Goal: Task Accomplishment & Management: Manage account settings

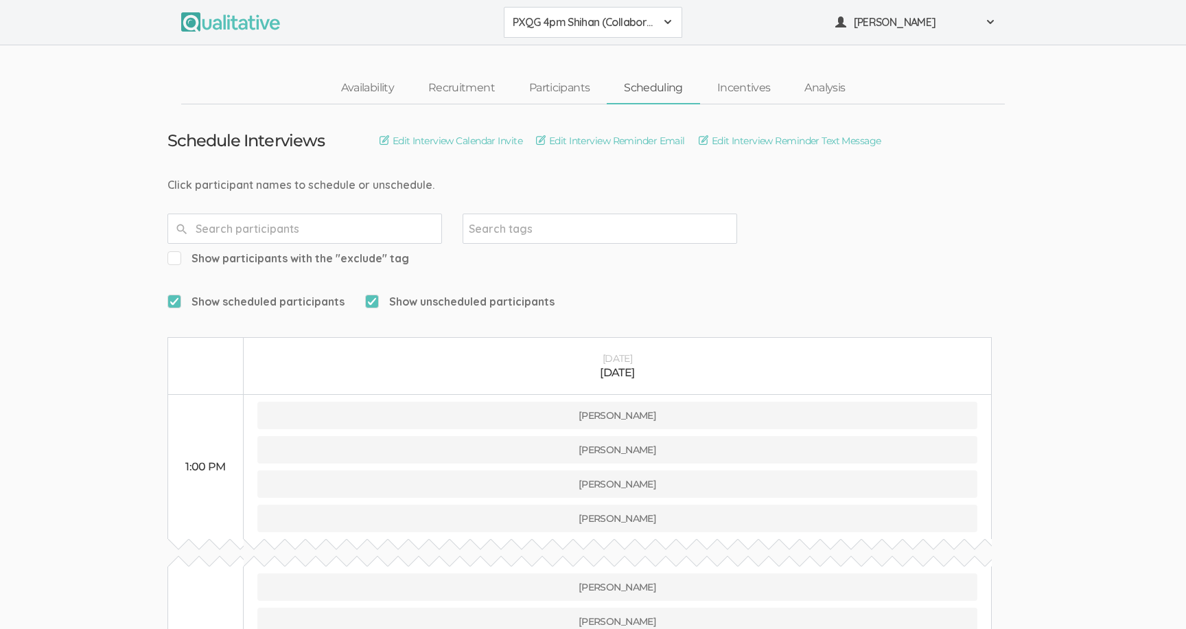
click at [595, 191] on div "Click participant names to schedule or unschedule." at bounding box center [592, 185] width 851 height 16
click at [572, 31] on button "PXQG 4pm Shihan (Collaborative)" at bounding box center [593, 22] width 178 height 31
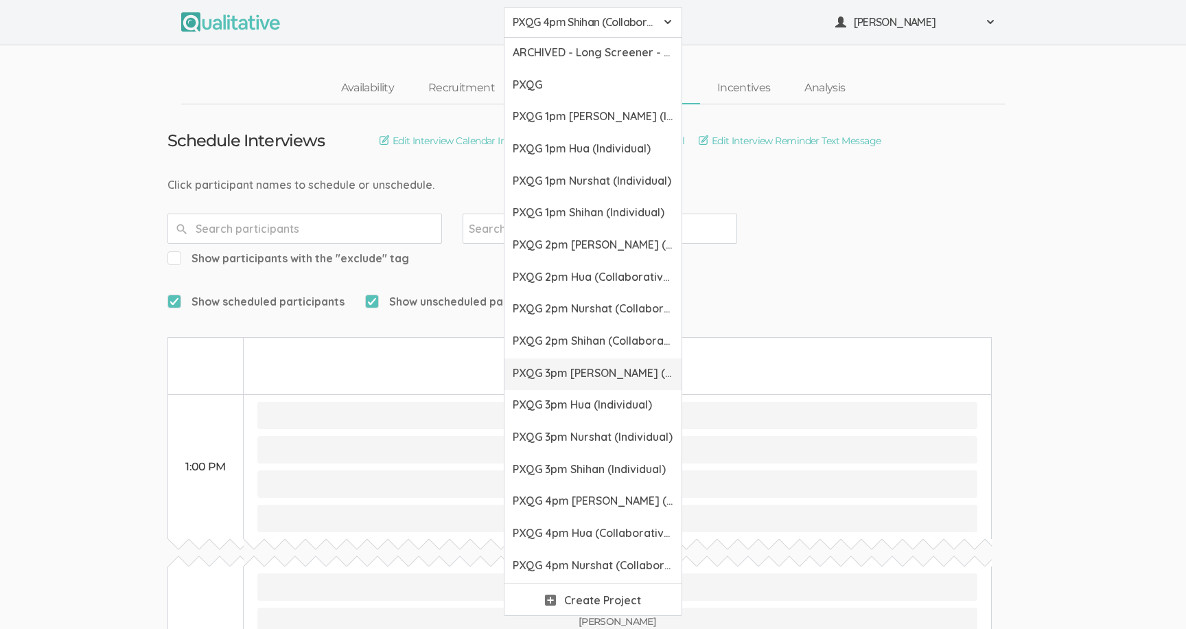
click at [589, 375] on span "PXQG 3pm [PERSON_NAME] (Individual)" at bounding box center [593, 373] width 161 height 16
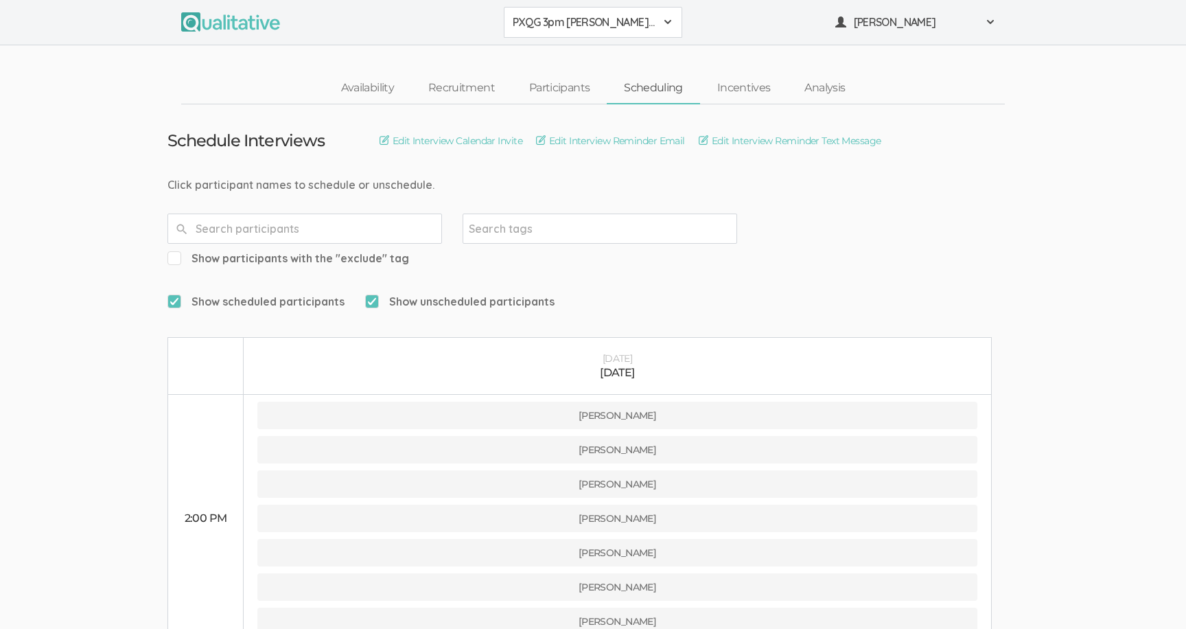
click at [609, 187] on div "Click participant names to schedule or unschedule." at bounding box center [592, 185] width 851 height 16
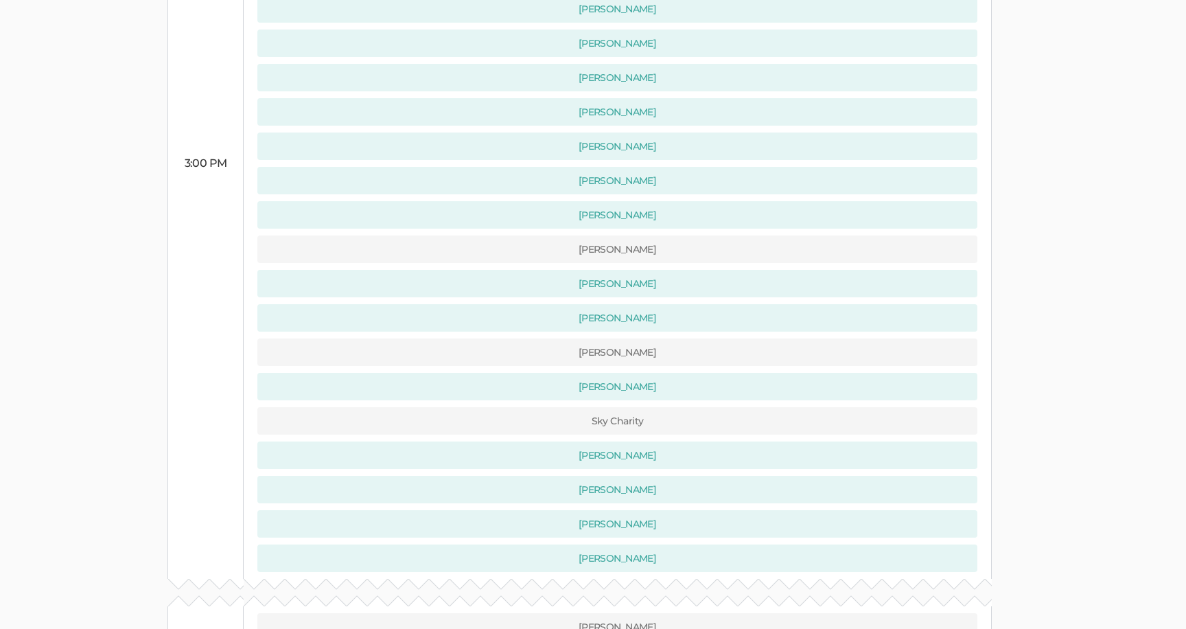
scroll to position [939, 0]
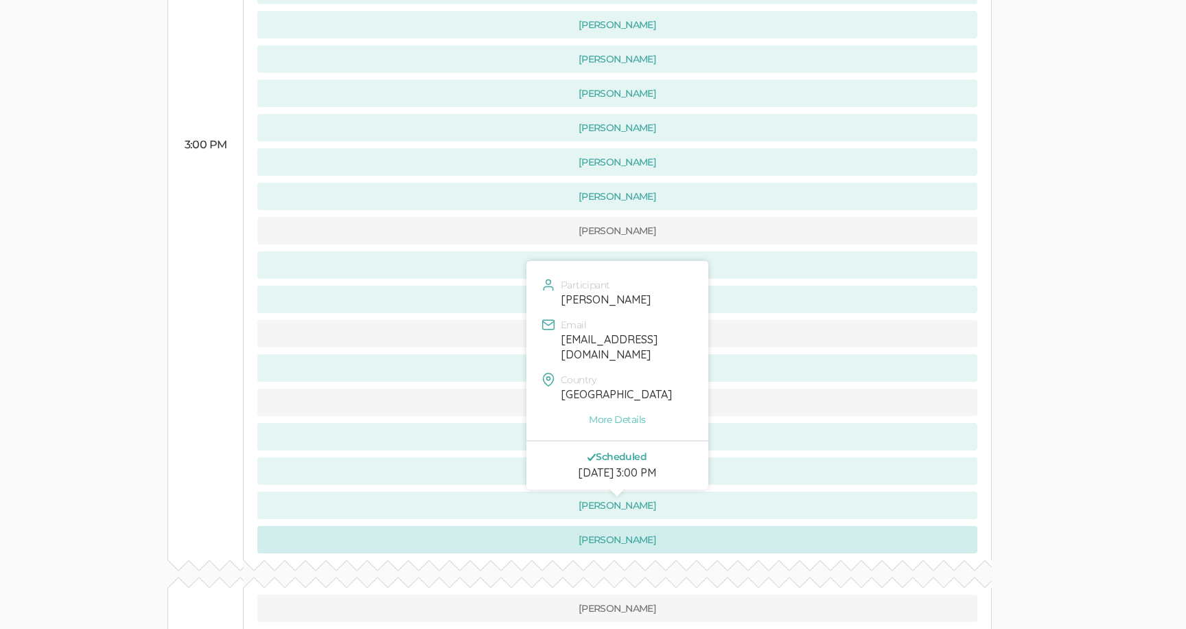
click at [519, 526] on button "[PERSON_NAME]" at bounding box center [617, 539] width 720 height 27
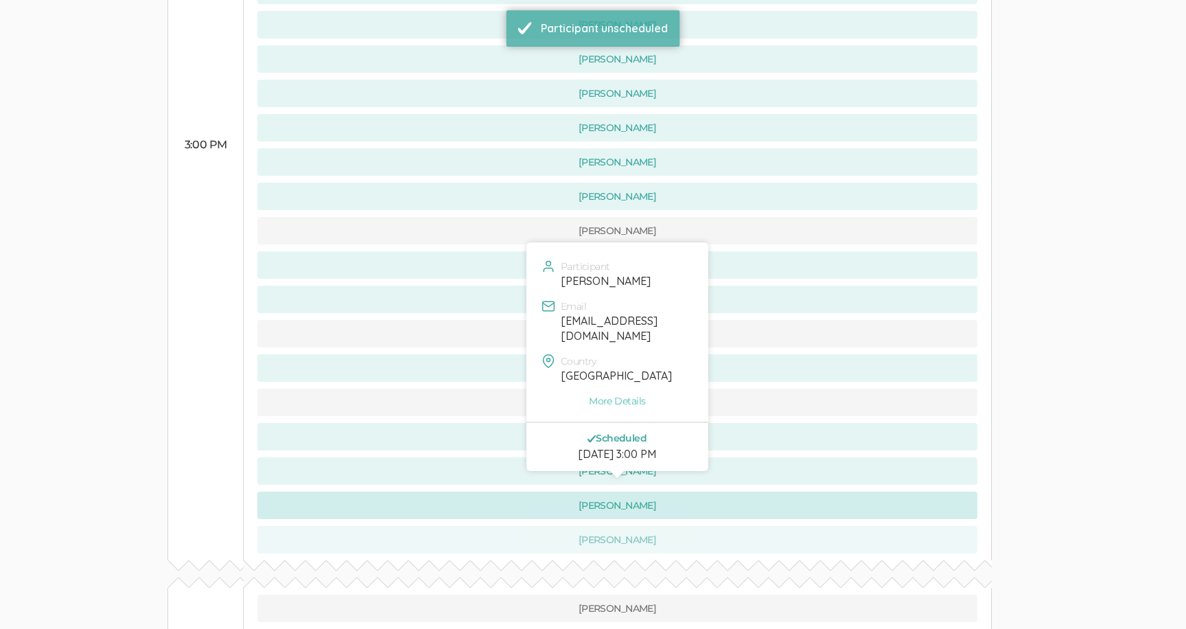
click at [511, 491] on button "[PERSON_NAME]" at bounding box center [617, 504] width 720 height 27
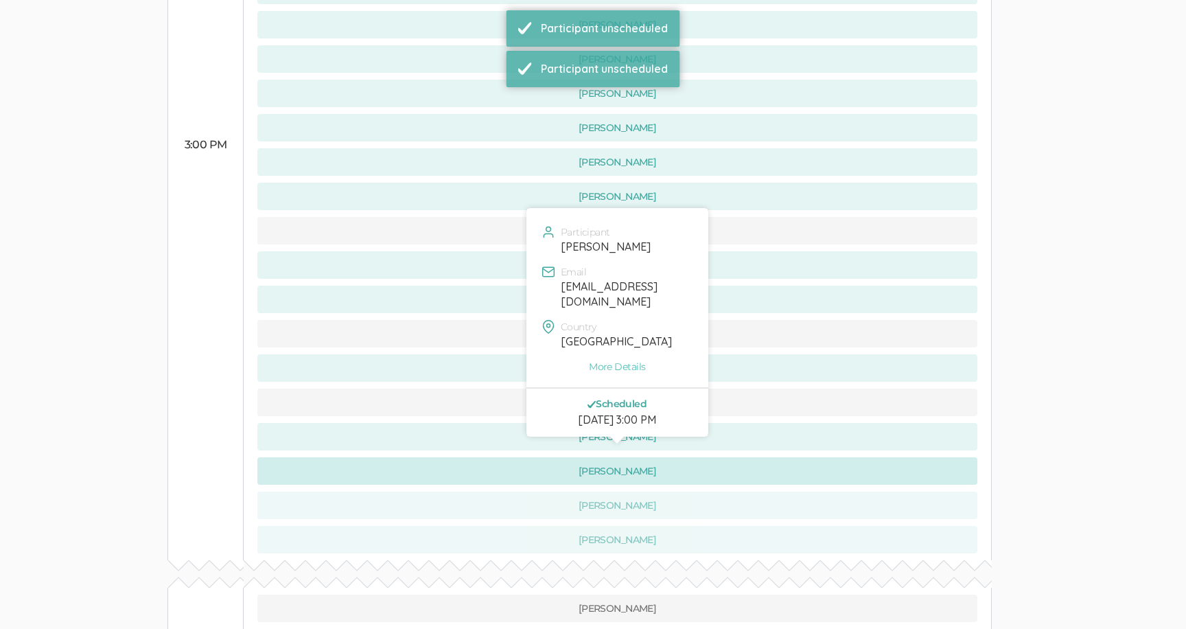
click at [506, 457] on button "[PERSON_NAME]" at bounding box center [617, 470] width 720 height 27
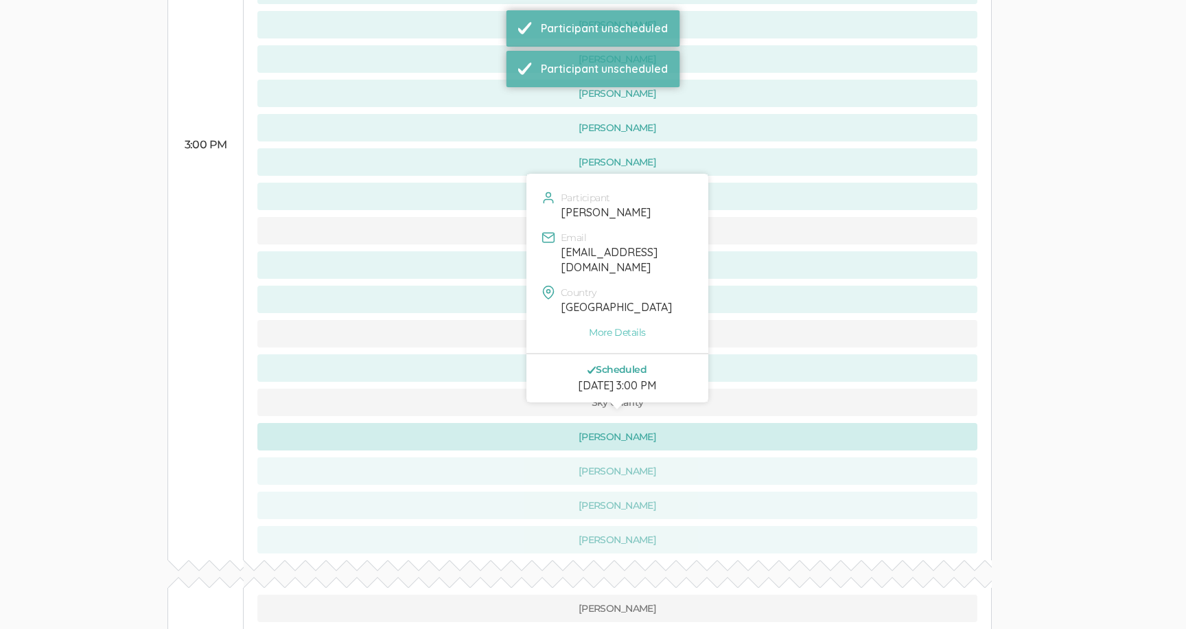
click at [502, 423] on button "[PERSON_NAME]" at bounding box center [617, 436] width 720 height 27
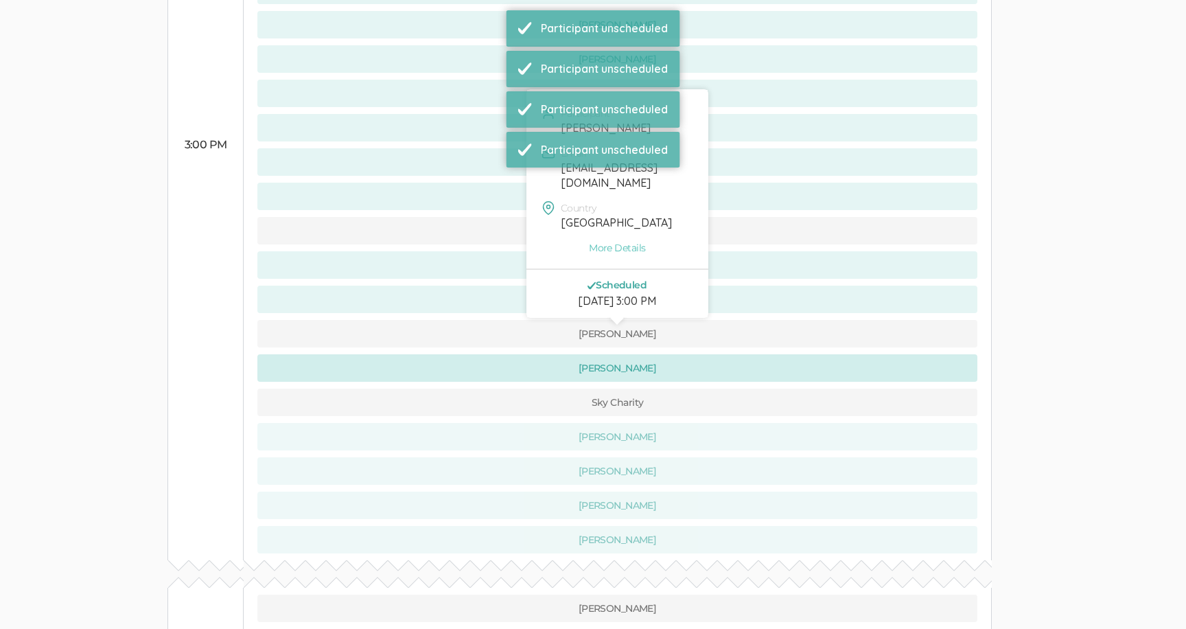
click at [497, 354] on button "[PERSON_NAME]" at bounding box center [617, 367] width 720 height 27
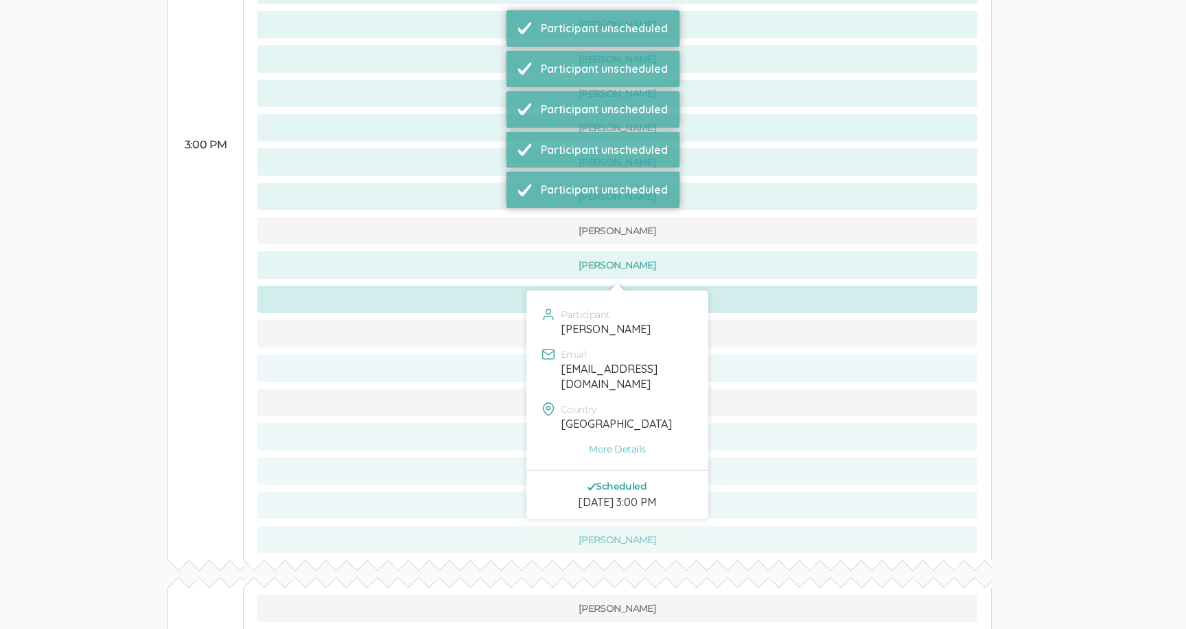
click at [482, 285] on button "[PERSON_NAME]" at bounding box center [617, 298] width 720 height 27
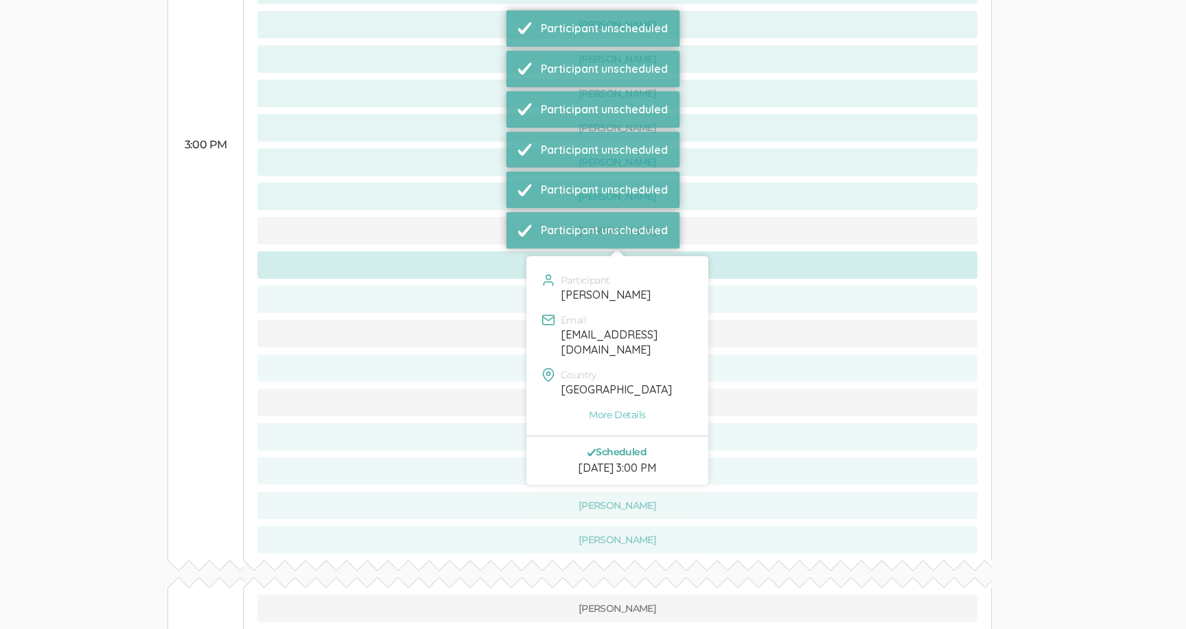
click at [477, 251] on button "[PERSON_NAME]" at bounding box center [617, 264] width 720 height 27
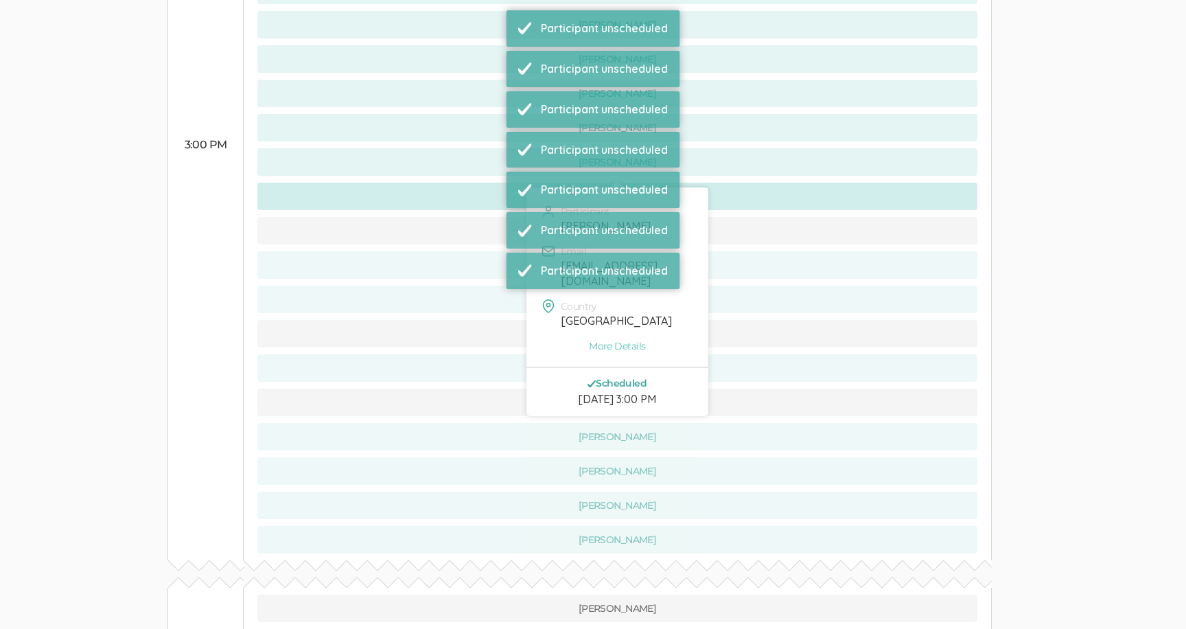
click at [467, 183] on button "[PERSON_NAME]" at bounding box center [617, 196] width 720 height 27
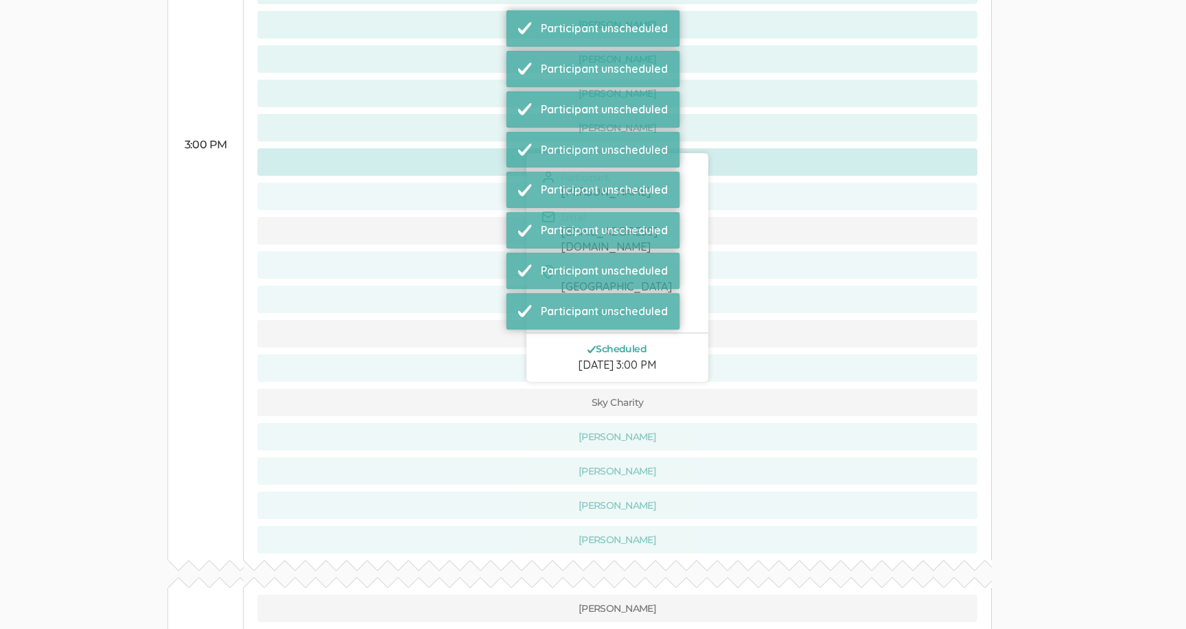
click at [465, 148] on button "[PERSON_NAME]" at bounding box center [617, 161] width 720 height 27
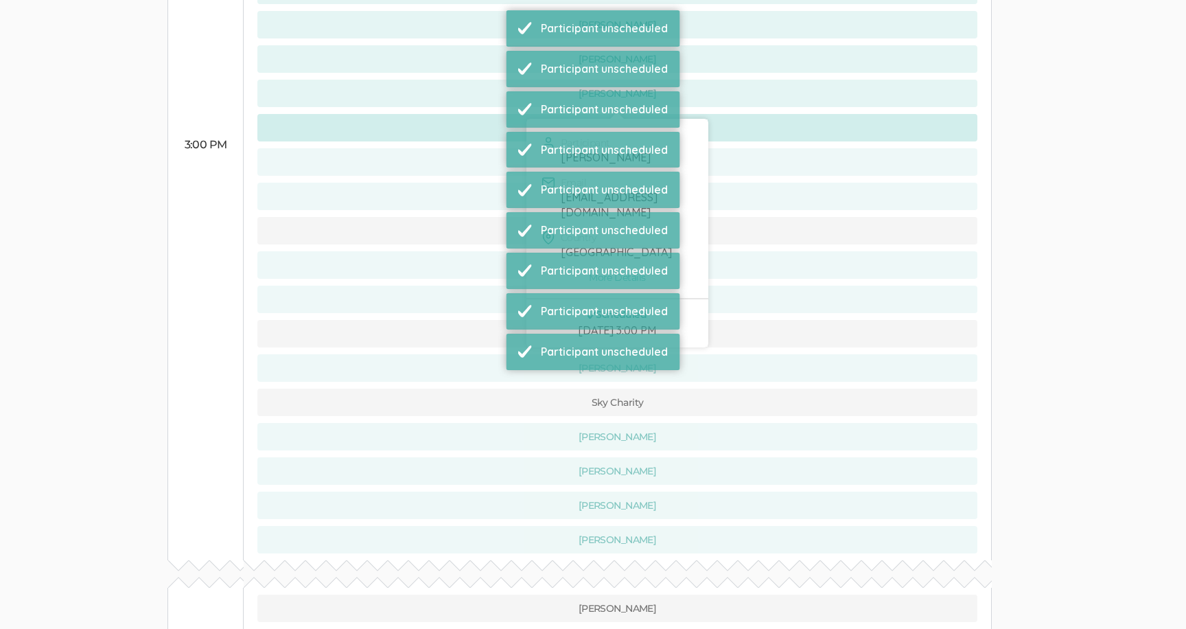
click at [462, 114] on button "[PERSON_NAME]" at bounding box center [617, 127] width 720 height 27
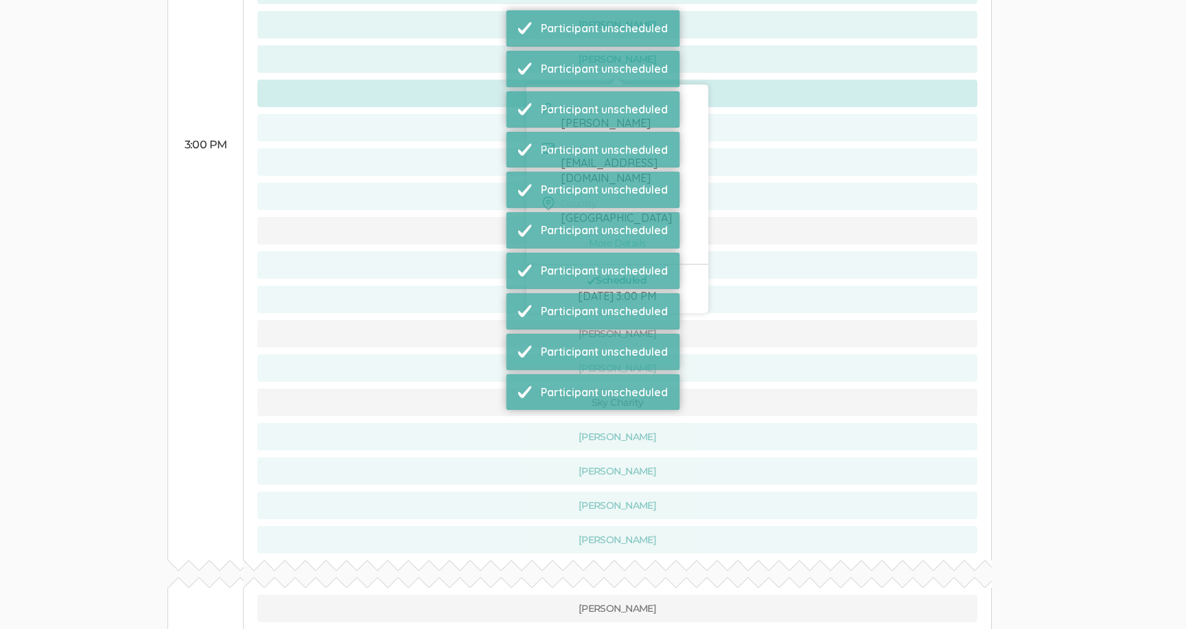
click at [461, 80] on button "[PERSON_NAME]" at bounding box center [617, 93] width 720 height 27
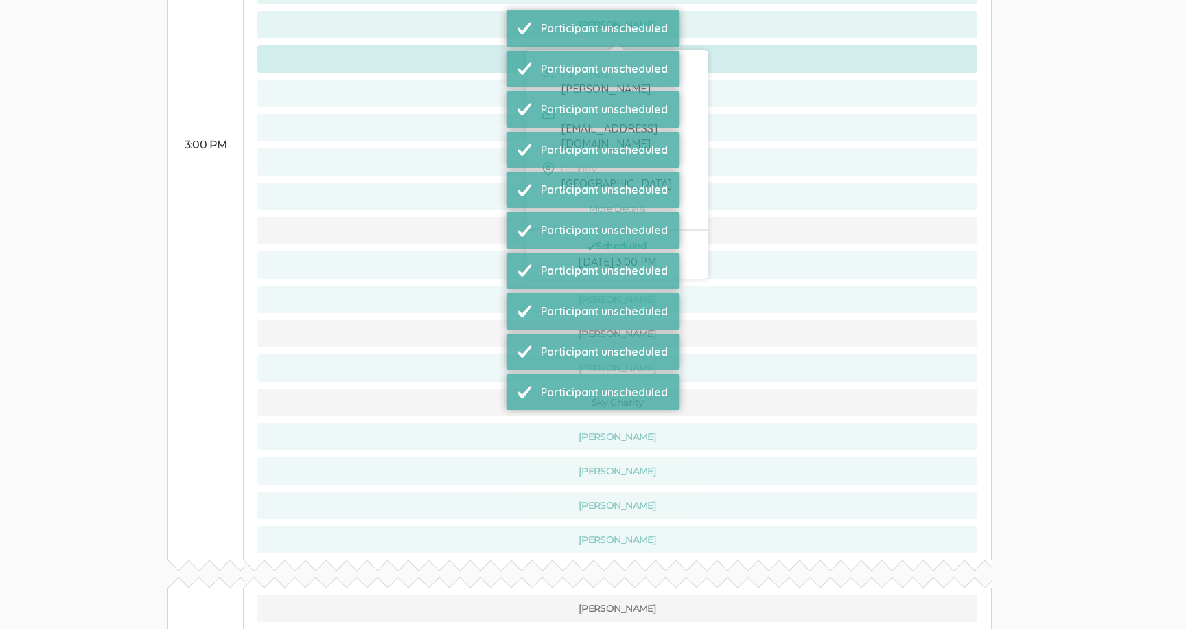
click at [461, 45] on button "[PERSON_NAME]" at bounding box center [617, 58] width 720 height 27
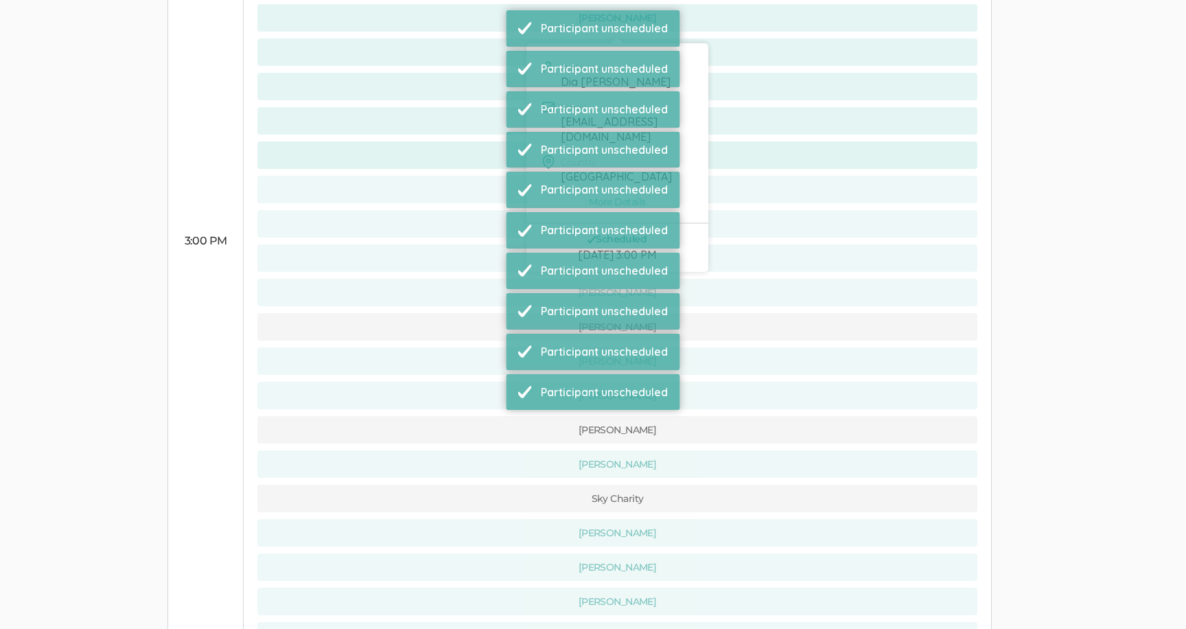
scroll to position [782, 0]
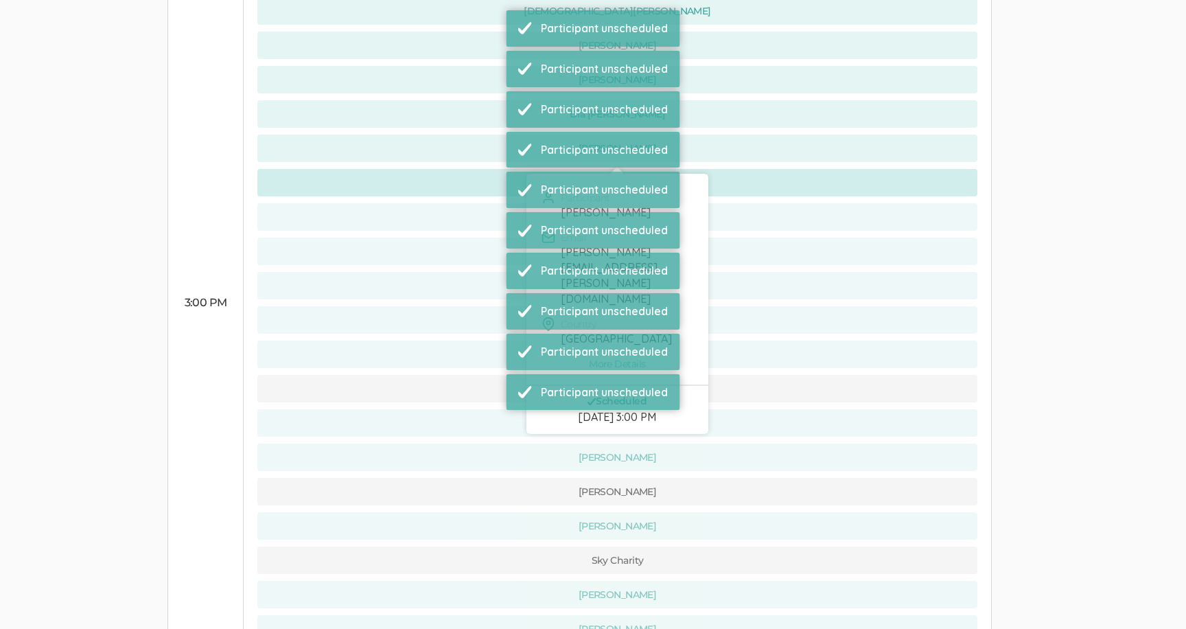
click at [466, 169] on button "[PERSON_NAME]" at bounding box center [617, 182] width 720 height 27
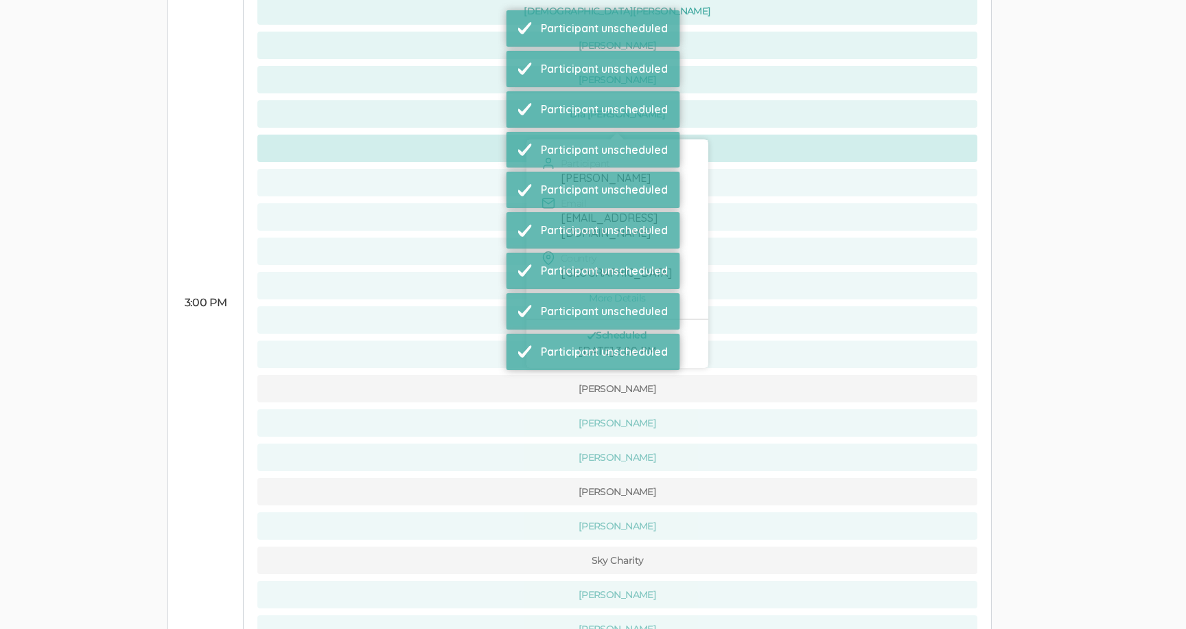
click at [463, 134] on button "[PERSON_NAME]" at bounding box center [617, 147] width 720 height 27
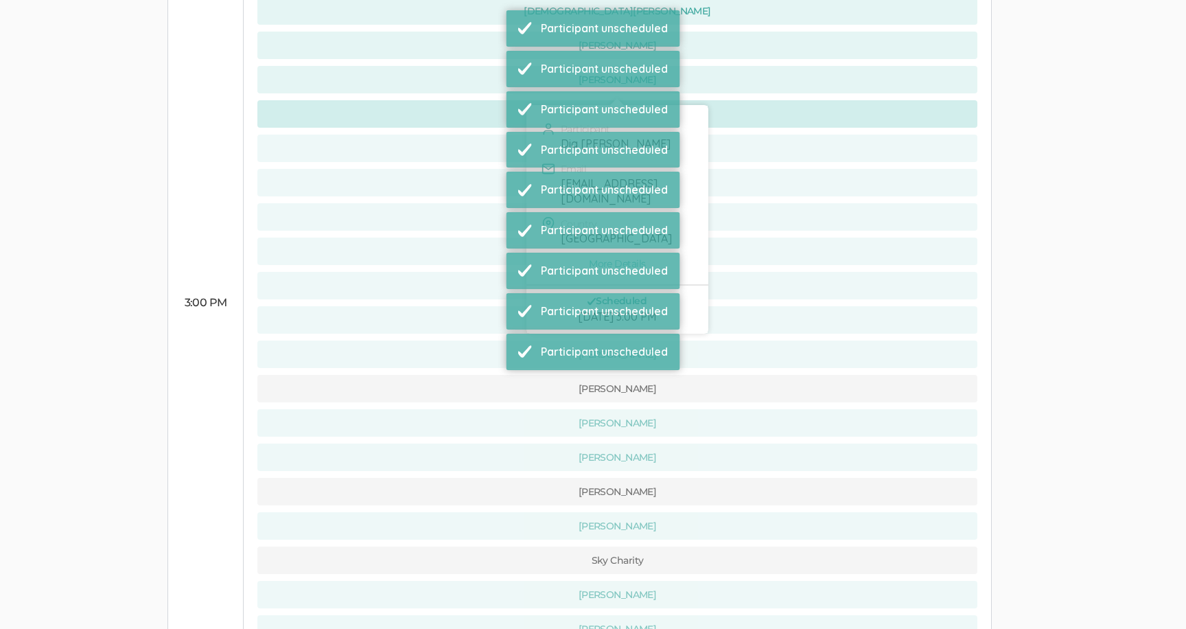
click at [460, 100] on button "Dia [PERSON_NAME]" at bounding box center [617, 113] width 720 height 27
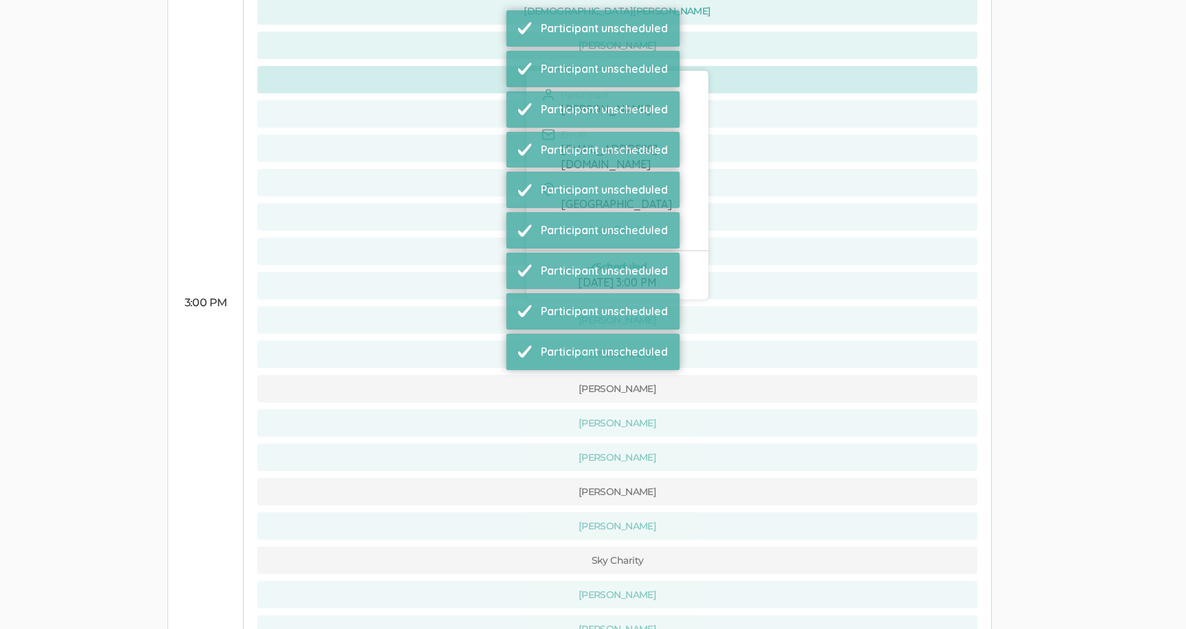
drag, startPoint x: 458, startPoint y: 56, endPoint x: 456, endPoint y: 27, distance: 28.3
click at [458, 66] on button "[PERSON_NAME]" at bounding box center [617, 79] width 720 height 27
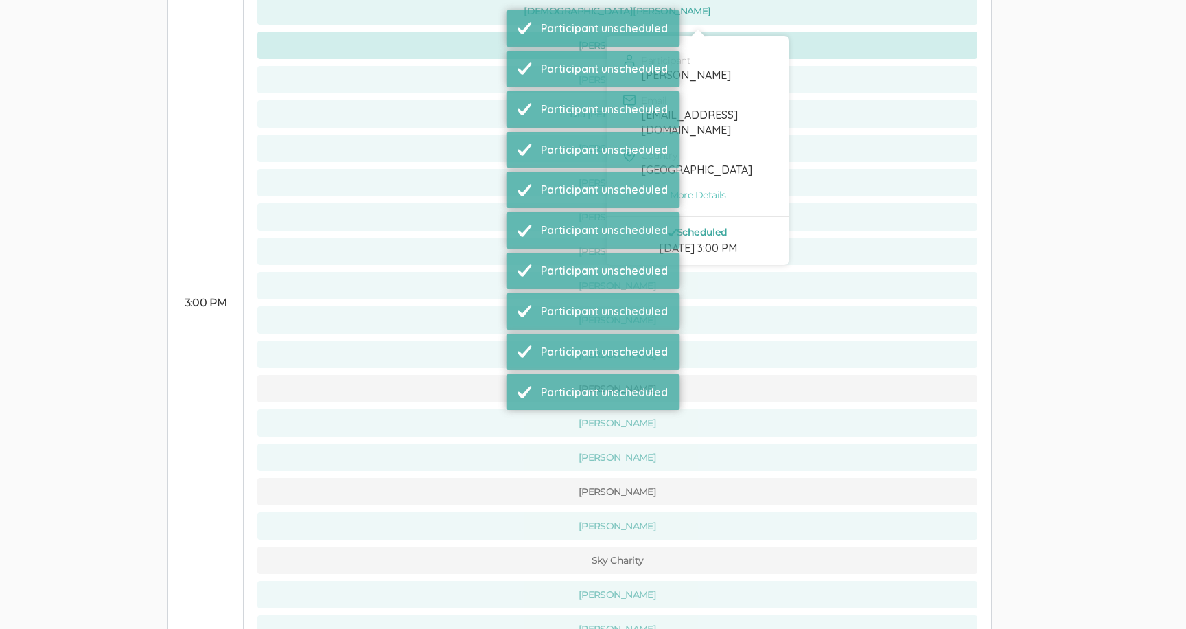
click at [455, 32] on button "[PERSON_NAME]" at bounding box center [617, 45] width 720 height 27
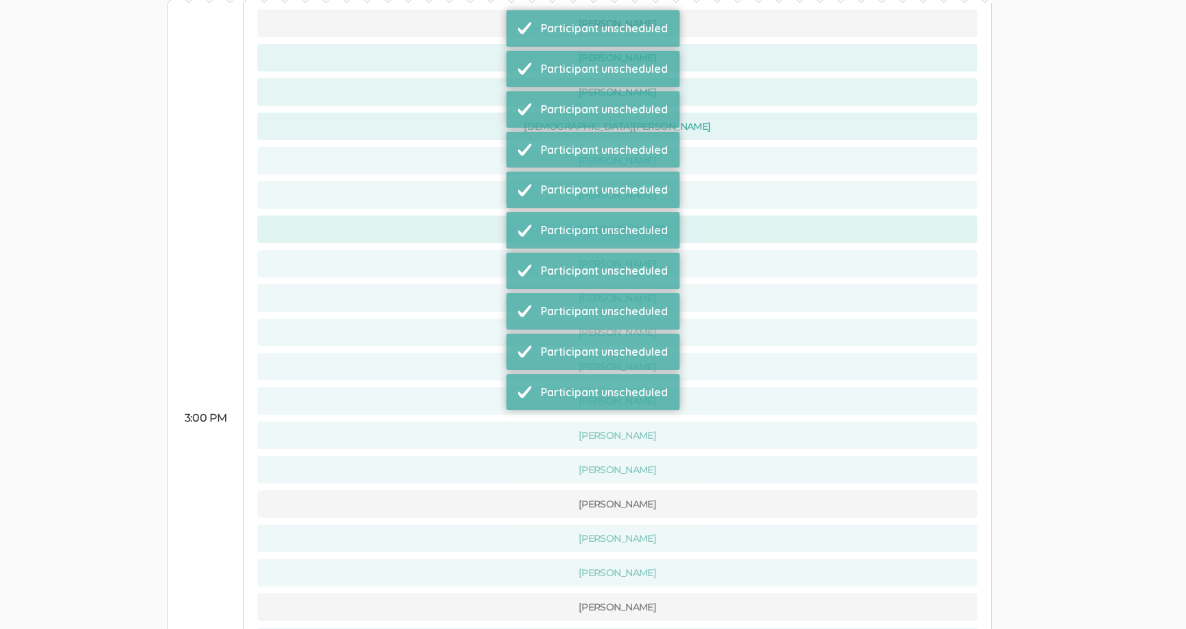
scroll to position [664, 0]
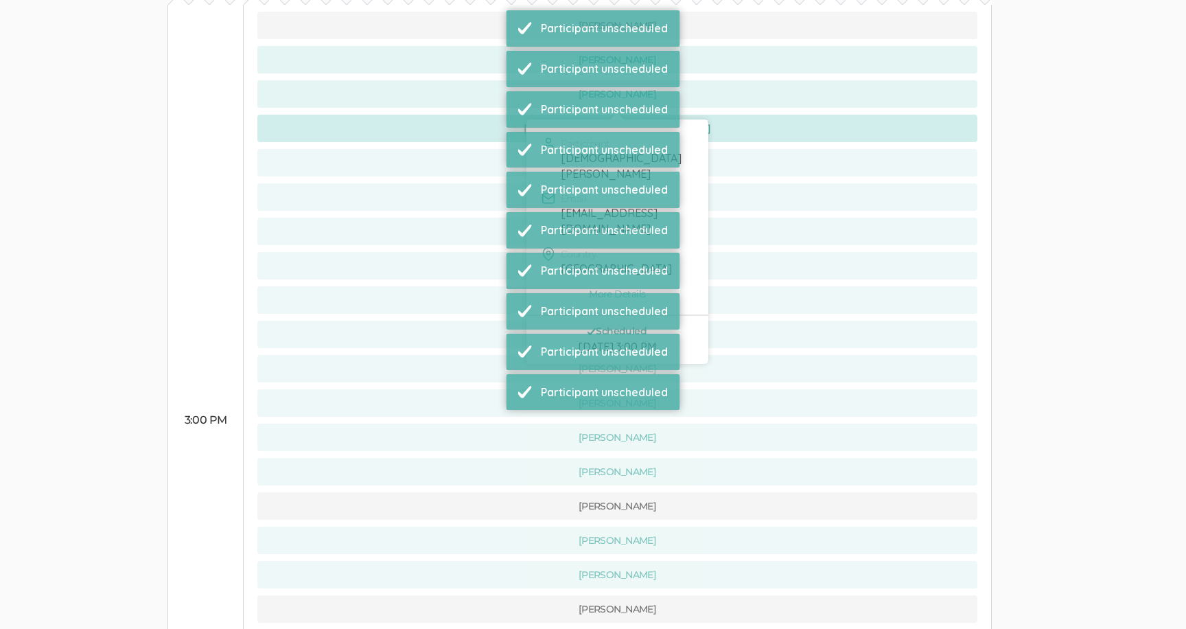
click at [458, 115] on button "[DEMOGRAPHIC_DATA][PERSON_NAME]" at bounding box center [617, 128] width 720 height 27
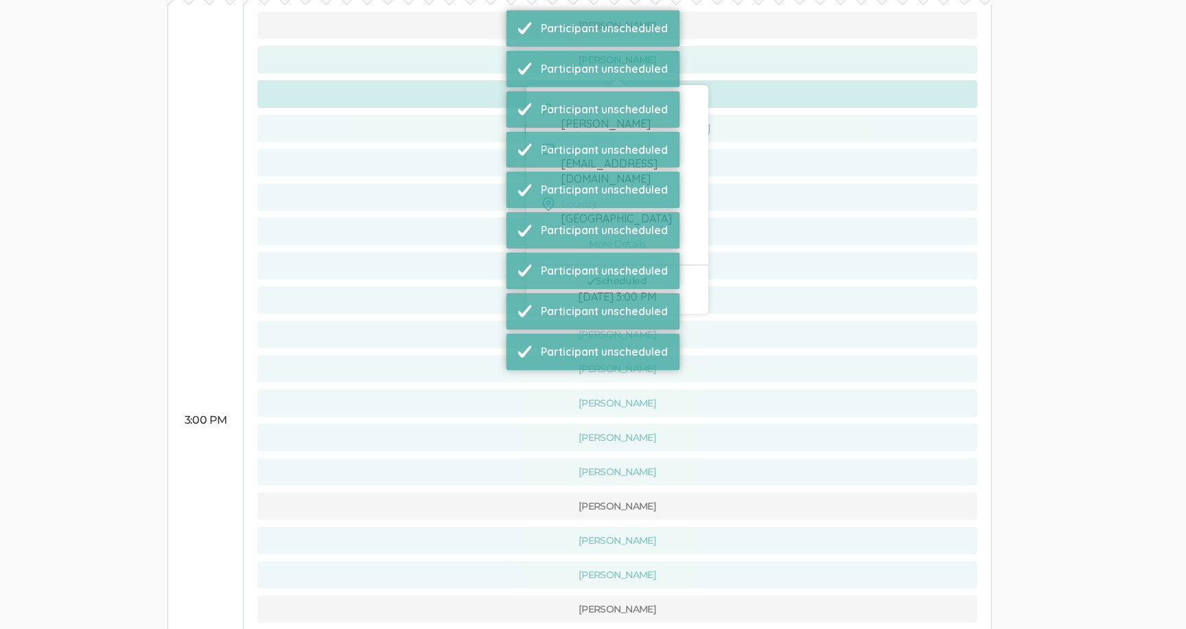
click at [457, 80] on button "[PERSON_NAME]" at bounding box center [617, 93] width 720 height 27
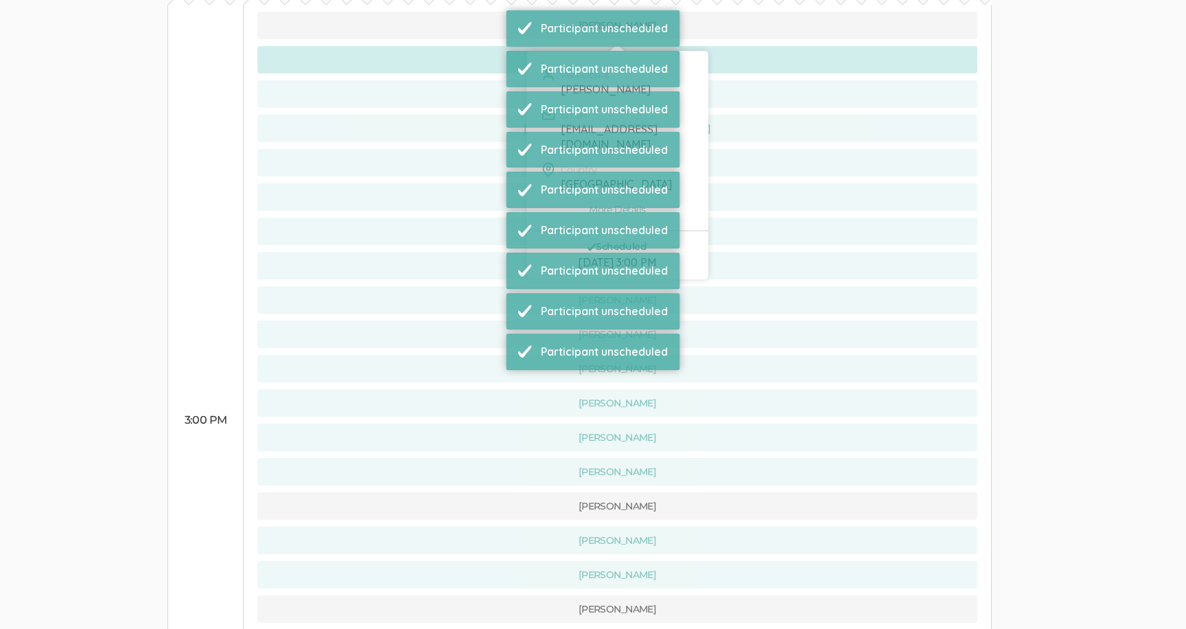
click at [453, 46] on button "[PERSON_NAME]" at bounding box center [617, 59] width 720 height 27
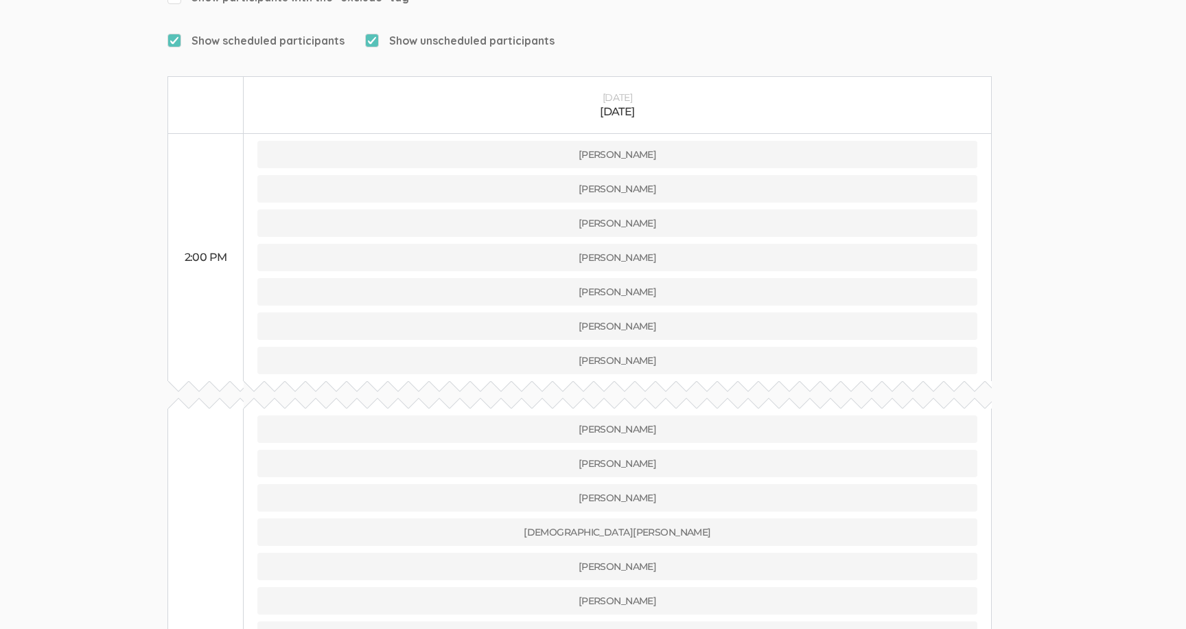
scroll to position [0, 0]
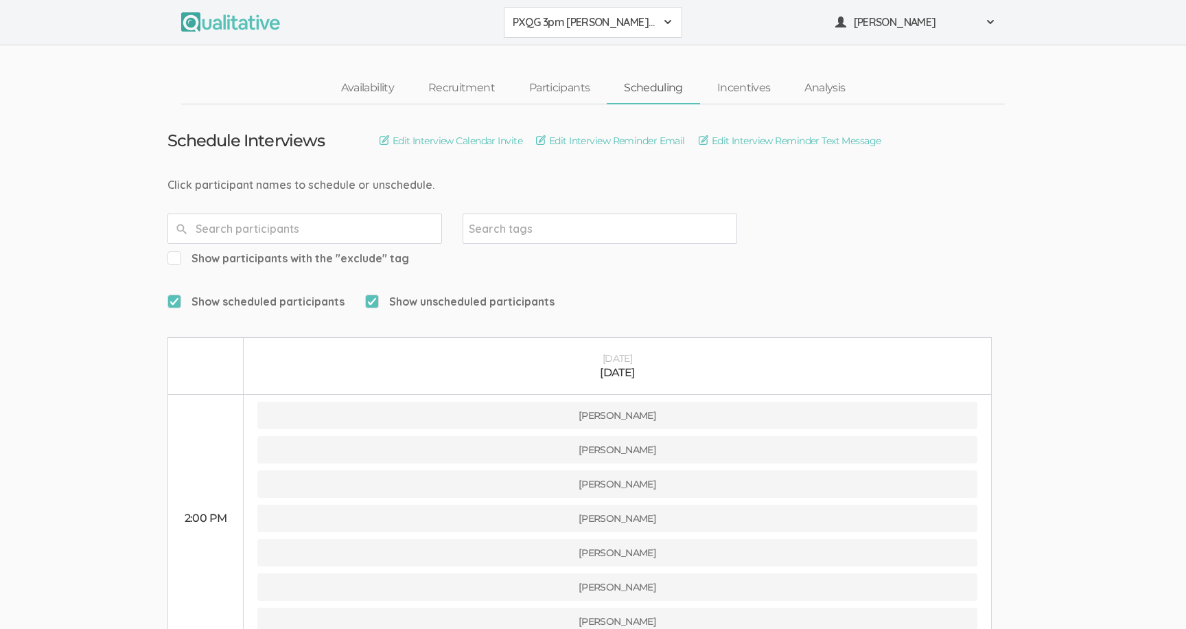
click at [561, 30] on button "PXQG 3pm [PERSON_NAME] (Individual)" at bounding box center [593, 22] width 178 height 31
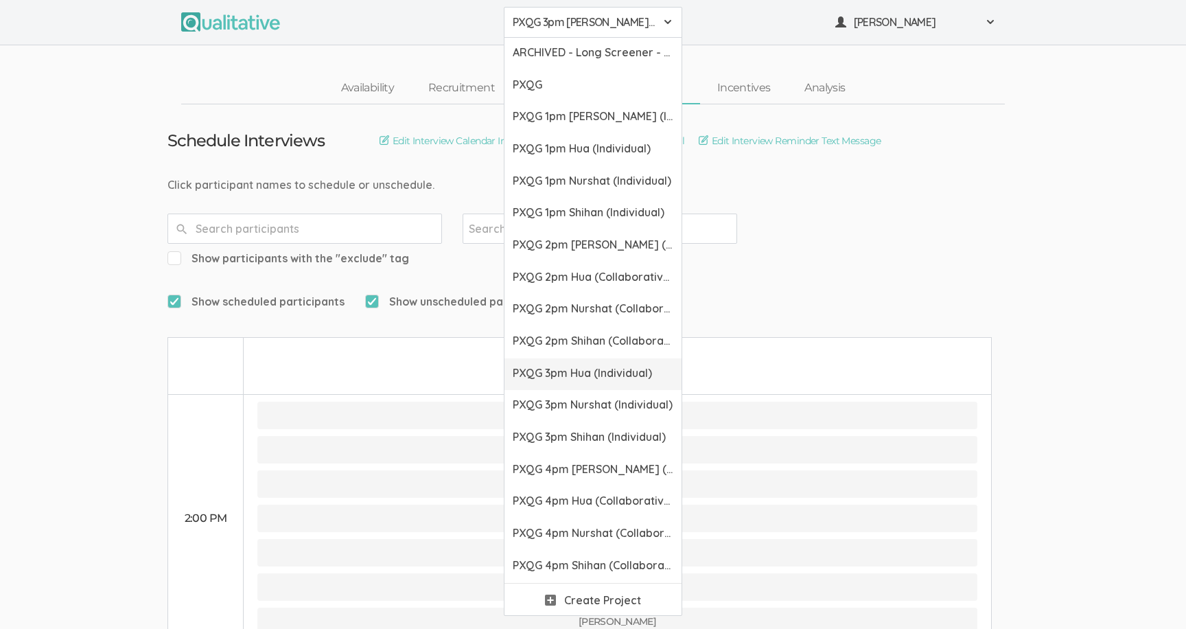
click at [565, 381] on link "PXQG 3pm Hua (Individual)" at bounding box center [592, 374] width 177 height 32
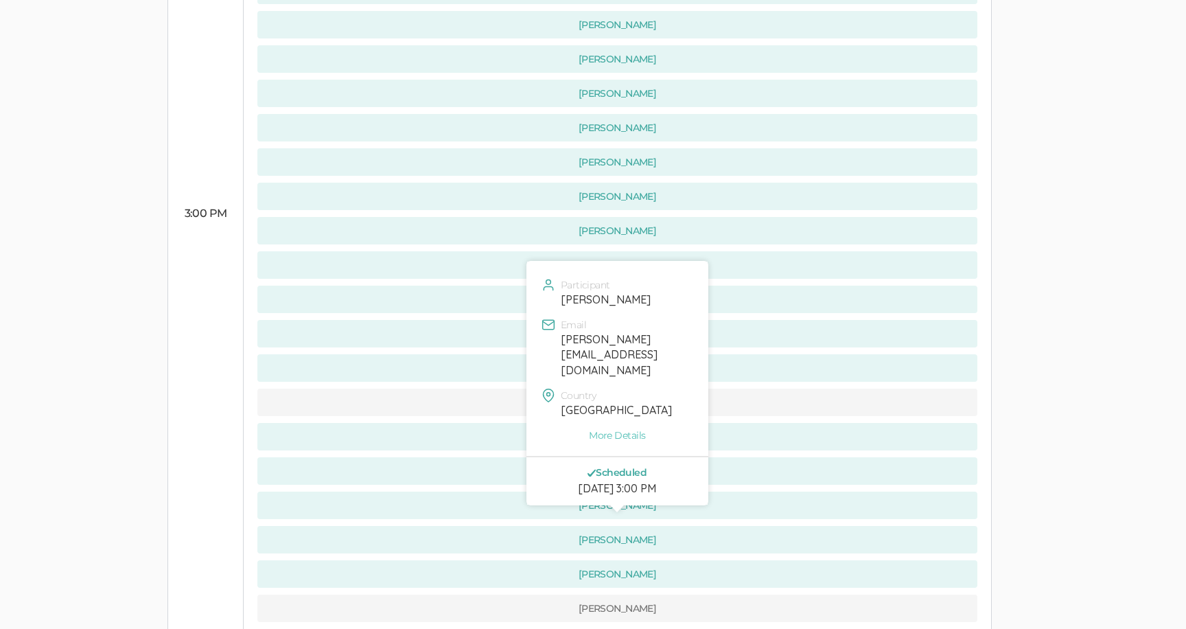
scroll to position [946, 0]
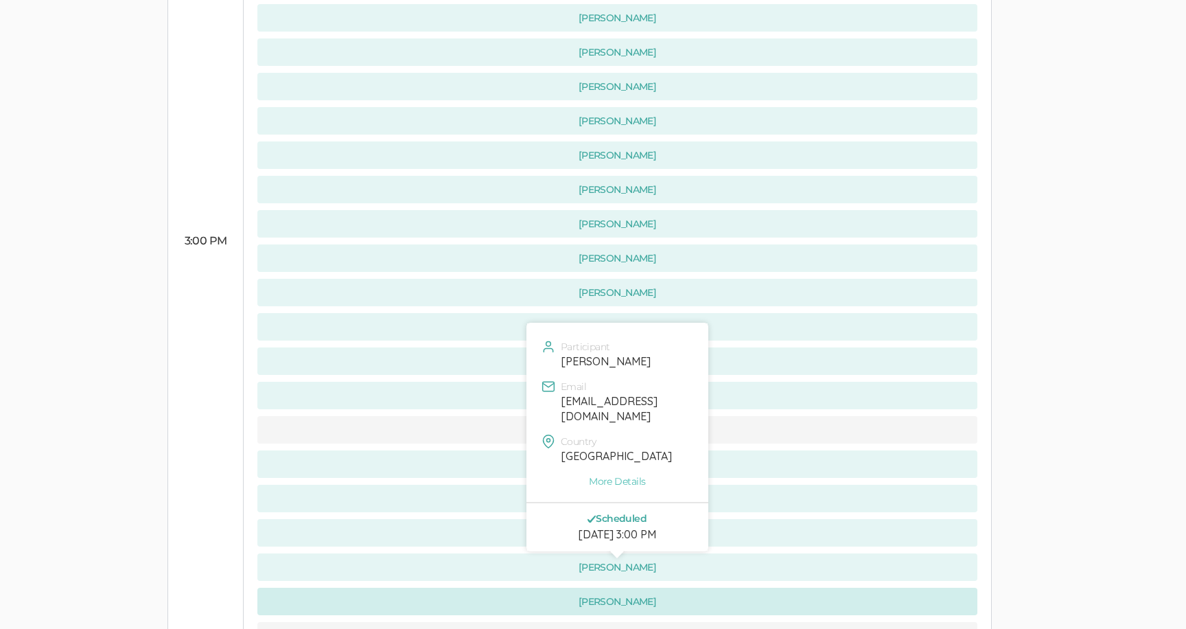
click at [471, 587] on button "[PERSON_NAME]" at bounding box center [617, 600] width 720 height 27
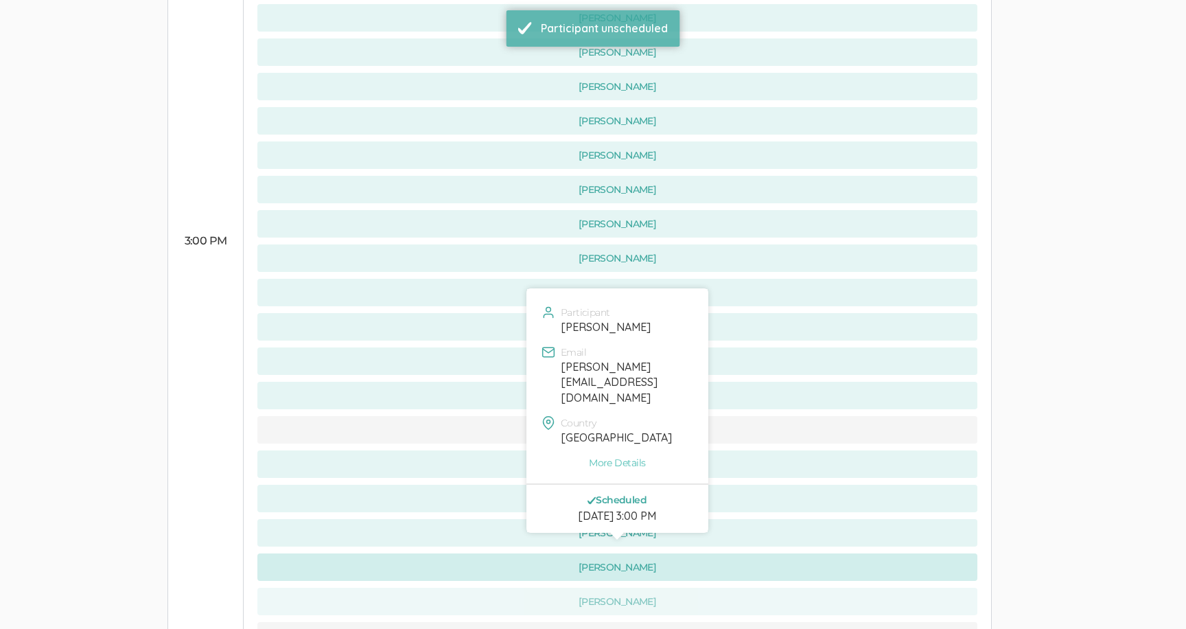
click at [469, 553] on button "[PERSON_NAME]" at bounding box center [617, 566] width 720 height 27
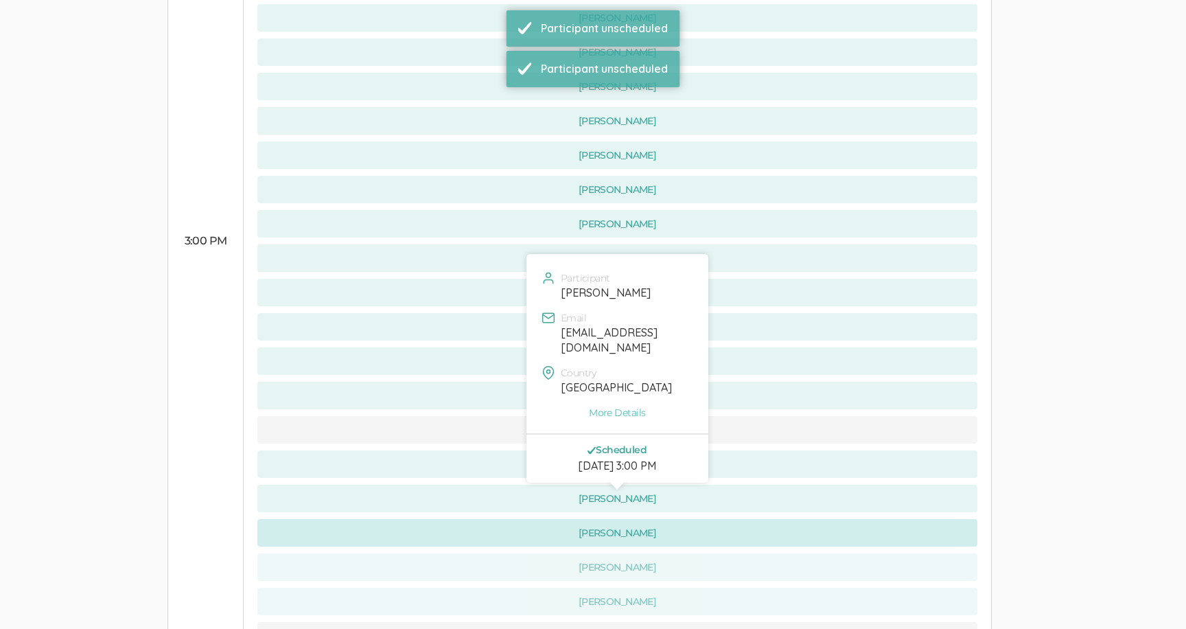
click at [469, 519] on button "[PERSON_NAME]" at bounding box center [617, 532] width 720 height 27
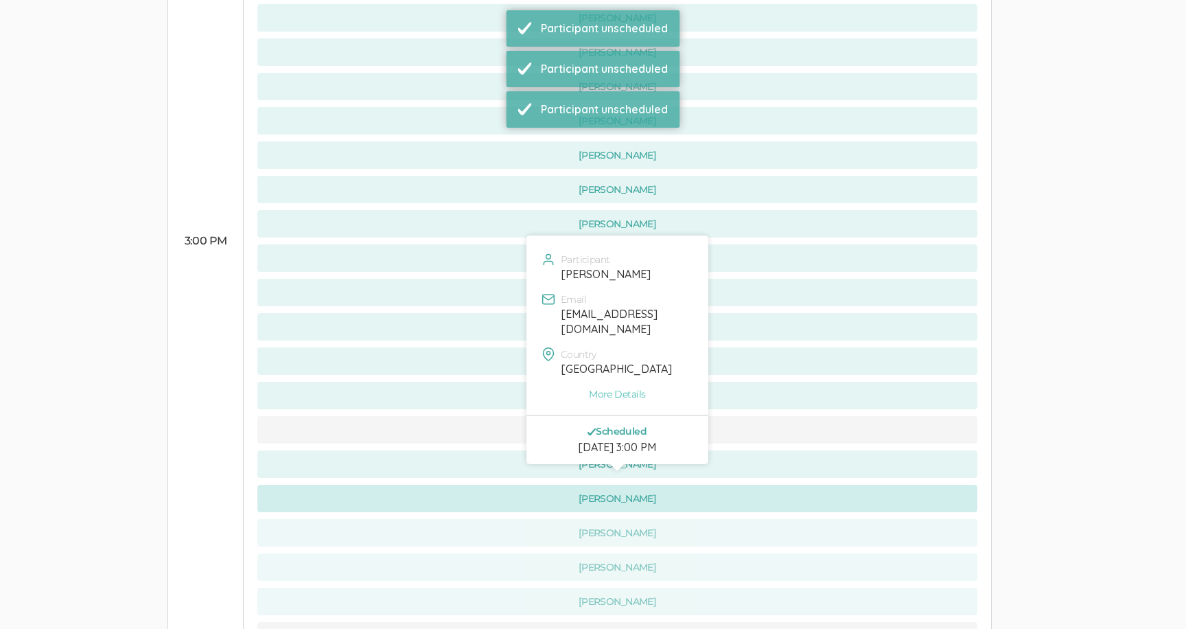
click at [468, 484] on button "[PERSON_NAME]" at bounding box center [617, 497] width 720 height 27
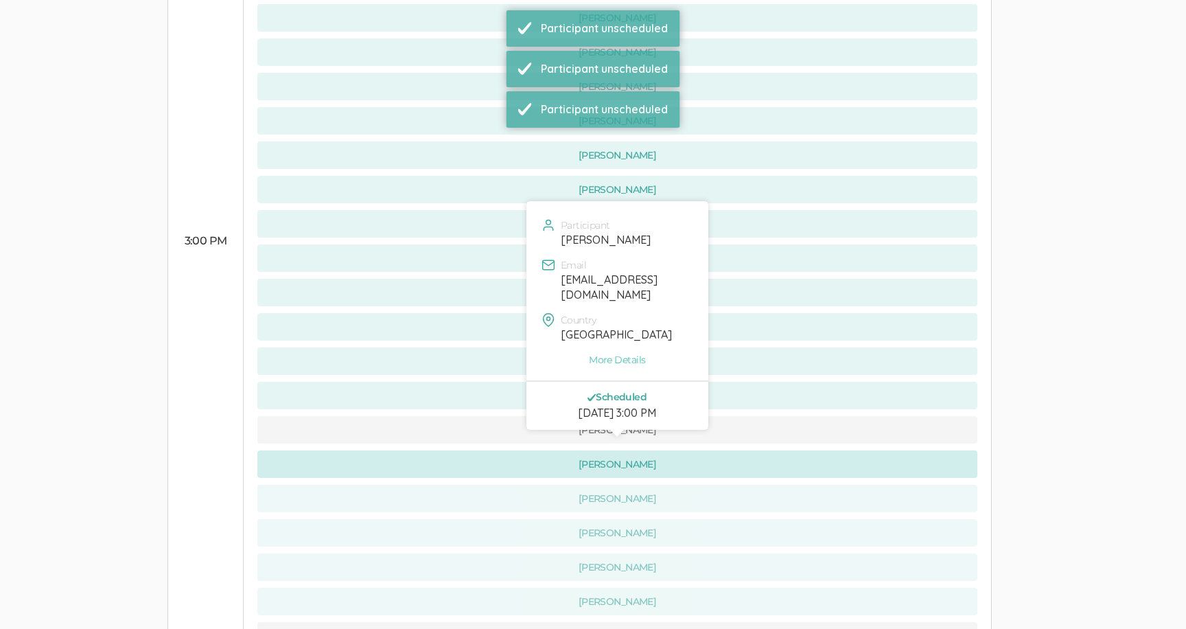
click at [467, 450] on button "[PERSON_NAME]" at bounding box center [617, 463] width 720 height 27
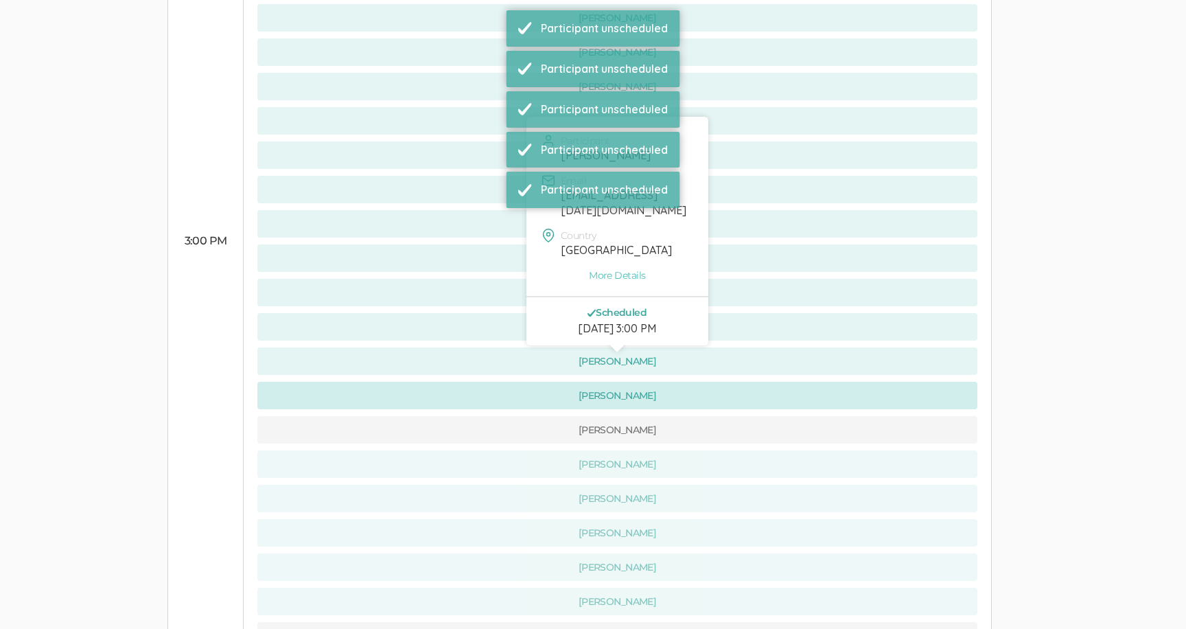
click at [465, 382] on button "[PERSON_NAME]" at bounding box center [617, 395] width 720 height 27
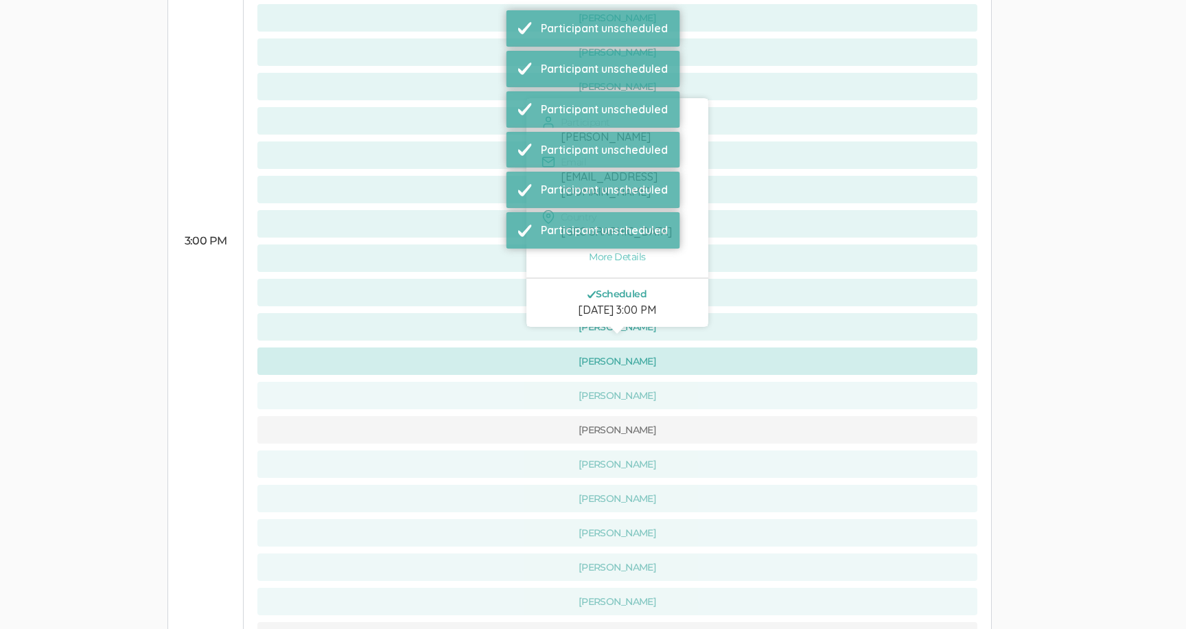
click at [463, 347] on button "[PERSON_NAME]" at bounding box center [617, 360] width 720 height 27
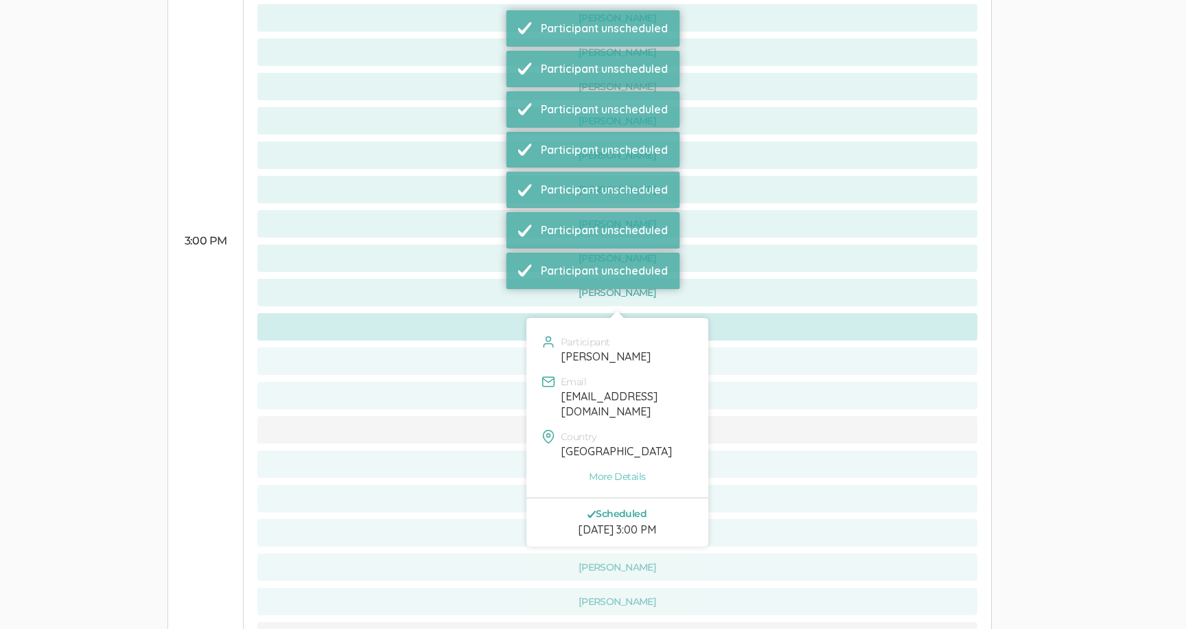
click at [463, 313] on button "[PERSON_NAME]" at bounding box center [617, 326] width 720 height 27
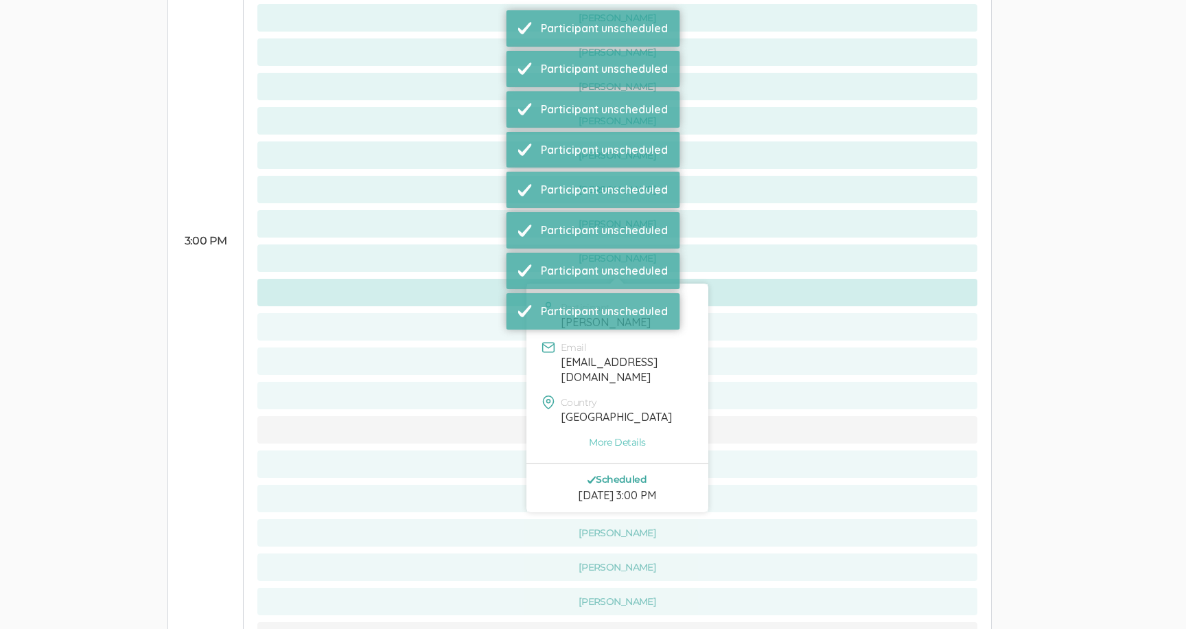
click at [463, 279] on button "[PERSON_NAME]" at bounding box center [617, 292] width 720 height 27
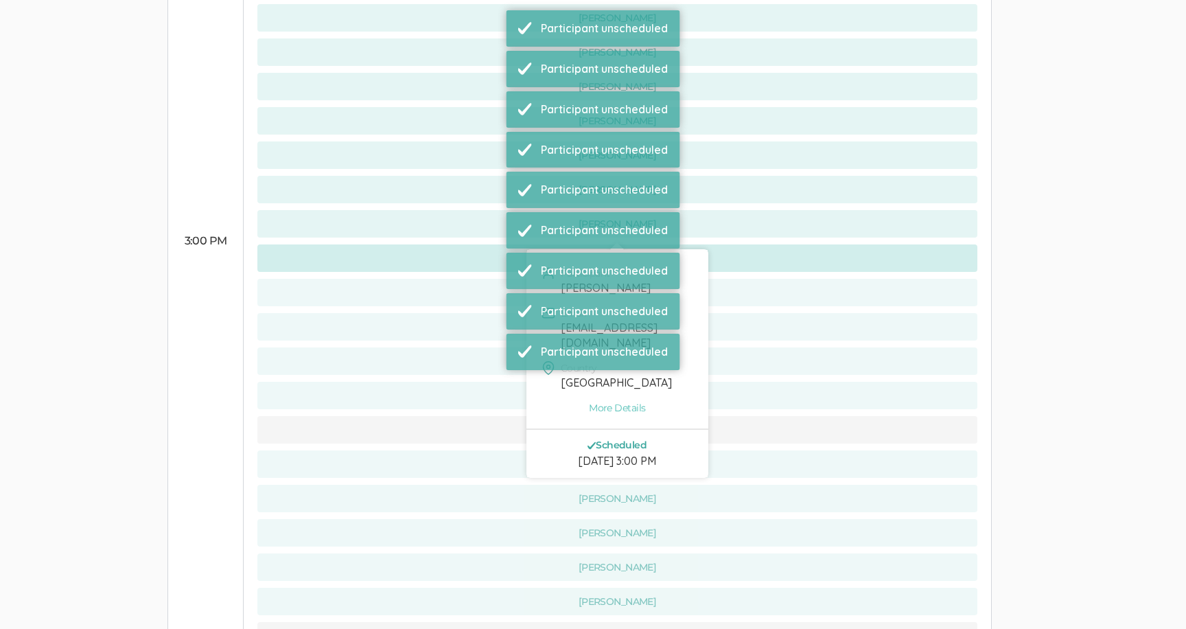
click at [462, 244] on button "[PERSON_NAME]" at bounding box center [617, 257] width 720 height 27
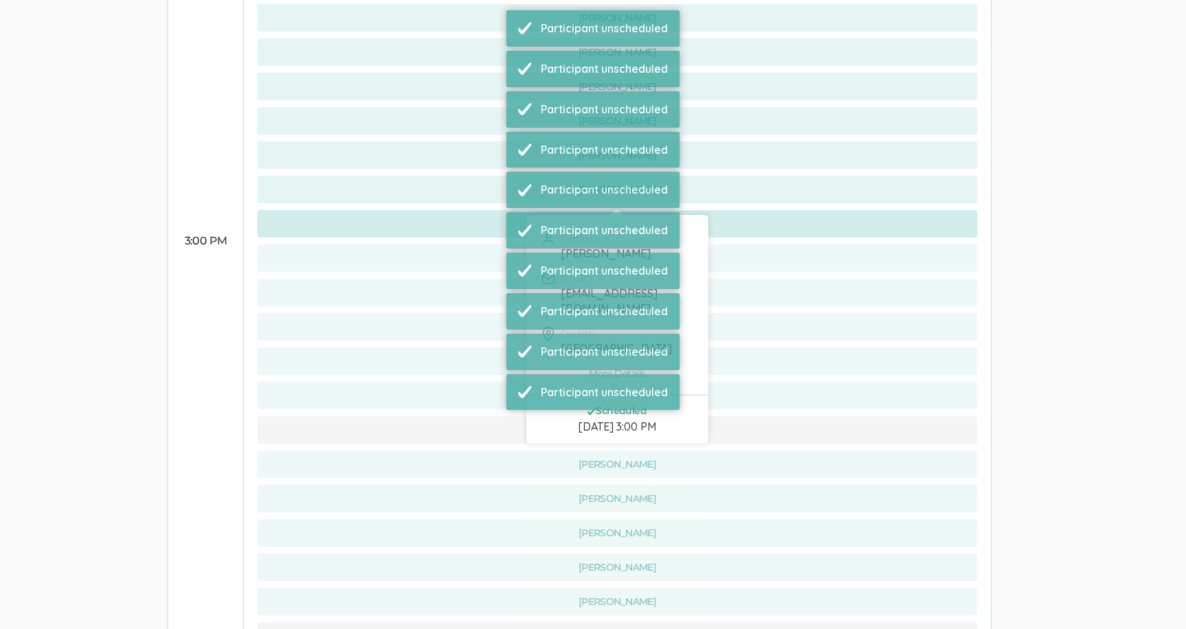
click at [461, 210] on button "[PERSON_NAME]" at bounding box center [617, 223] width 720 height 27
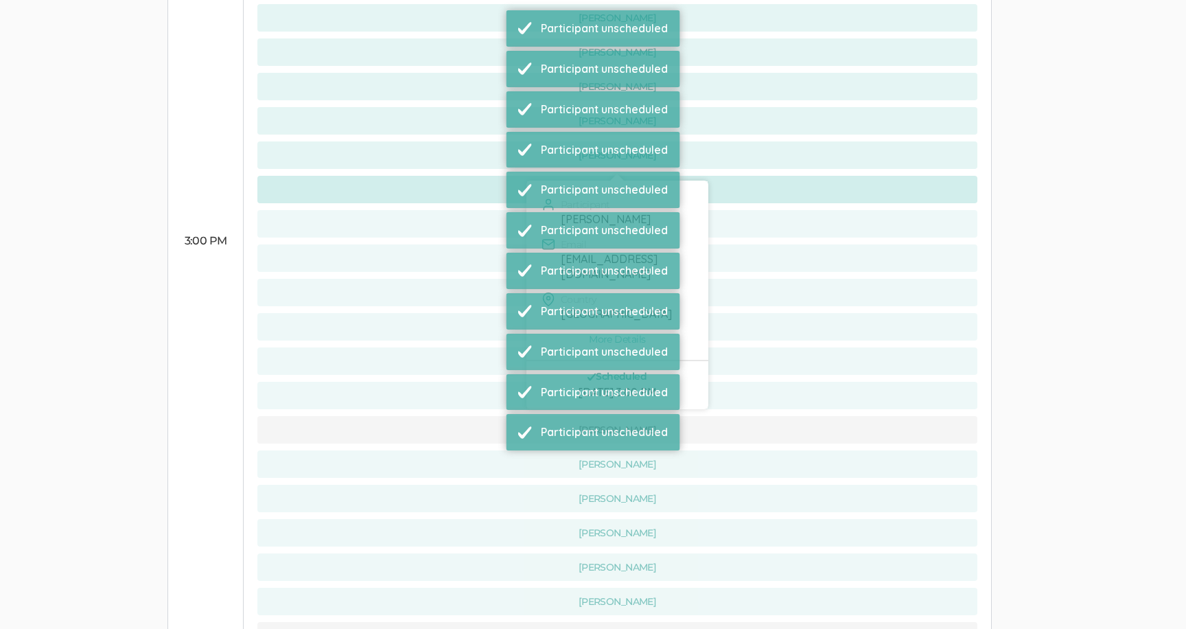
click at [461, 176] on button "[PERSON_NAME]" at bounding box center [617, 189] width 720 height 27
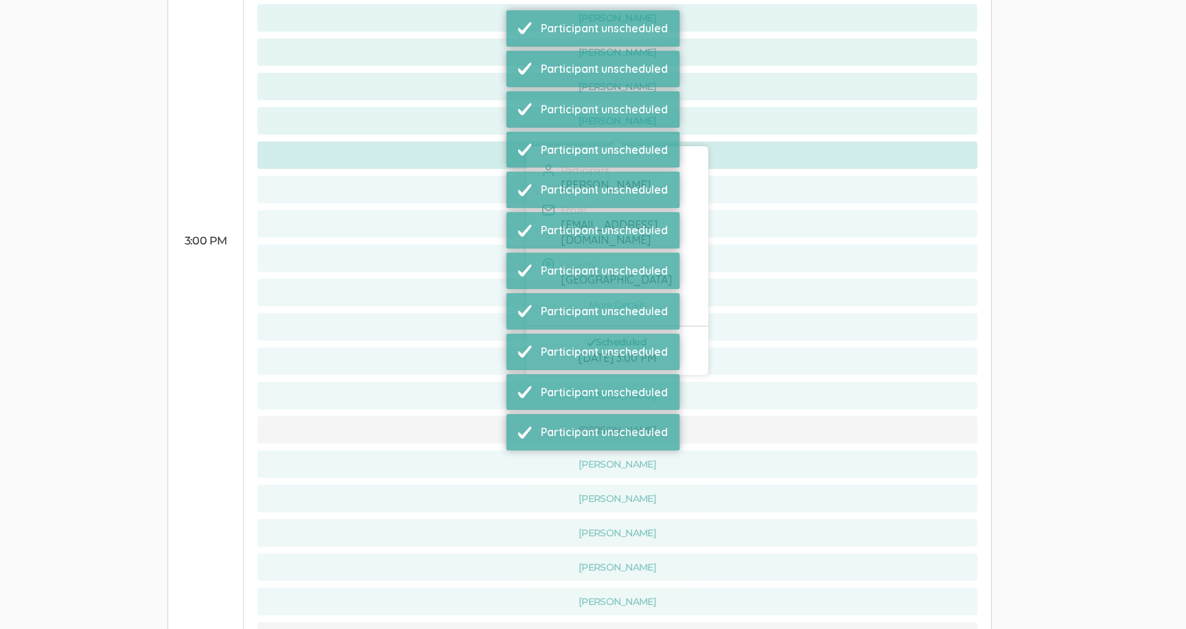
click at [460, 141] on button "[PERSON_NAME]" at bounding box center [617, 154] width 720 height 27
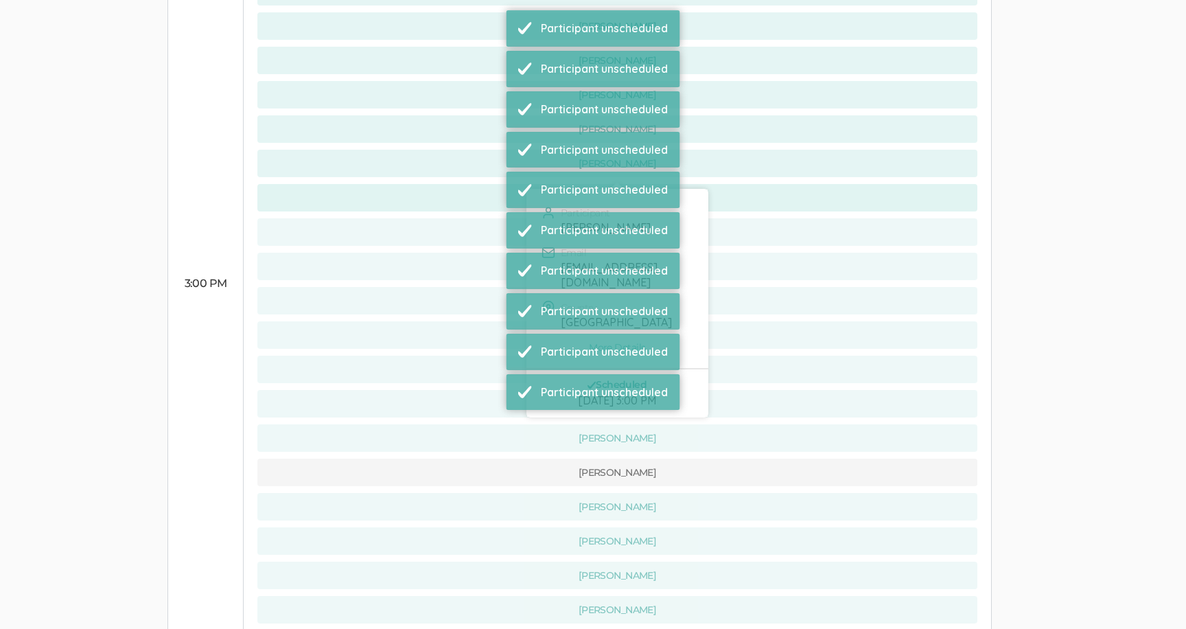
scroll to position [897, 0]
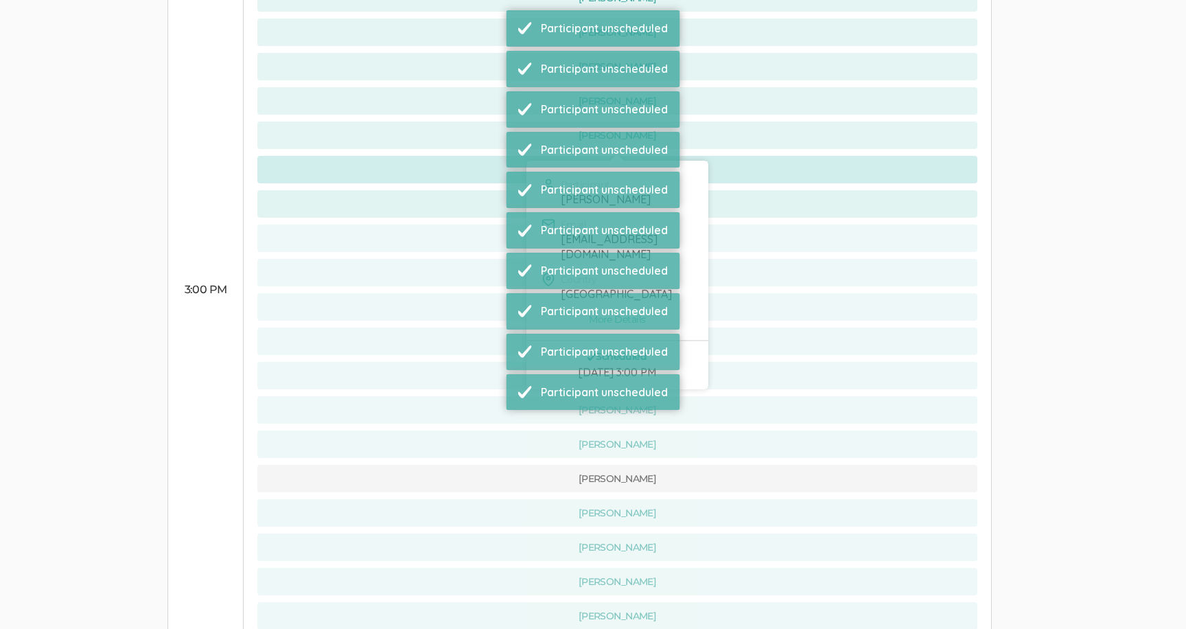
click at [460, 156] on button "[PERSON_NAME]" at bounding box center [617, 169] width 720 height 27
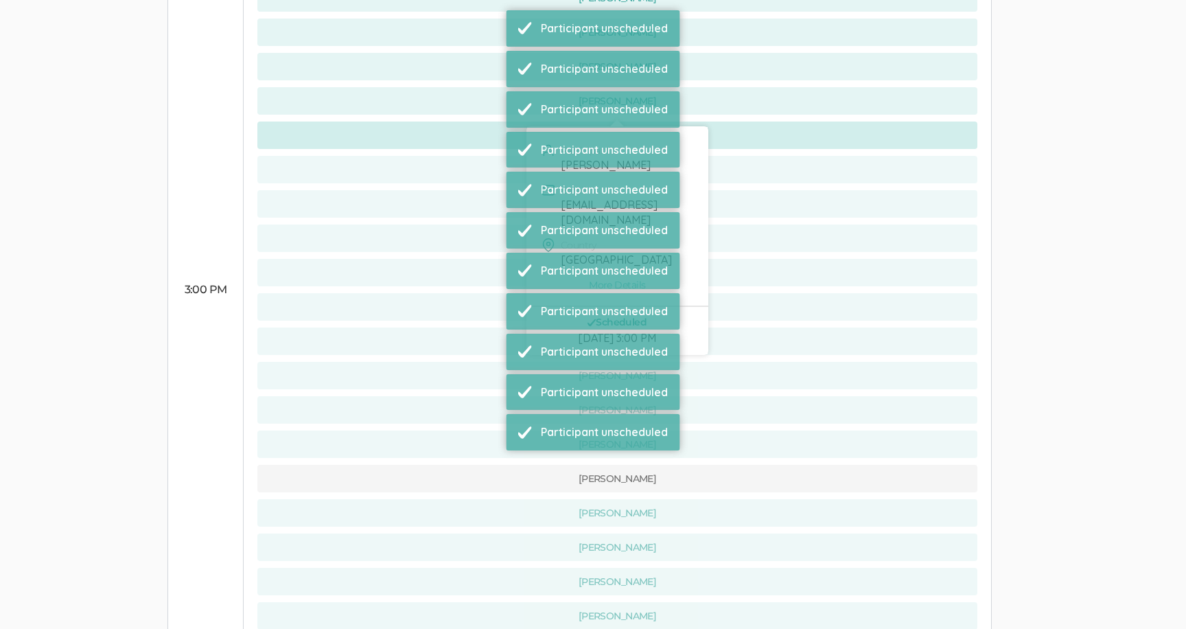
click at [460, 121] on button "[PERSON_NAME]" at bounding box center [617, 134] width 720 height 27
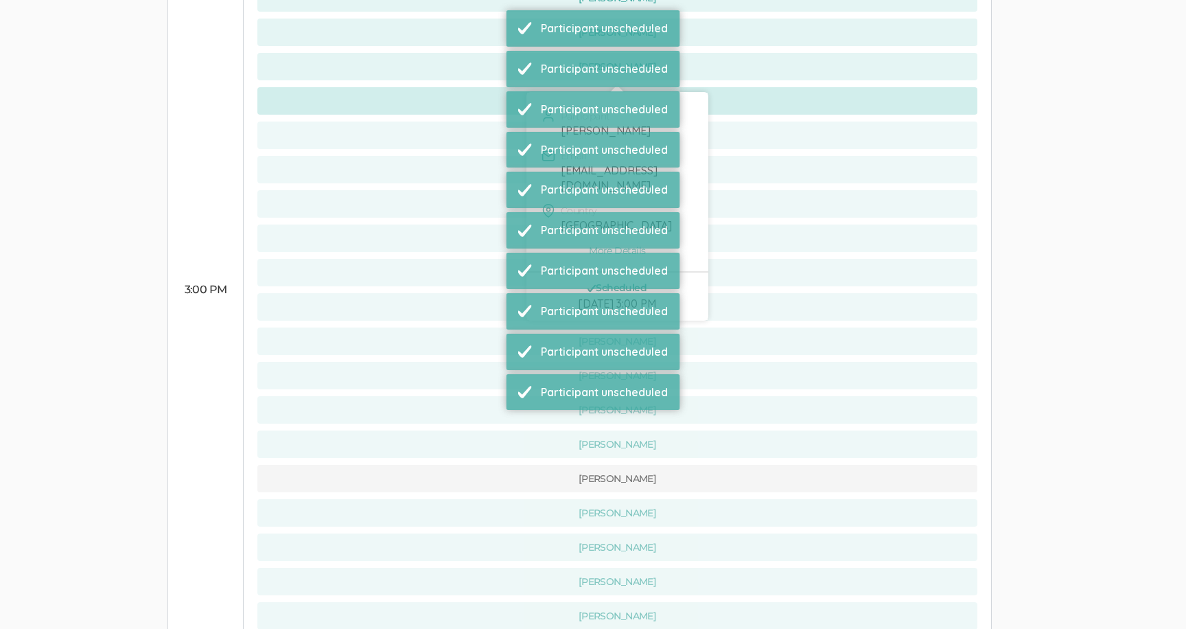
click at [458, 87] on button "[PERSON_NAME]" at bounding box center [617, 100] width 720 height 27
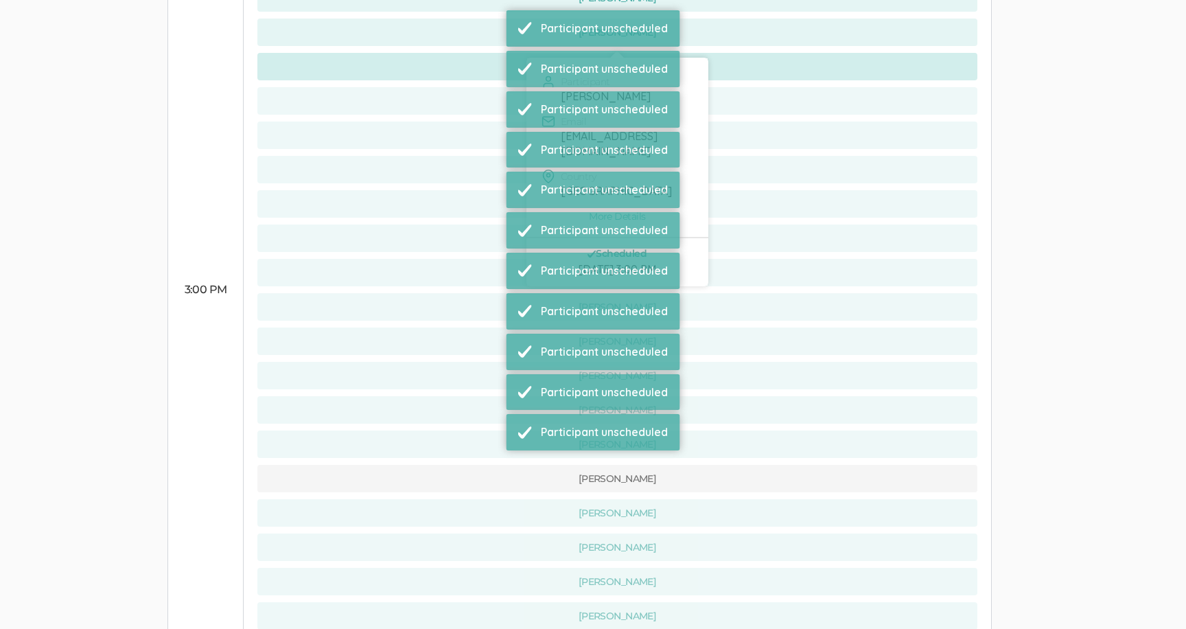
click at [456, 53] on button "[PERSON_NAME]" at bounding box center [617, 66] width 720 height 27
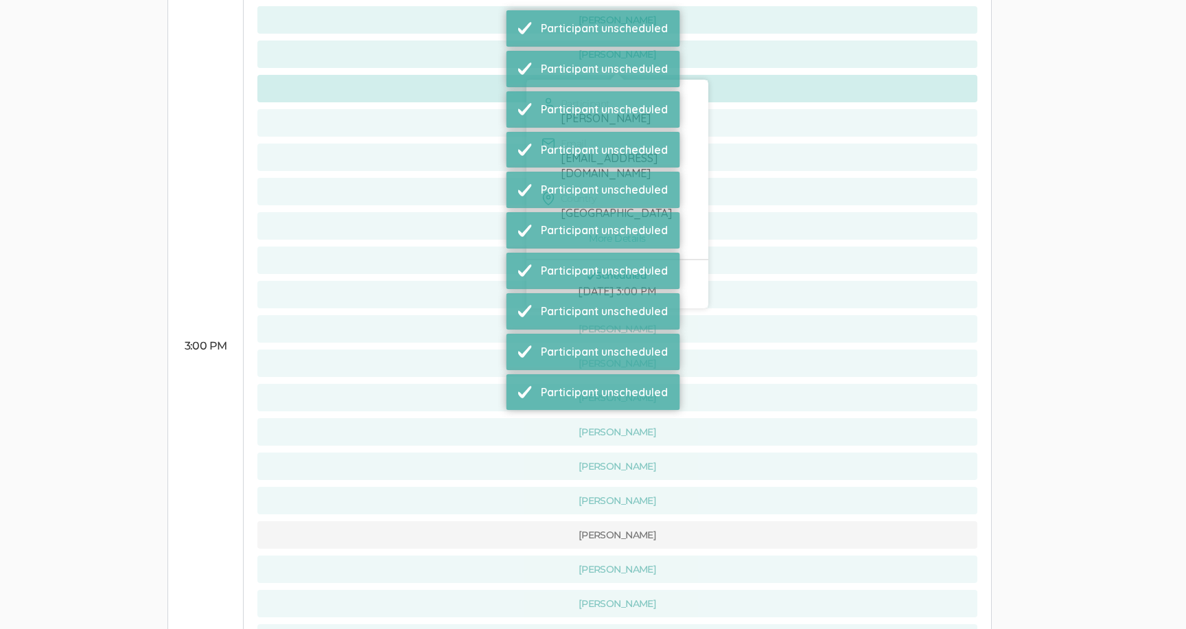
click at [456, 75] on button "[PERSON_NAME]" at bounding box center [617, 88] width 720 height 27
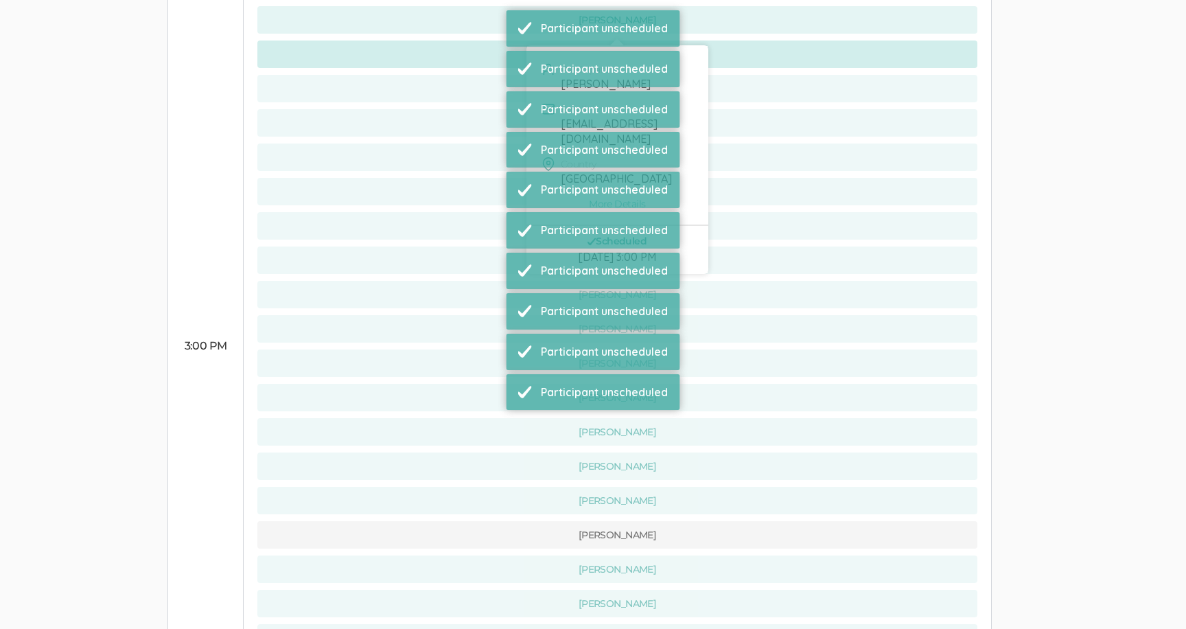
click at [452, 40] on button "[PERSON_NAME]" at bounding box center [617, 53] width 720 height 27
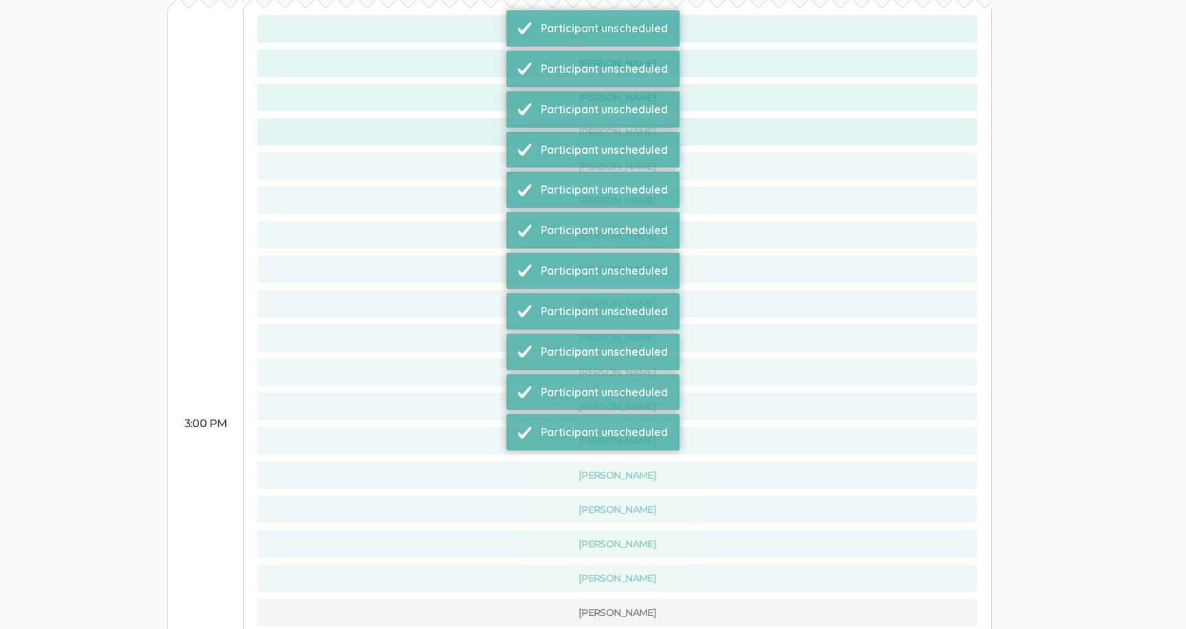
scroll to position [720, 0]
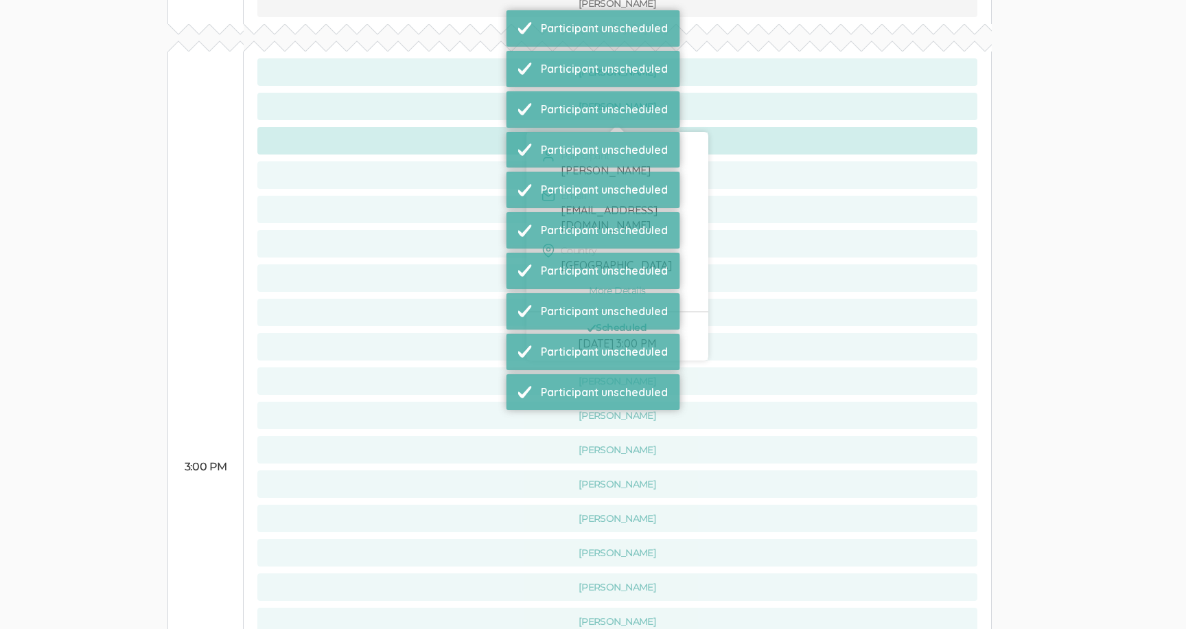
click at [451, 127] on button "[PERSON_NAME]" at bounding box center [617, 140] width 720 height 27
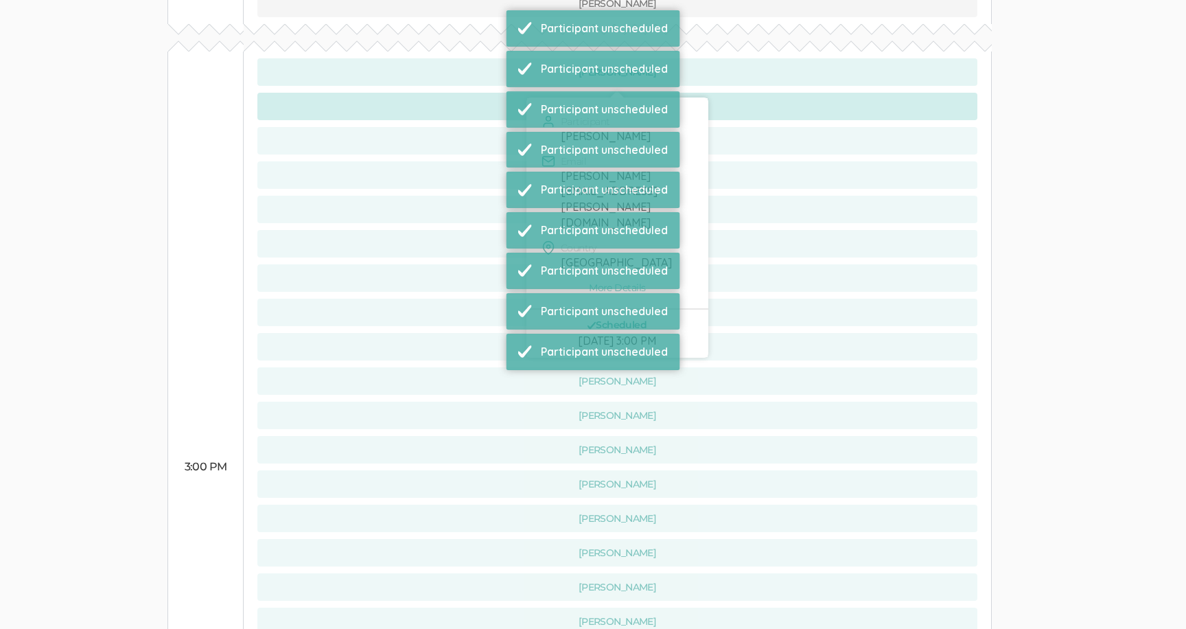
click at [451, 93] on button "[PERSON_NAME]" at bounding box center [617, 106] width 720 height 27
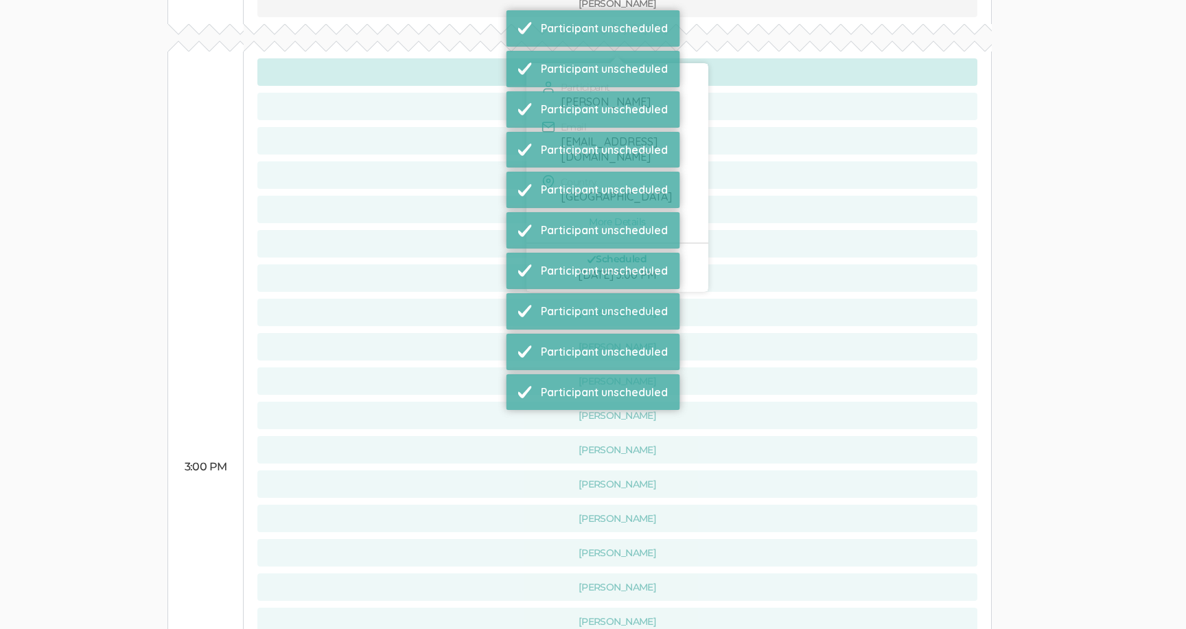
click at [448, 58] on button "[PERSON_NAME]" at bounding box center [617, 71] width 720 height 27
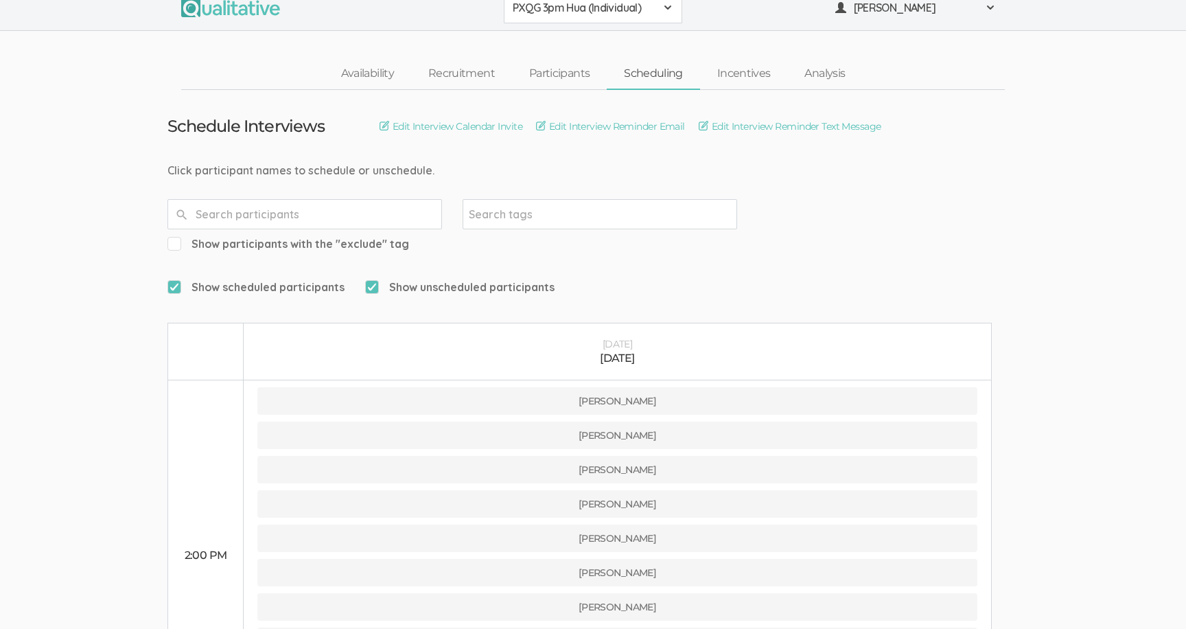
scroll to position [0, 0]
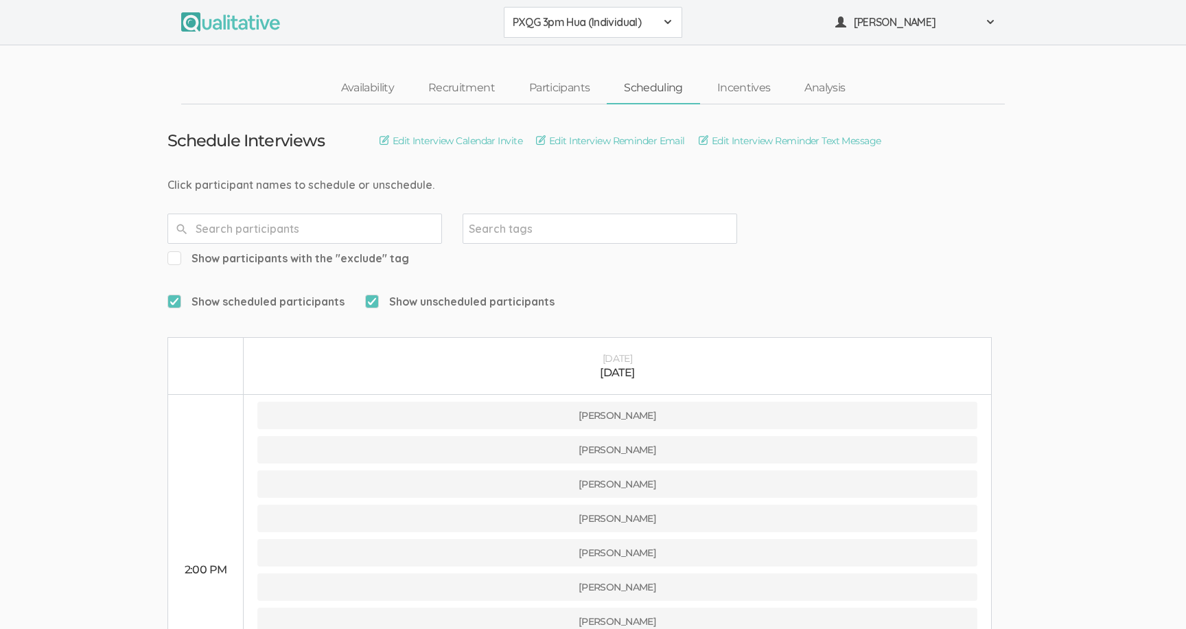
click at [524, 34] on button "PXQG 3pm Hua (Individual)" at bounding box center [593, 22] width 178 height 31
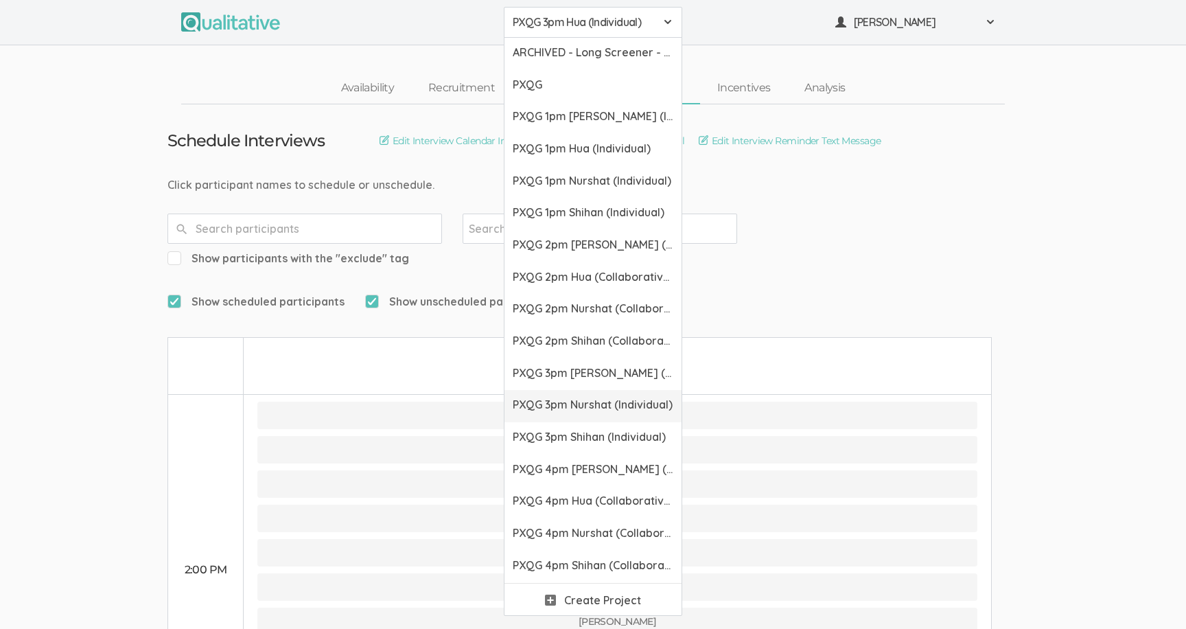
click at [529, 397] on span "PXQG 3pm Nurshat (Individual)" at bounding box center [593, 405] width 161 height 16
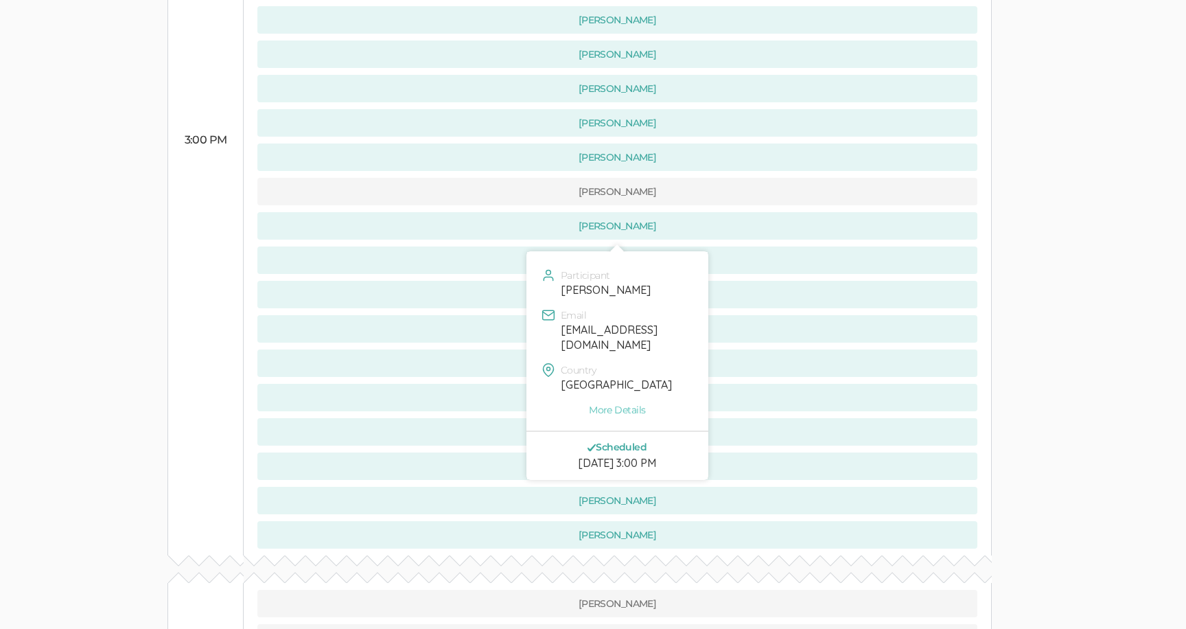
scroll to position [1077, 0]
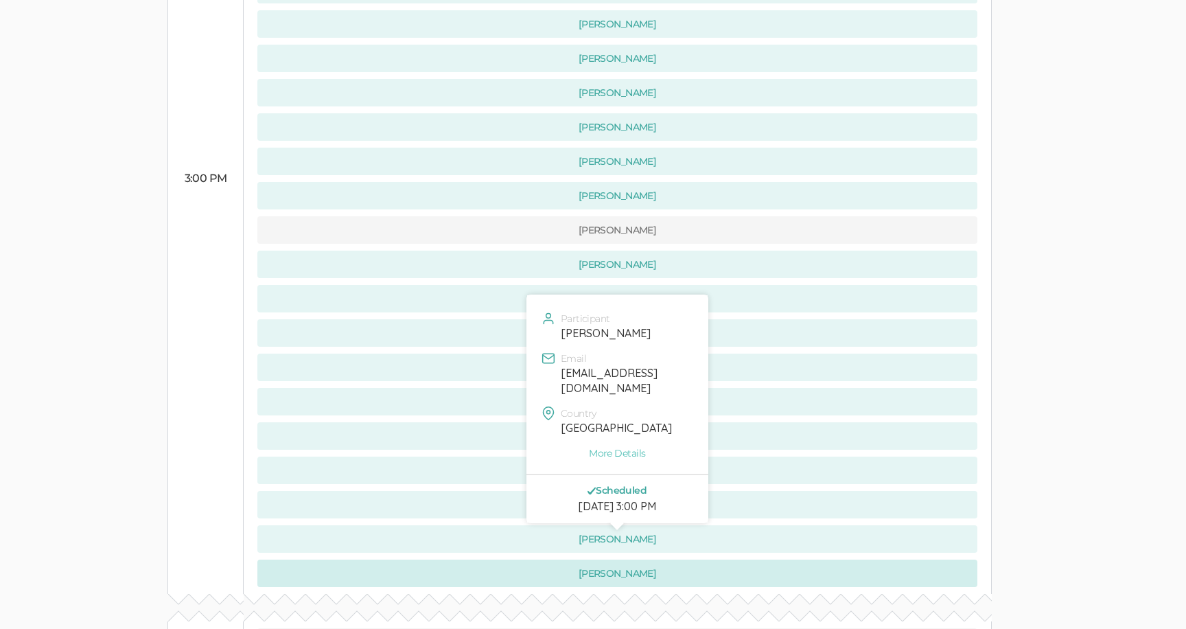
click at [475, 559] on button "[PERSON_NAME]" at bounding box center [617, 572] width 720 height 27
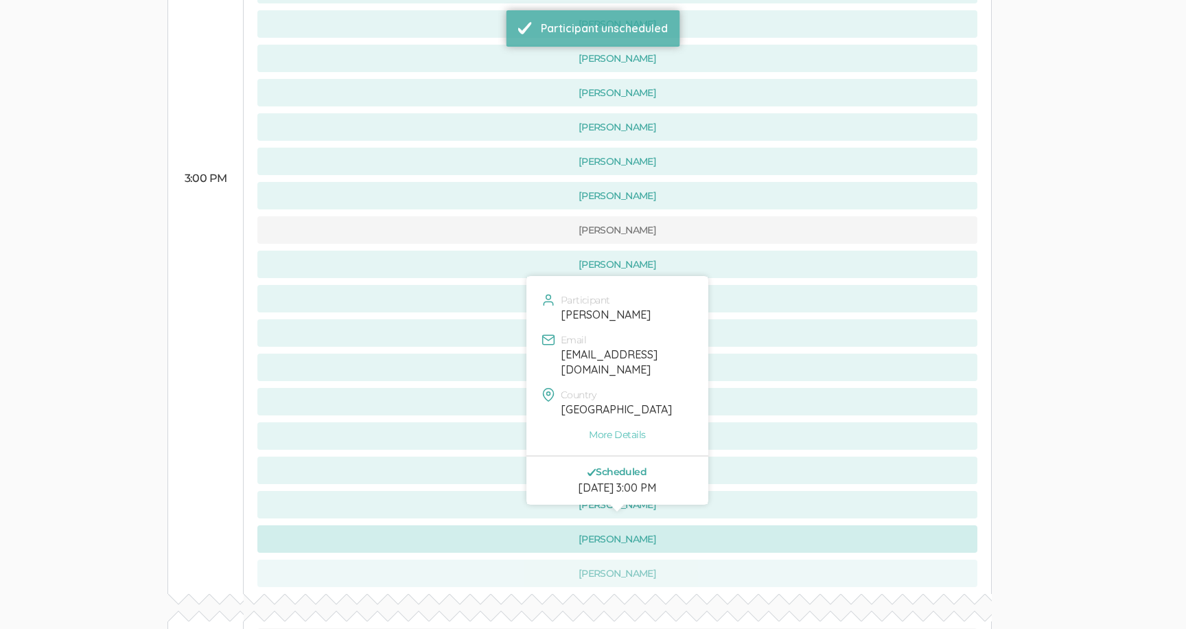
click at [475, 525] on button "[PERSON_NAME]" at bounding box center [617, 538] width 720 height 27
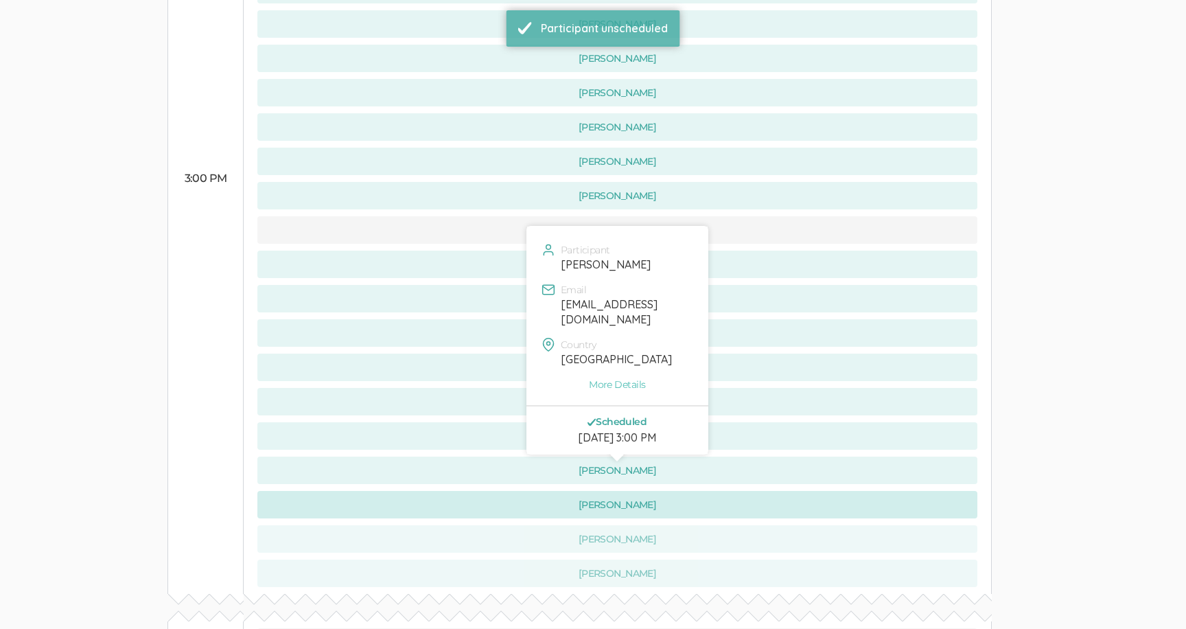
click at [475, 491] on button "[PERSON_NAME]" at bounding box center [617, 504] width 720 height 27
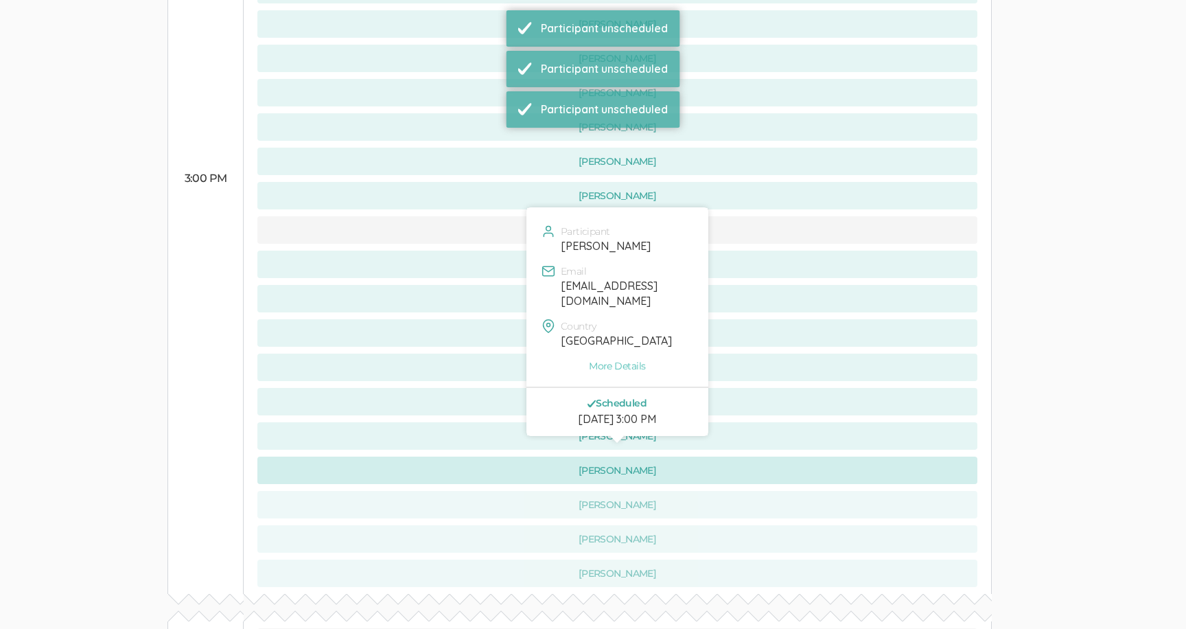
click at [475, 456] on button "[PERSON_NAME]" at bounding box center [617, 469] width 720 height 27
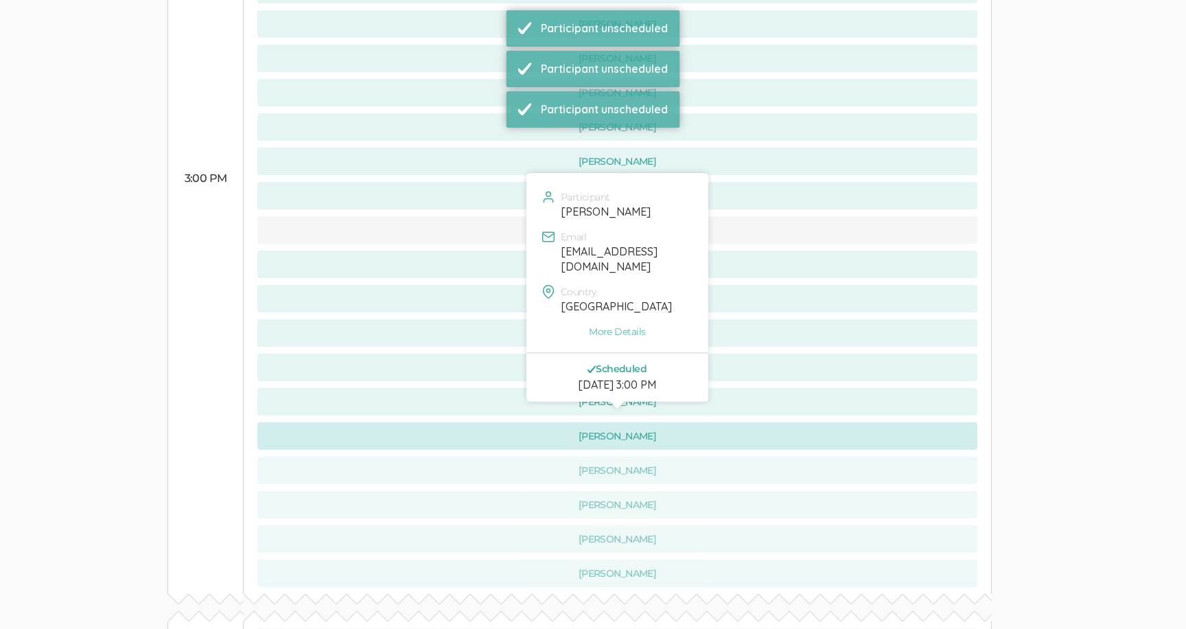
click at [473, 422] on button "[PERSON_NAME]" at bounding box center [617, 435] width 720 height 27
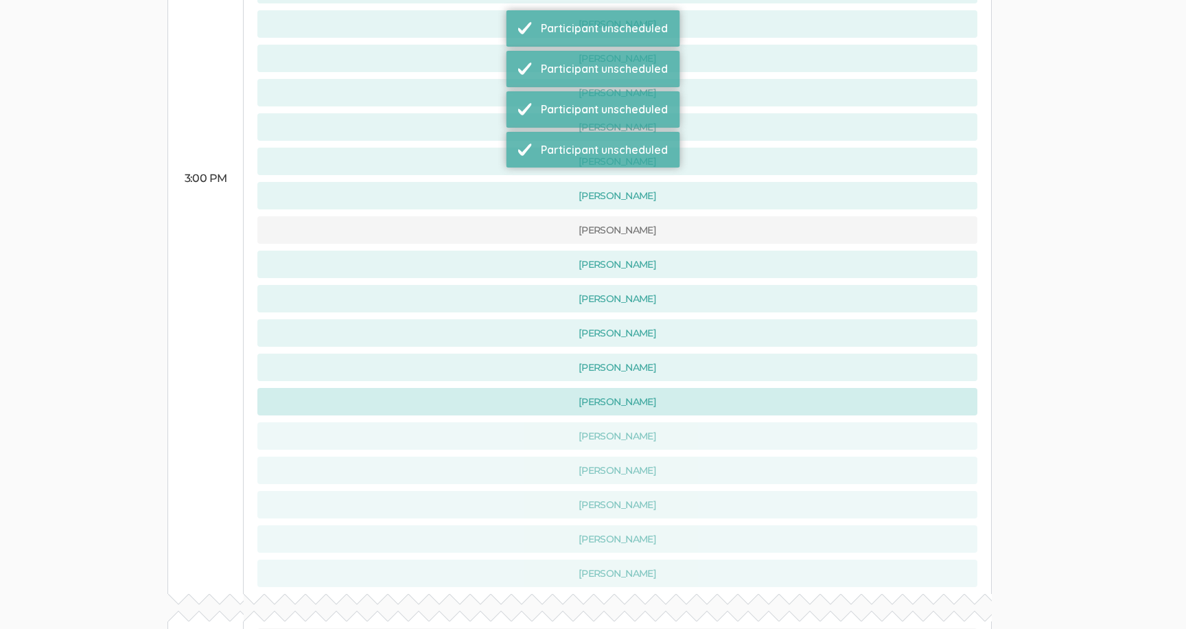
click at [473, 388] on button "[PERSON_NAME]" at bounding box center [617, 401] width 720 height 27
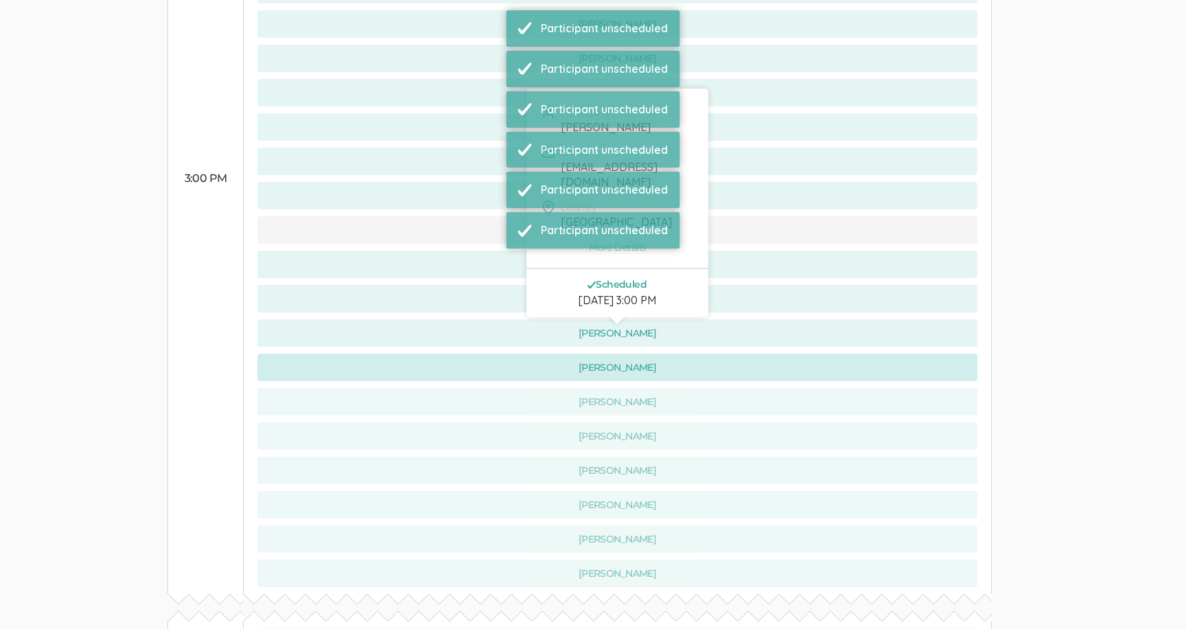
click at [473, 353] on button "[PERSON_NAME]" at bounding box center [617, 366] width 720 height 27
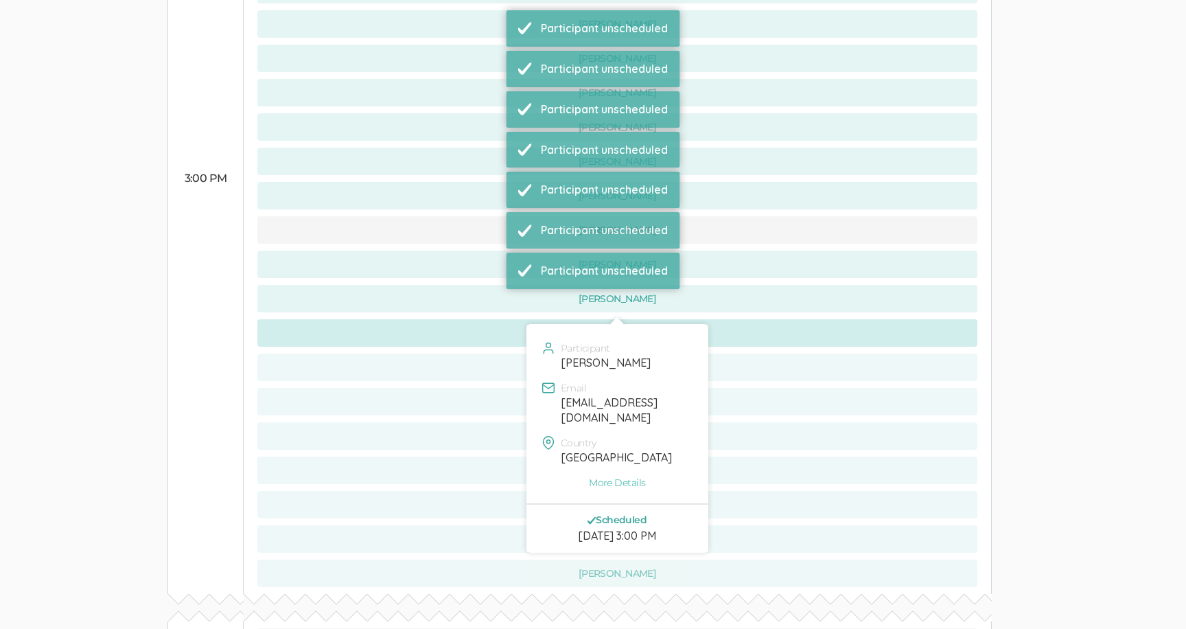
click at [473, 319] on button "[PERSON_NAME]" at bounding box center [617, 332] width 720 height 27
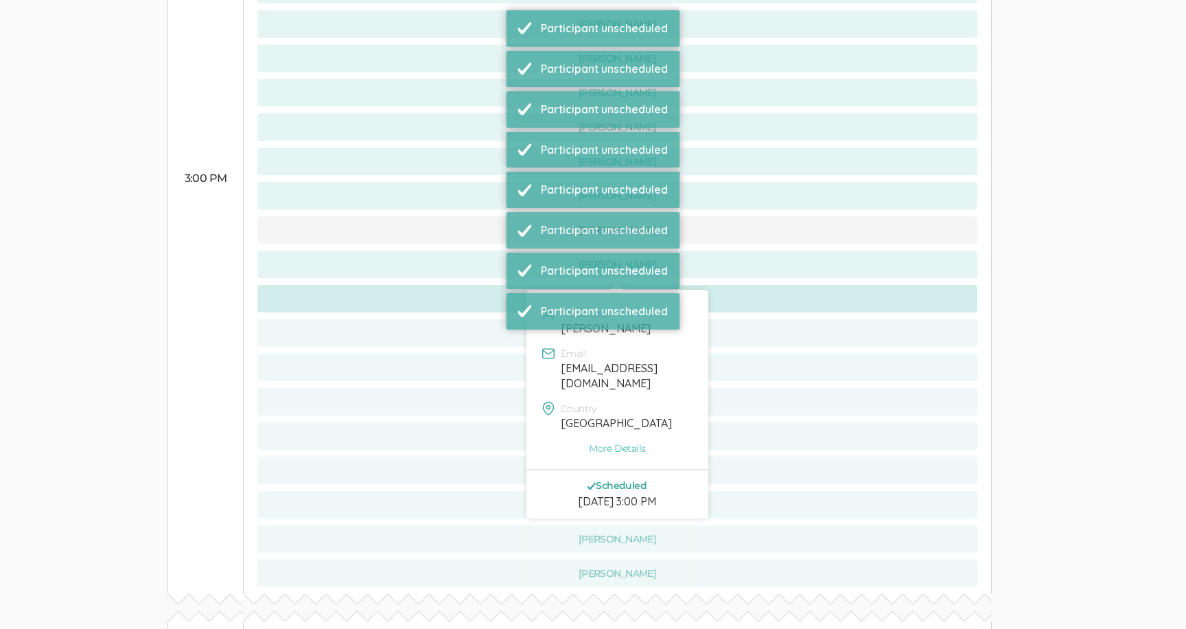
click at [471, 285] on button "[PERSON_NAME]" at bounding box center [617, 298] width 720 height 27
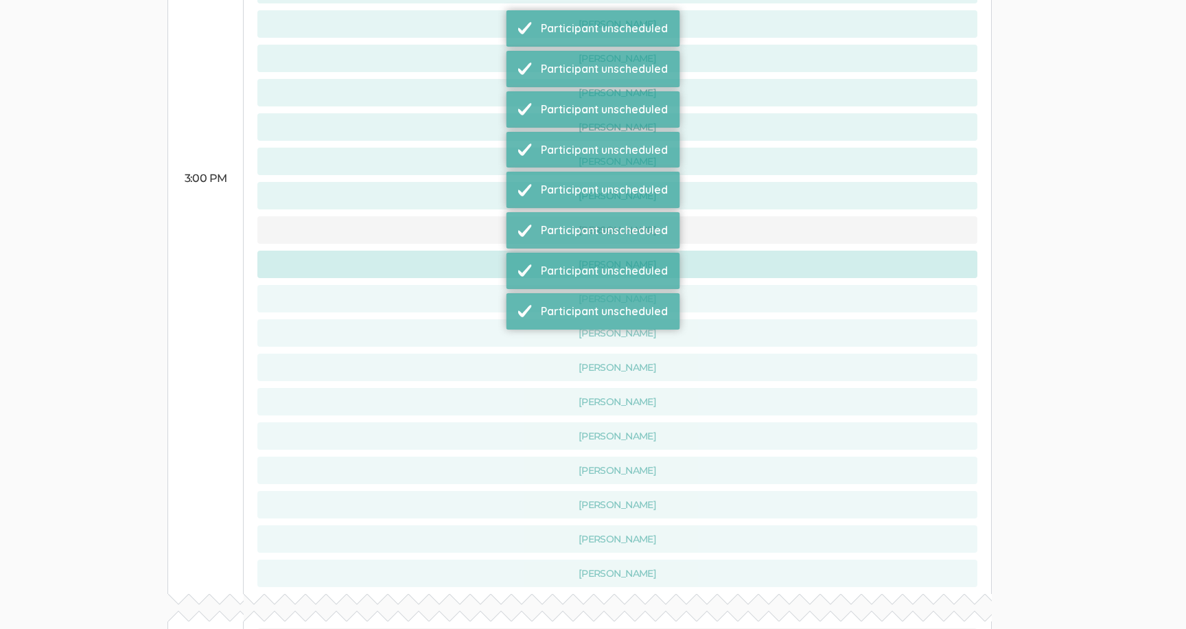
click at [471, 250] on button "[PERSON_NAME]" at bounding box center [617, 263] width 720 height 27
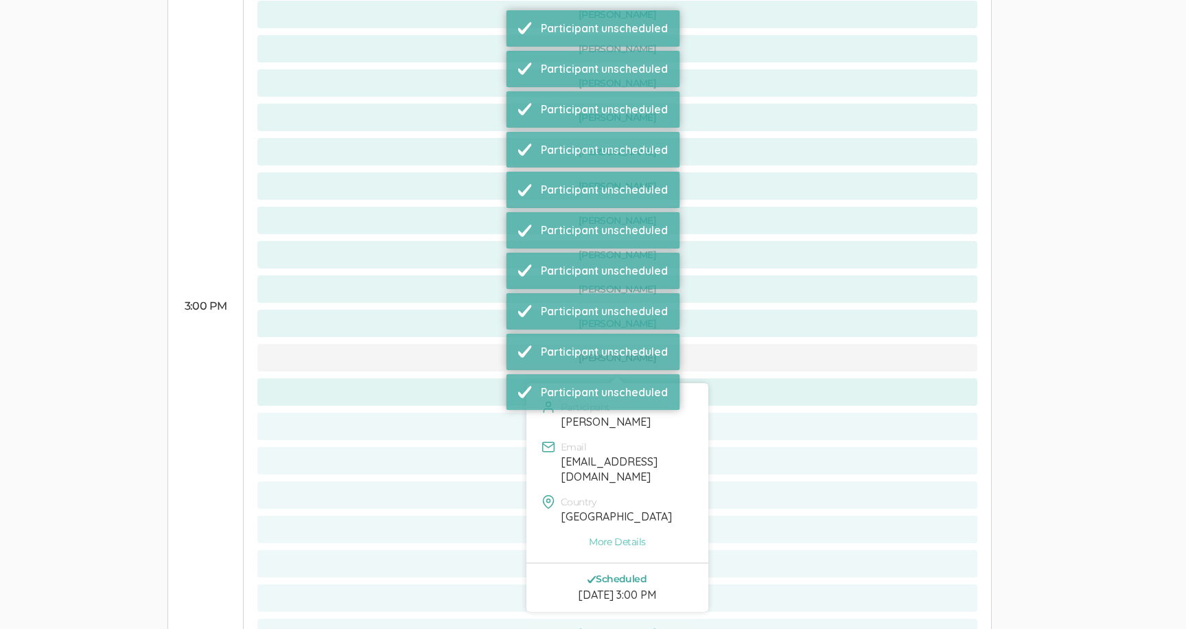
scroll to position [930, 0]
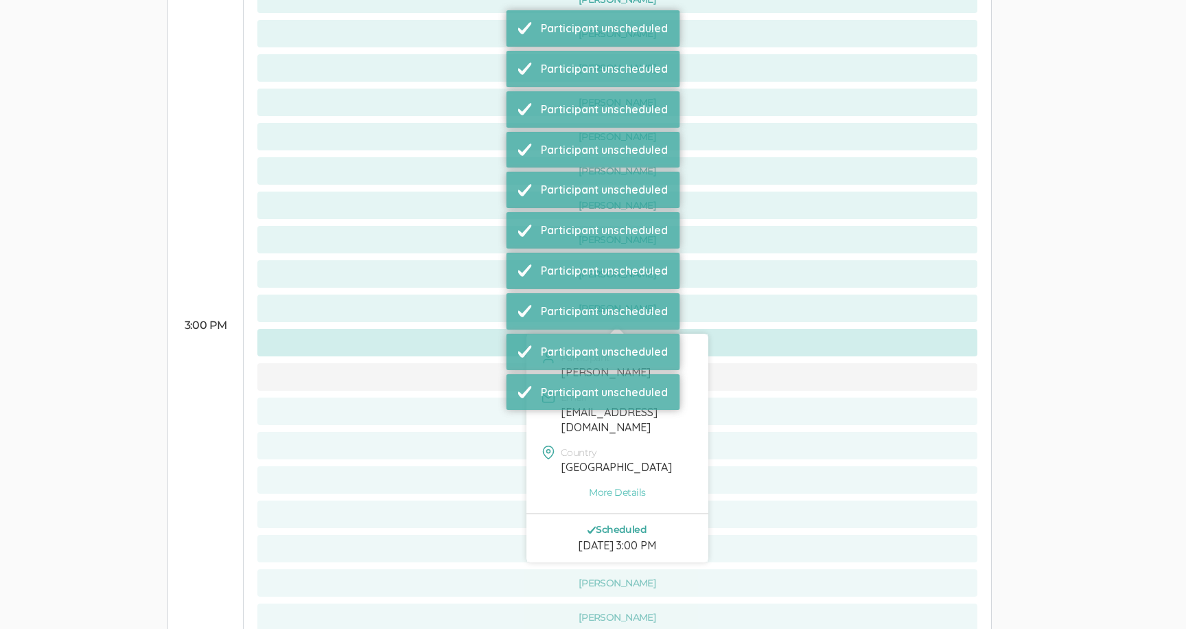
click at [469, 329] on button "[PERSON_NAME]" at bounding box center [617, 342] width 720 height 27
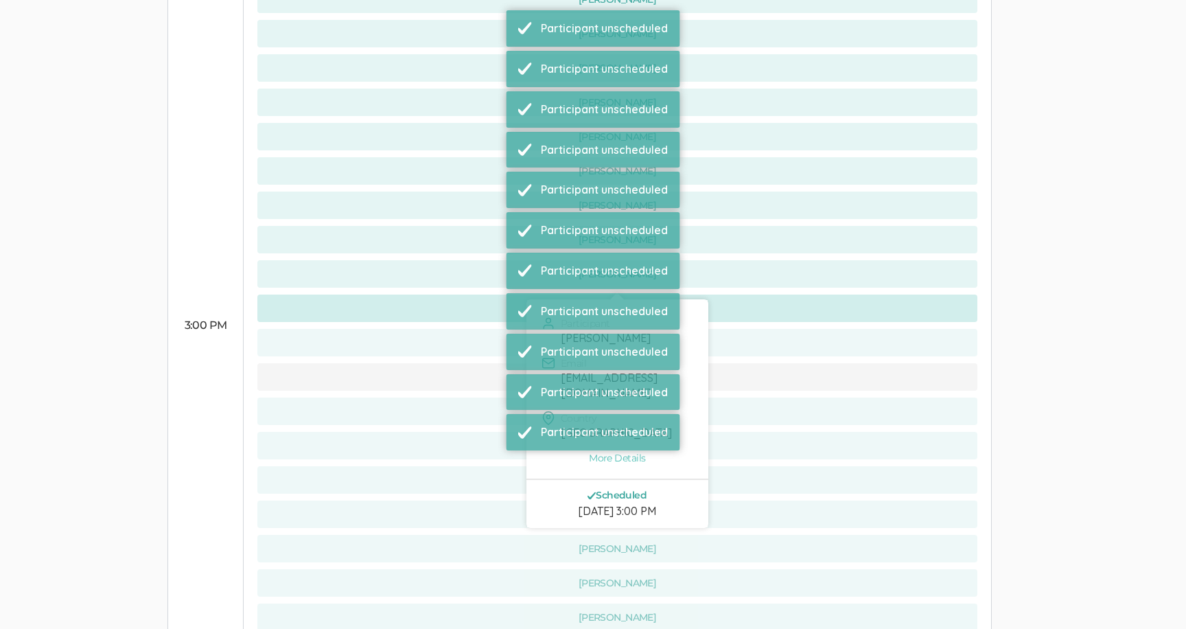
click at [469, 294] on button "[PERSON_NAME]" at bounding box center [617, 307] width 720 height 27
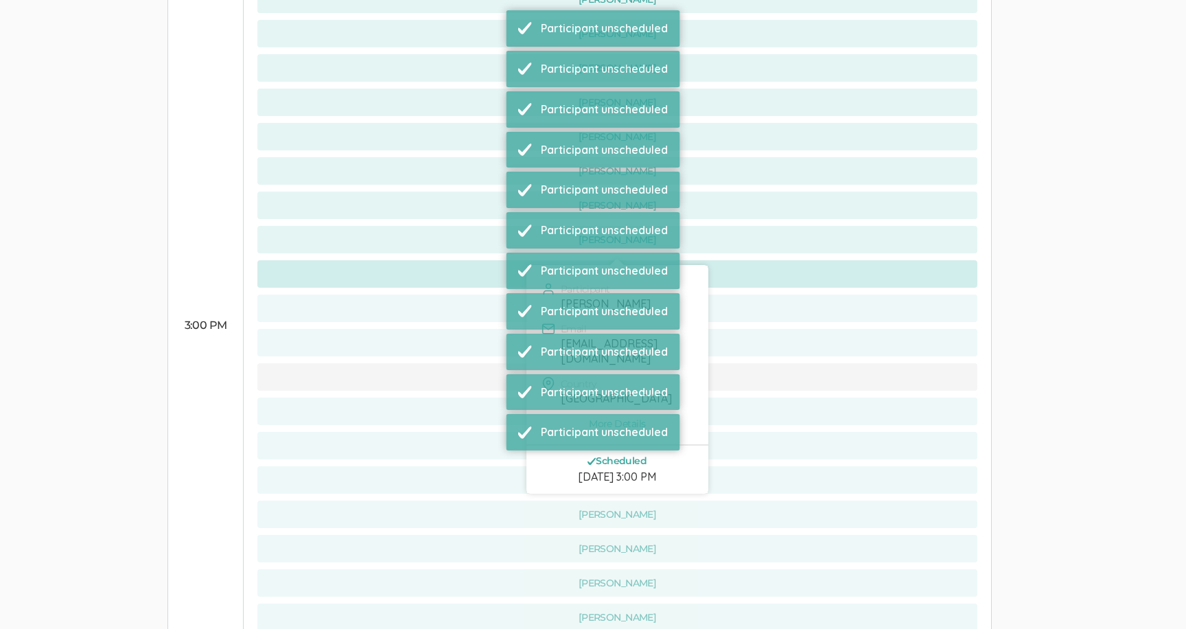
click at [469, 260] on button "[PERSON_NAME]" at bounding box center [617, 273] width 720 height 27
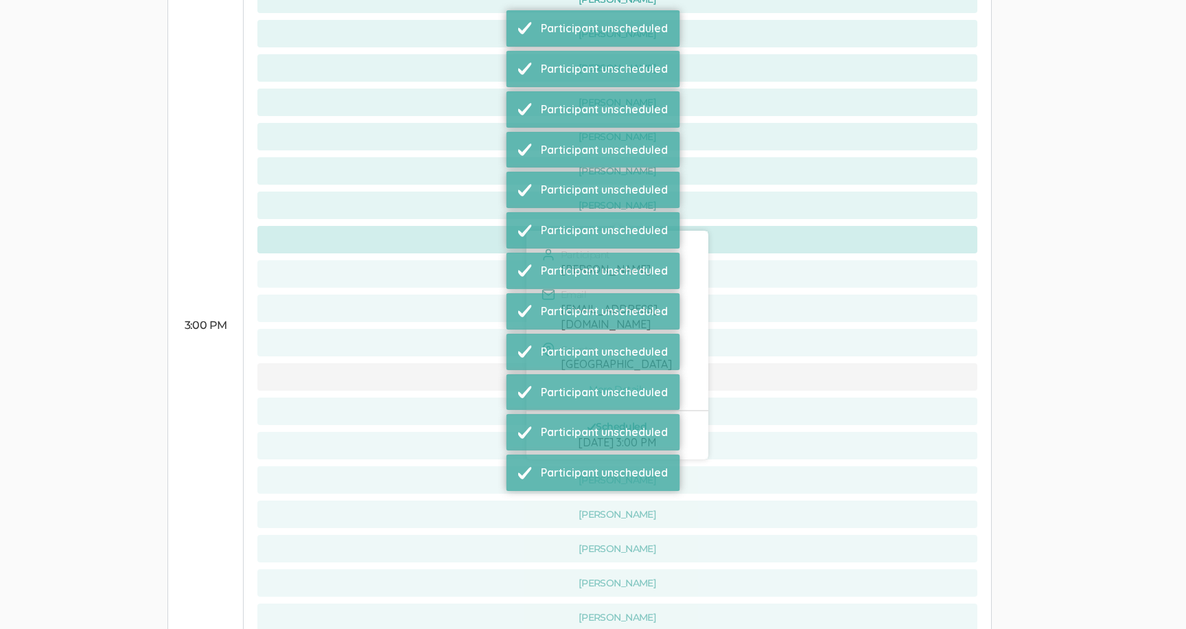
click at [469, 226] on button "[PERSON_NAME]" at bounding box center [617, 239] width 720 height 27
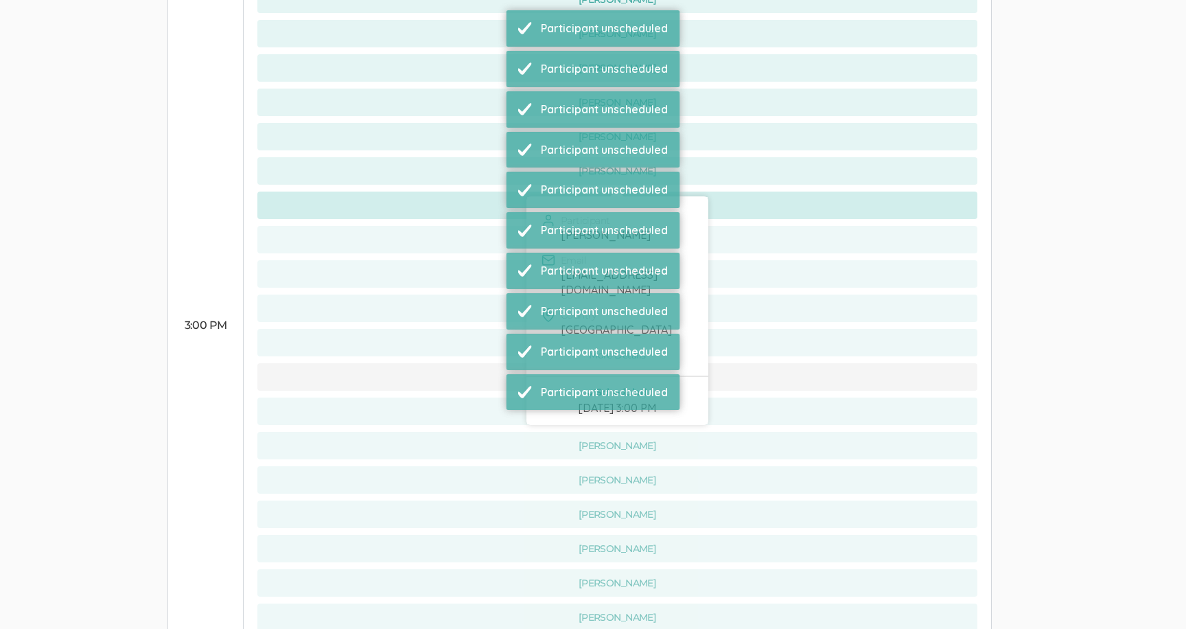
click at [468, 191] on button "[PERSON_NAME]" at bounding box center [617, 204] width 720 height 27
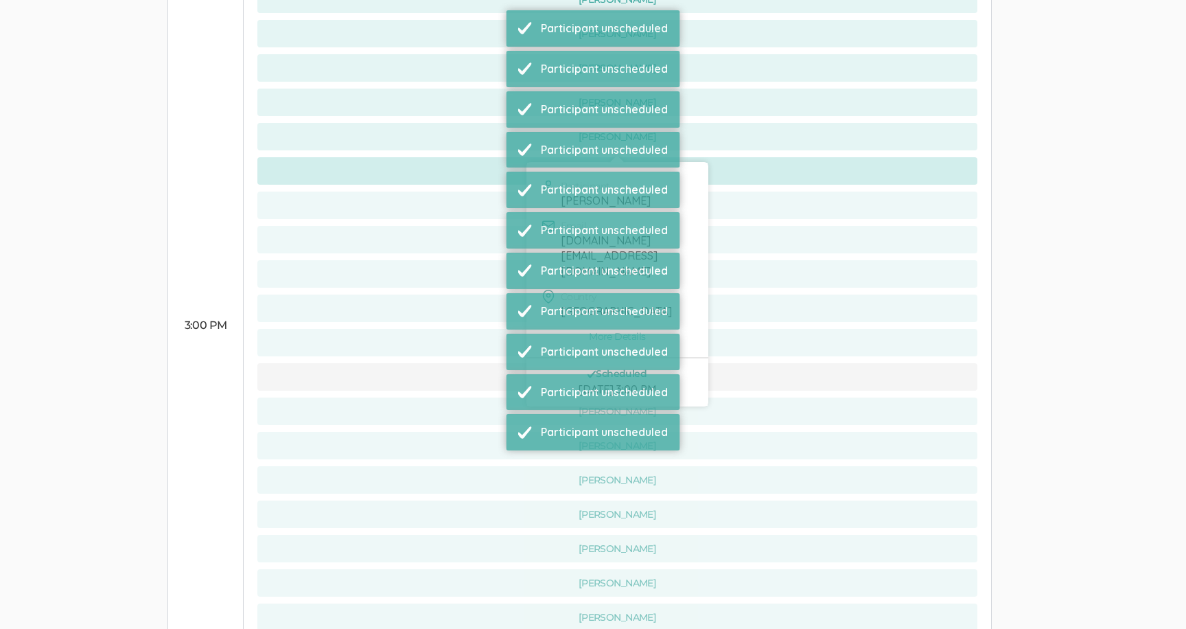
click at [468, 157] on button "[PERSON_NAME]" at bounding box center [617, 170] width 720 height 27
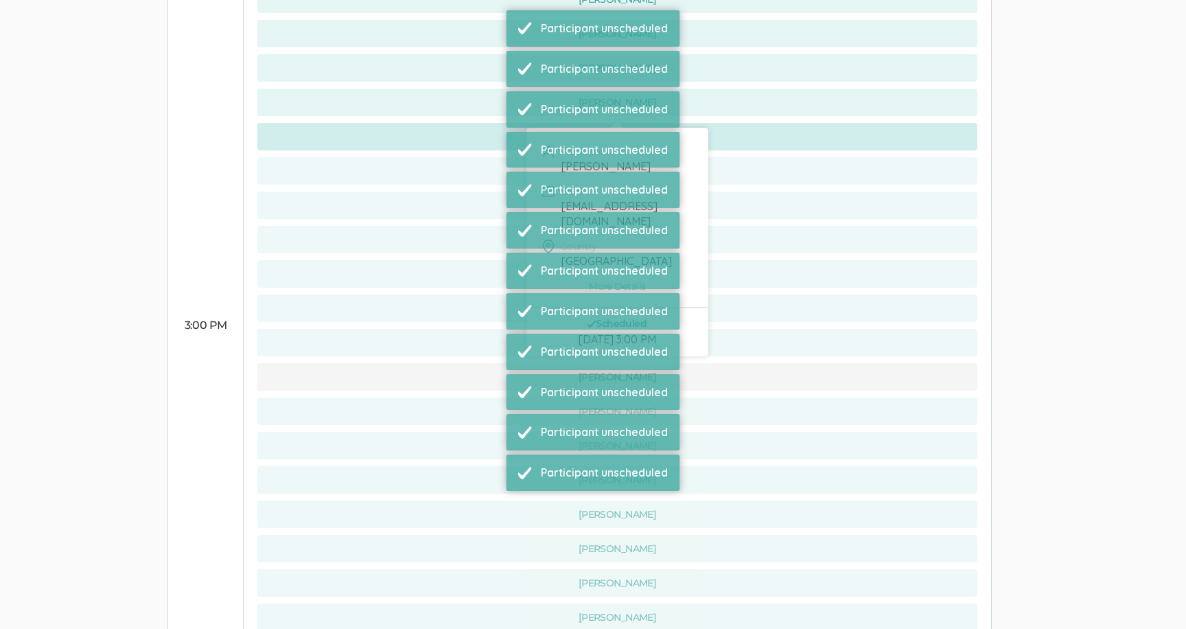
click at [467, 123] on button "[PERSON_NAME]" at bounding box center [617, 136] width 720 height 27
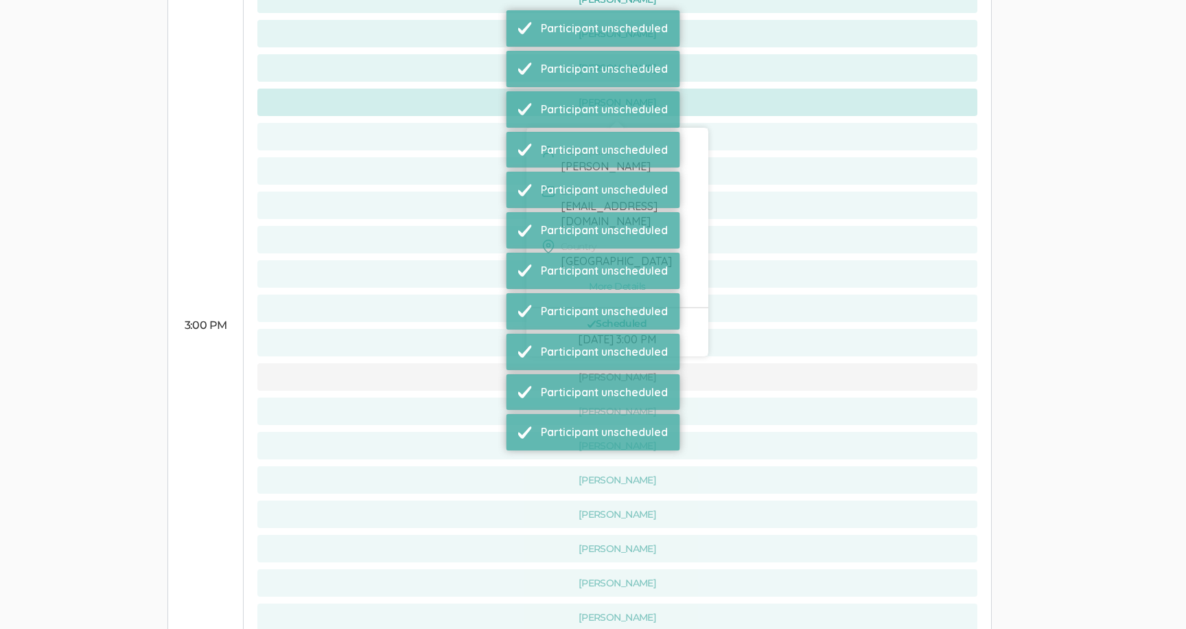
click at [465, 89] on button "[PERSON_NAME]" at bounding box center [617, 102] width 720 height 27
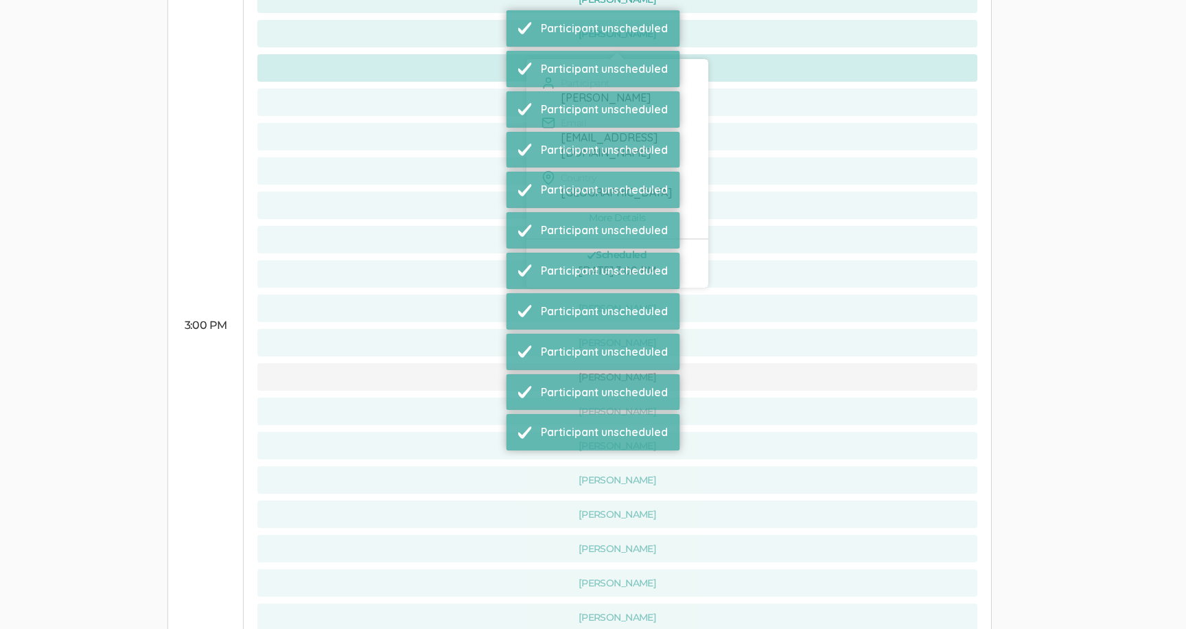
click at [460, 54] on button "[PERSON_NAME]" at bounding box center [617, 67] width 720 height 27
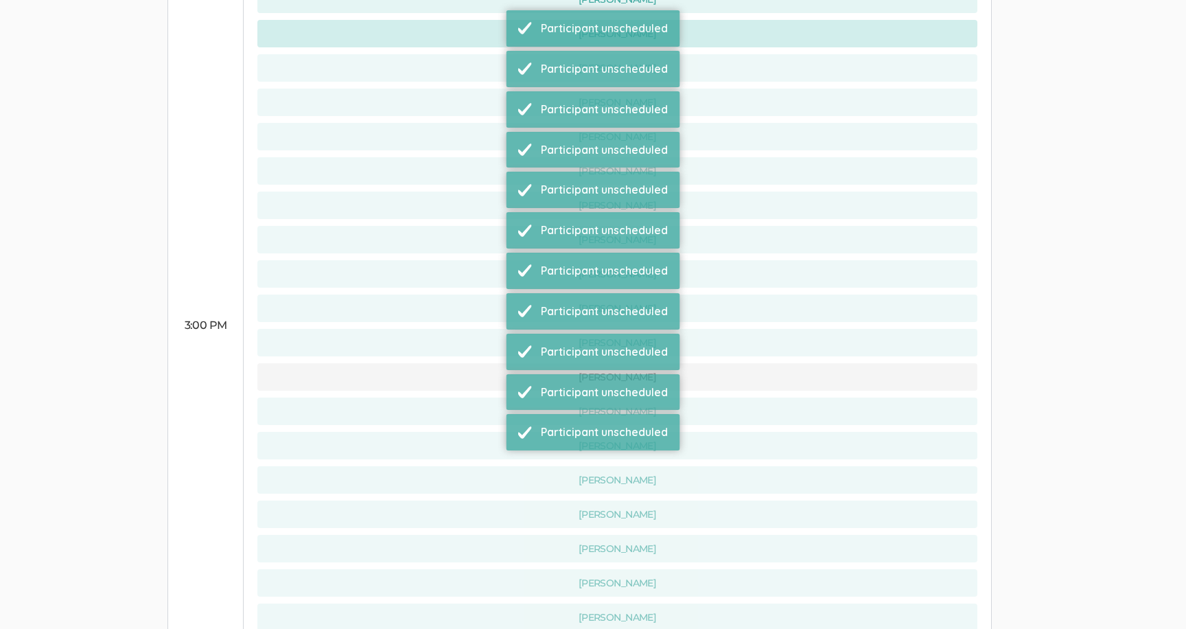
click at [454, 20] on button "[PERSON_NAME]" at bounding box center [617, 33] width 720 height 27
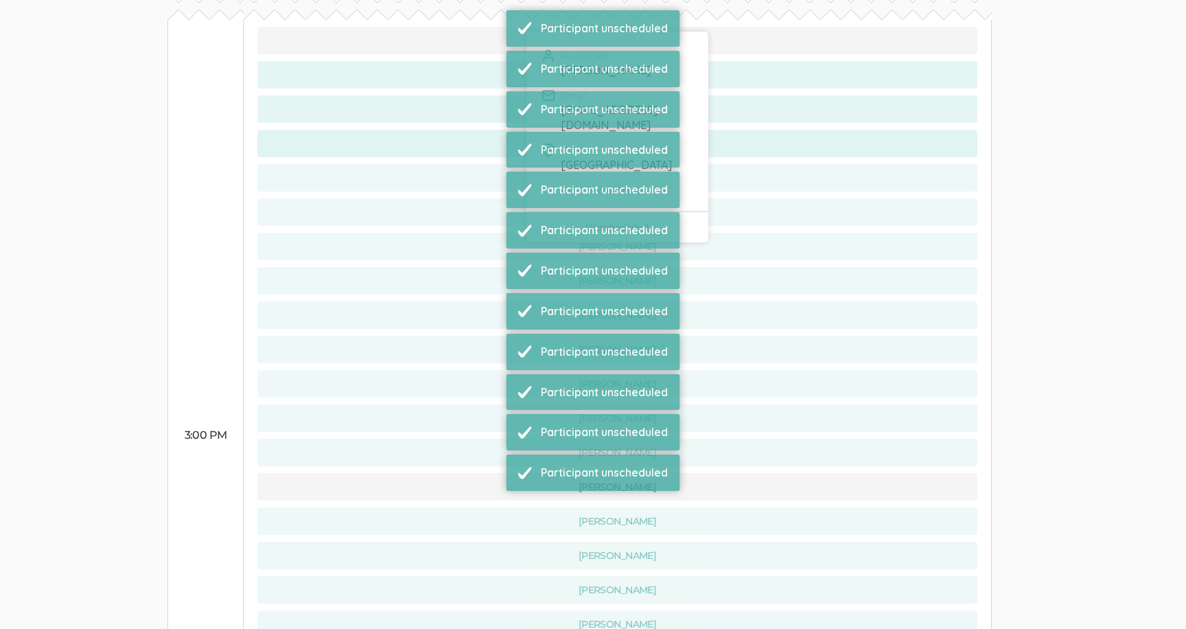
scroll to position [813, 0]
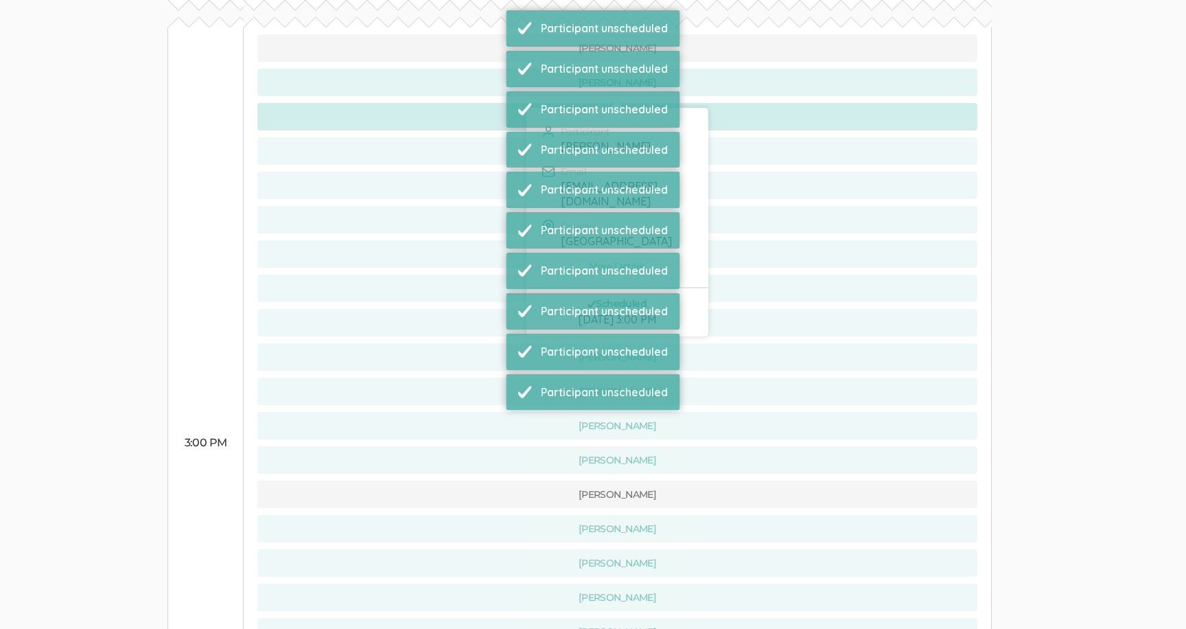
click at [456, 103] on button "[PERSON_NAME]" at bounding box center [617, 116] width 720 height 27
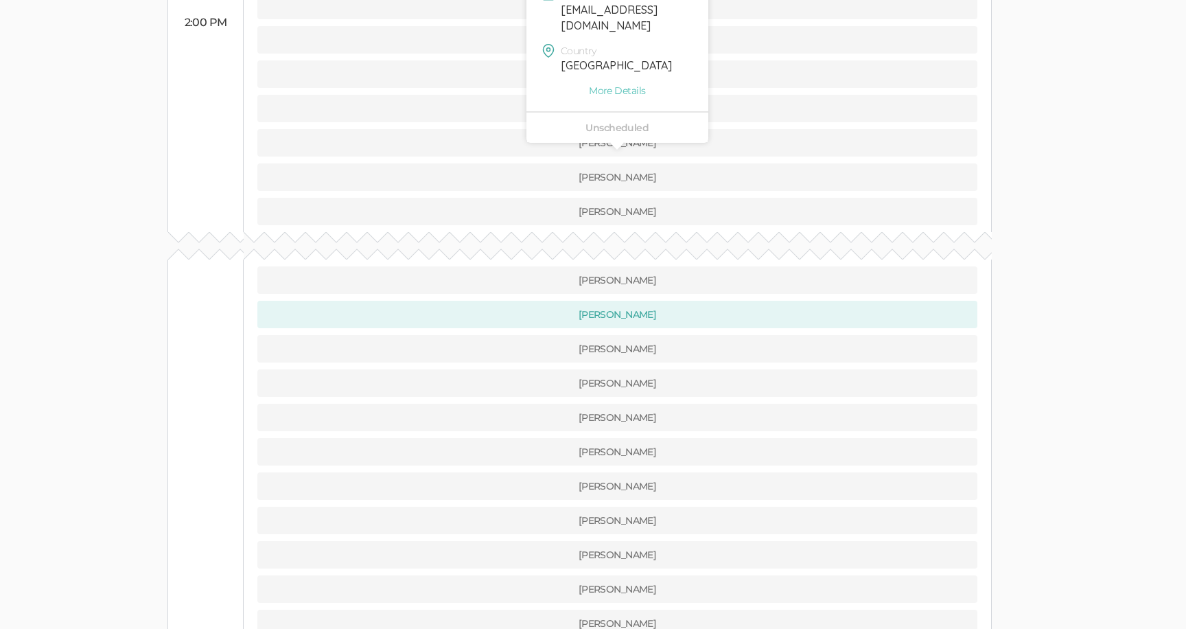
scroll to position [647, 0]
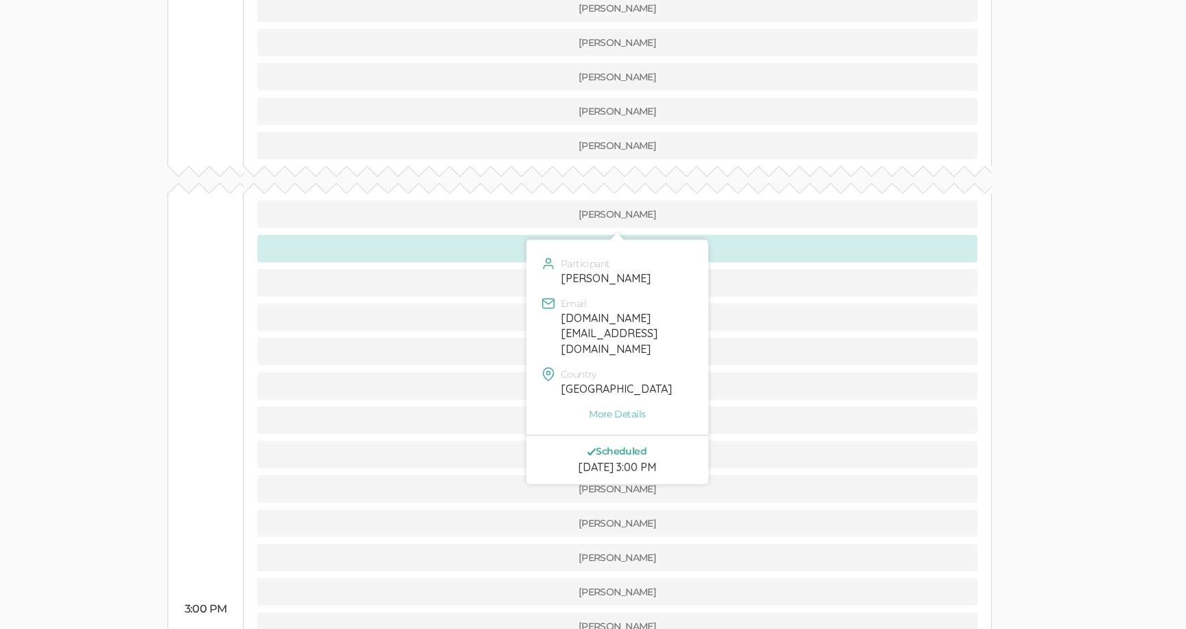
click at [473, 235] on button "[PERSON_NAME]" at bounding box center [617, 248] width 720 height 27
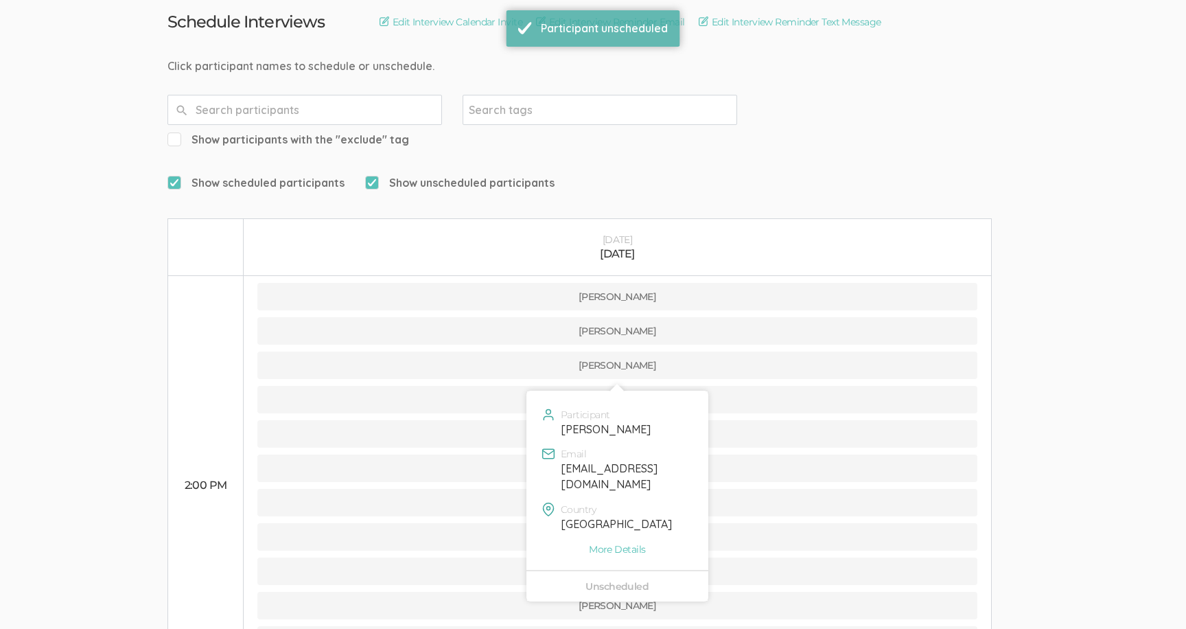
scroll to position [0, 0]
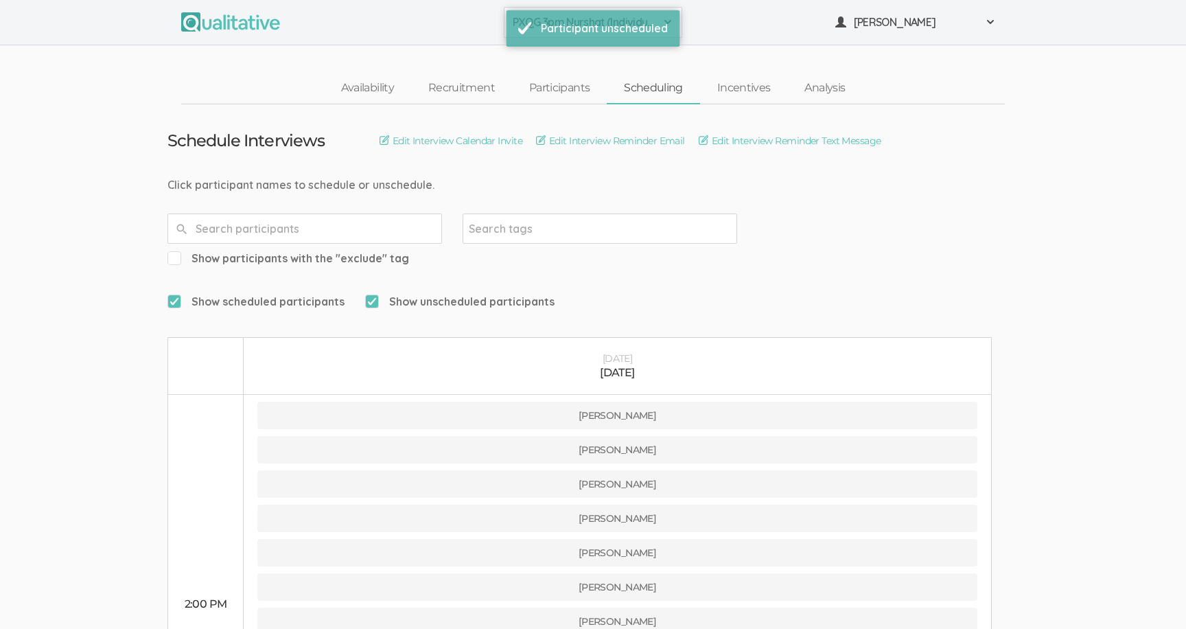
click at [506, 30] on button "PXQG 3pm Nurshat (Individual)" at bounding box center [593, 22] width 178 height 31
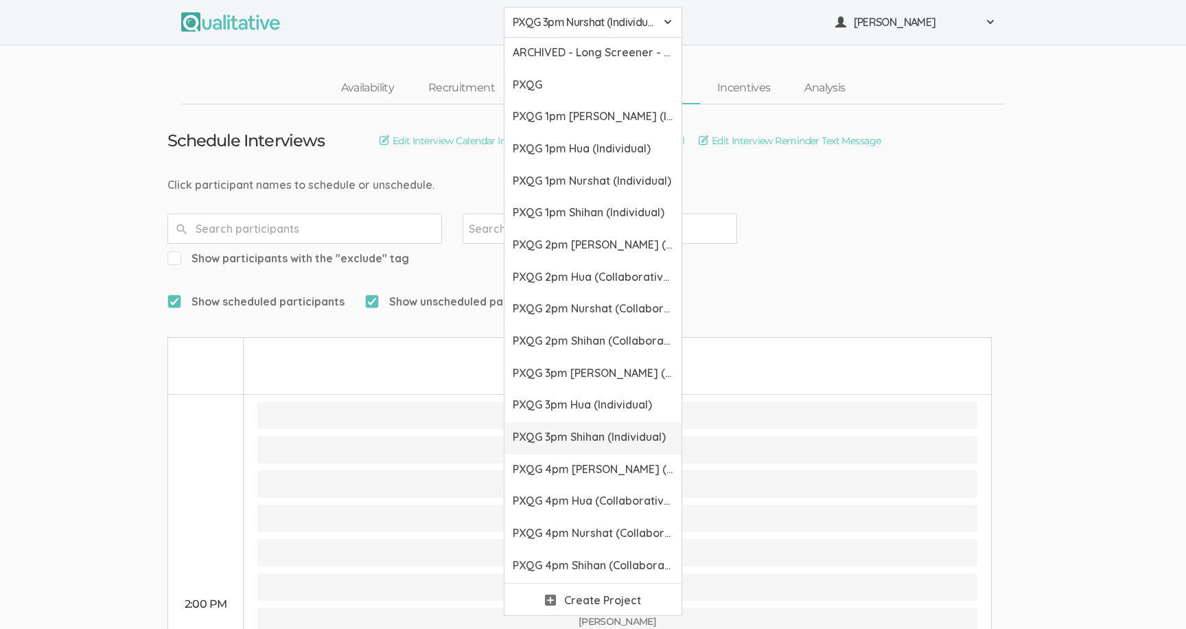
click at [531, 443] on span "PXQG 3pm Shihan (Individual)" at bounding box center [593, 437] width 161 height 16
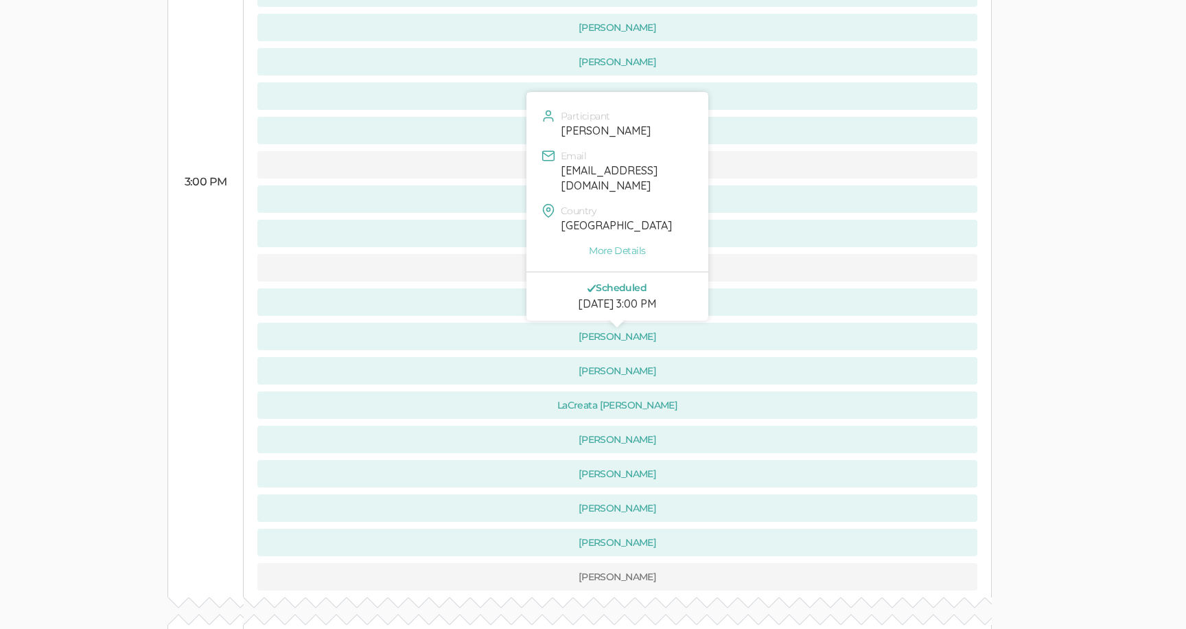
scroll to position [1110, 0]
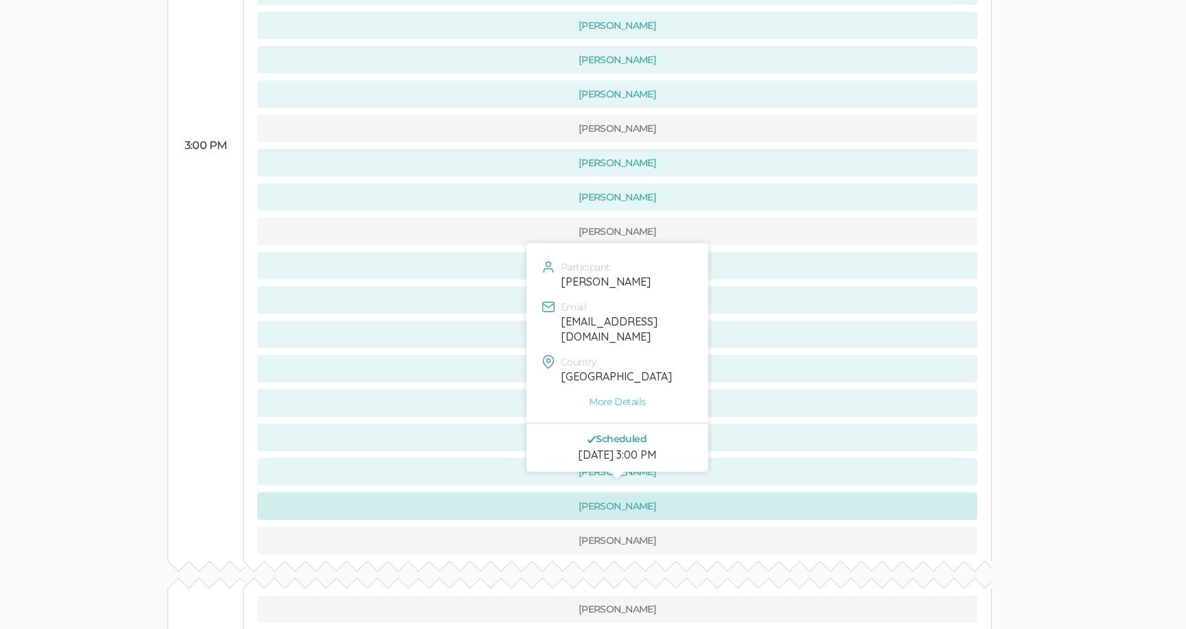
click at [513, 492] on button "[PERSON_NAME]" at bounding box center [617, 505] width 720 height 27
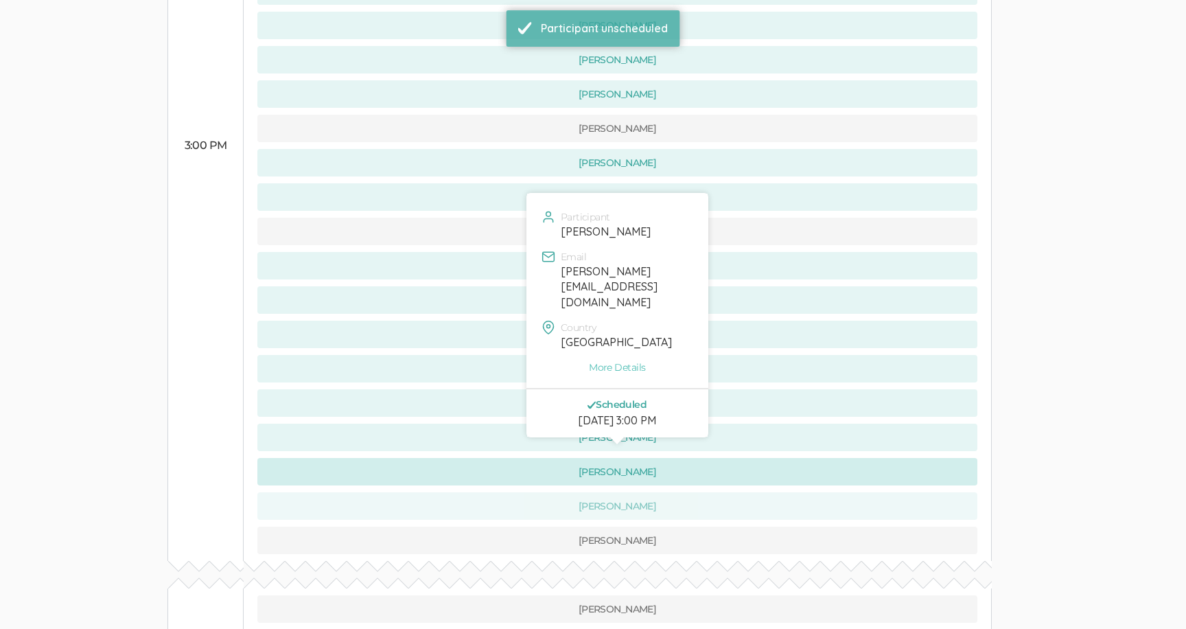
click at [505, 458] on button "[PERSON_NAME]" at bounding box center [617, 471] width 720 height 27
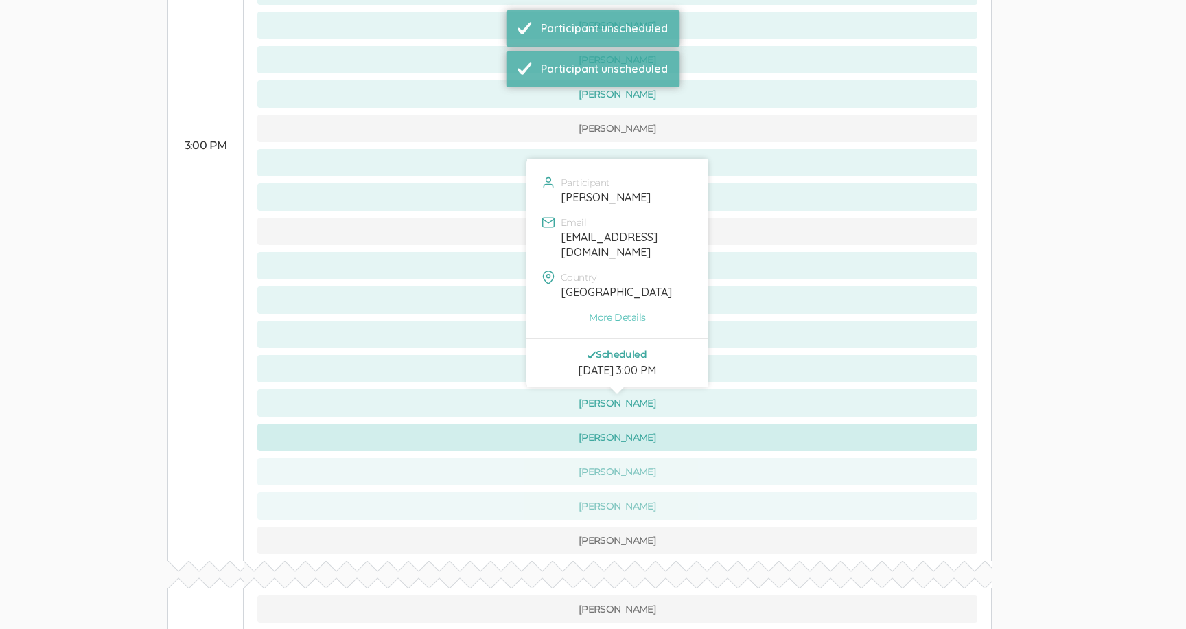
click at [505, 423] on button "[PERSON_NAME]" at bounding box center [617, 436] width 720 height 27
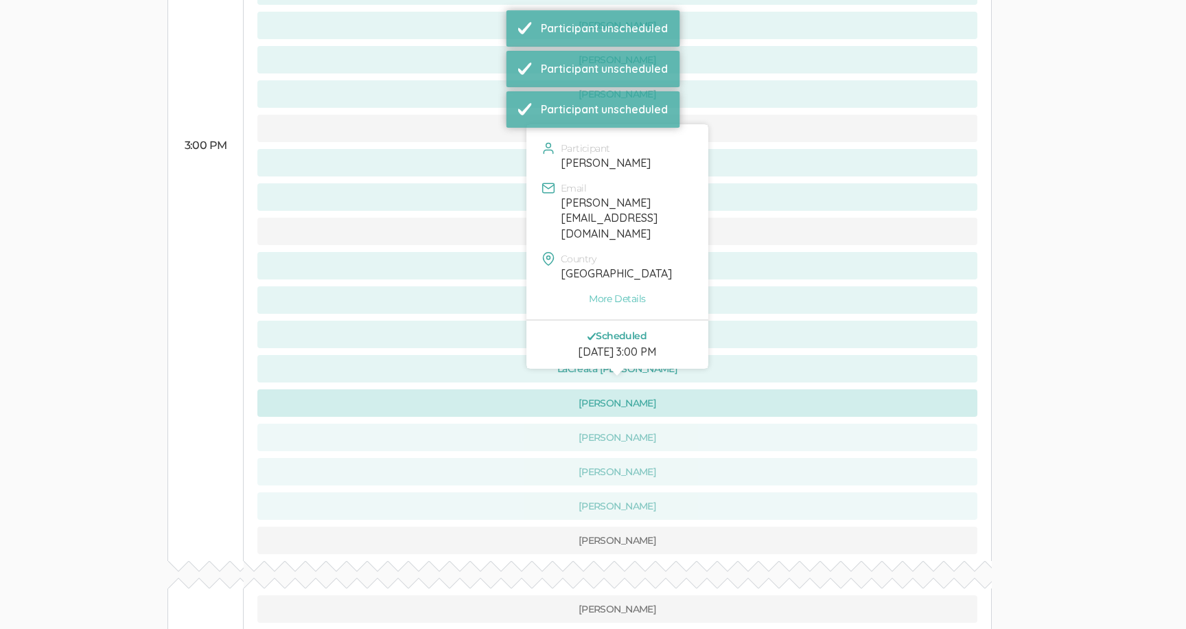
click at [504, 389] on button "[PERSON_NAME]" at bounding box center [617, 402] width 720 height 27
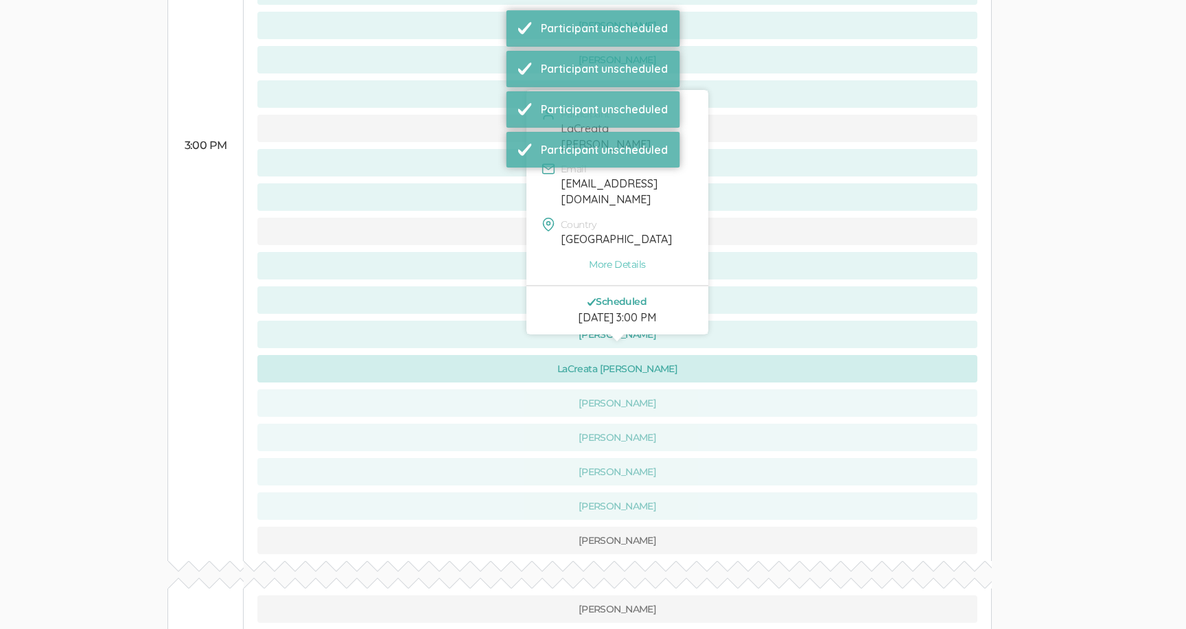
click at [503, 355] on button "LaCreata [PERSON_NAME]" at bounding box center [617, 368] width 720 height 27
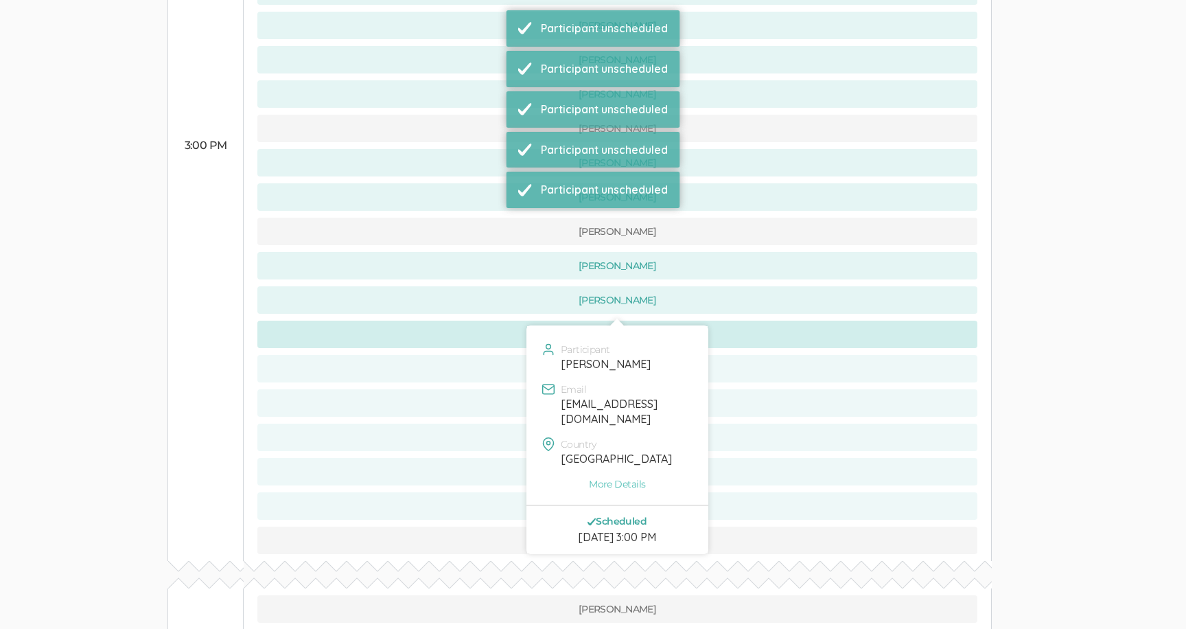
click at [501, 320] on button "[PERSON_NAME]" at bounding box center [617, 333] width 720 height 27
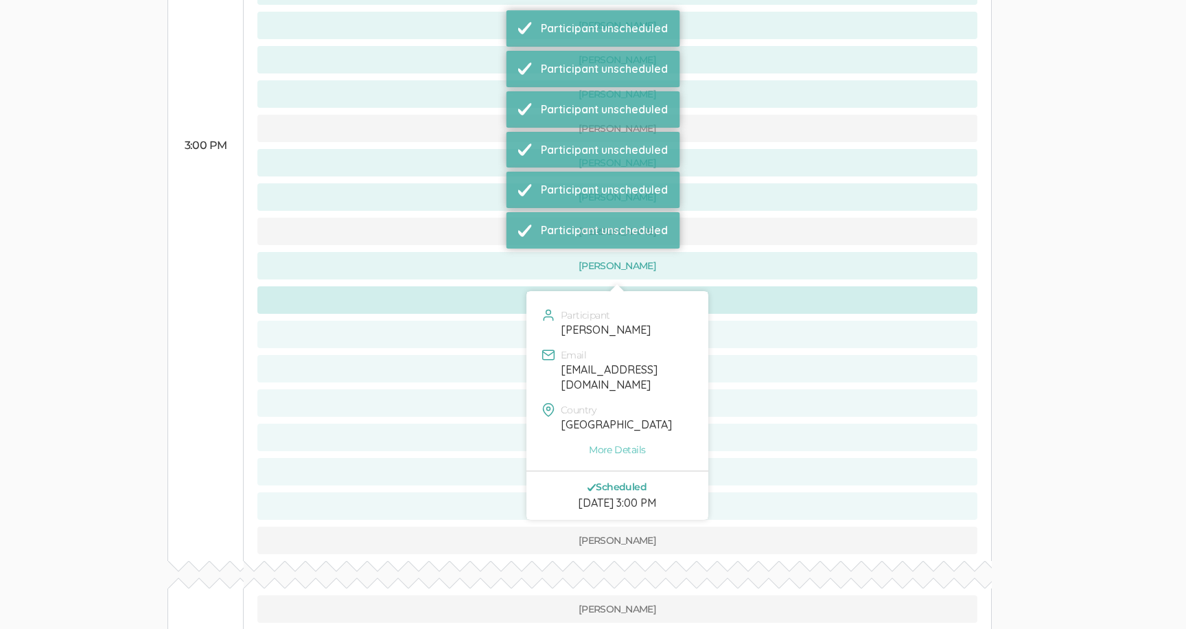
click at [498, 286] on button "[PERSON_NAME]" at bounding box center [617, 299] width 720 height 27
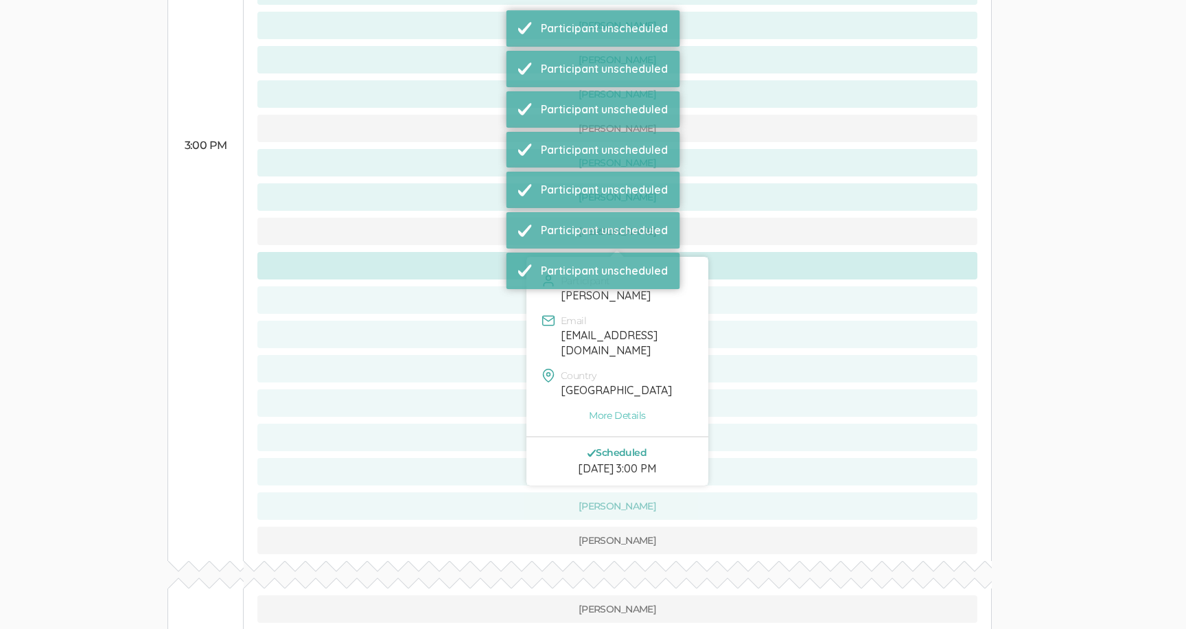
click at [489, 252] on button "[PERSON_NAME]" at bounding box center [617, 265] width 720 height 27
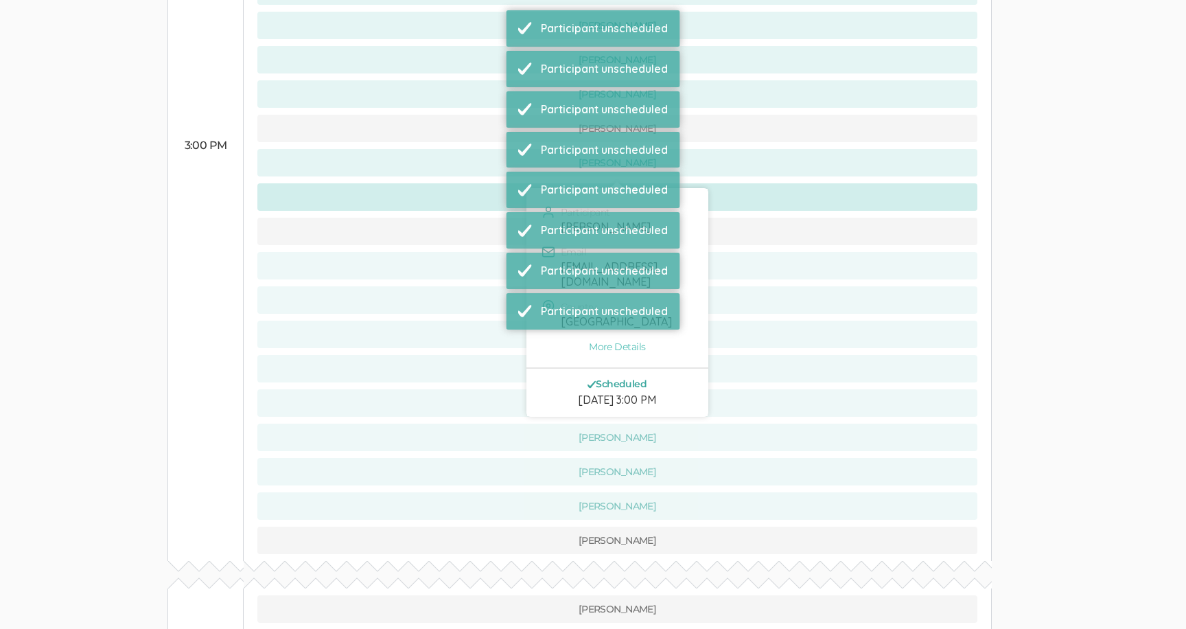
click at [480, 183] on button "[PERSON_NAME]" at bounding box center [617, 196] width 720 height 27
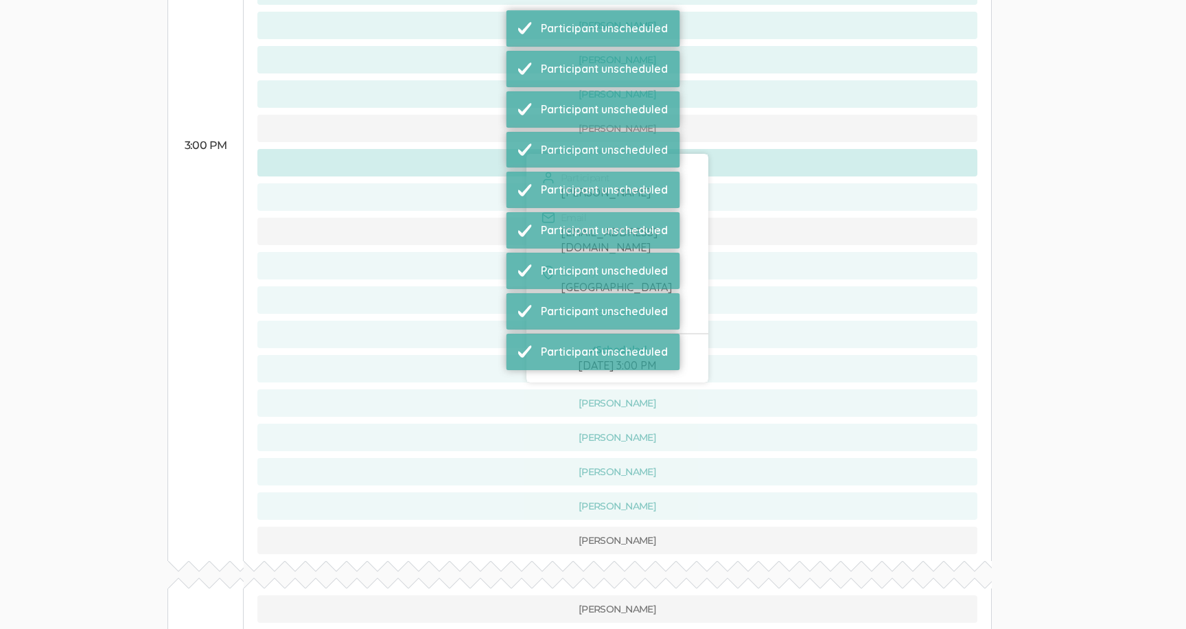
click at [478, 149] on button "[PERSON_NAME]" at bounding box center [617, 162] width 720 height 27
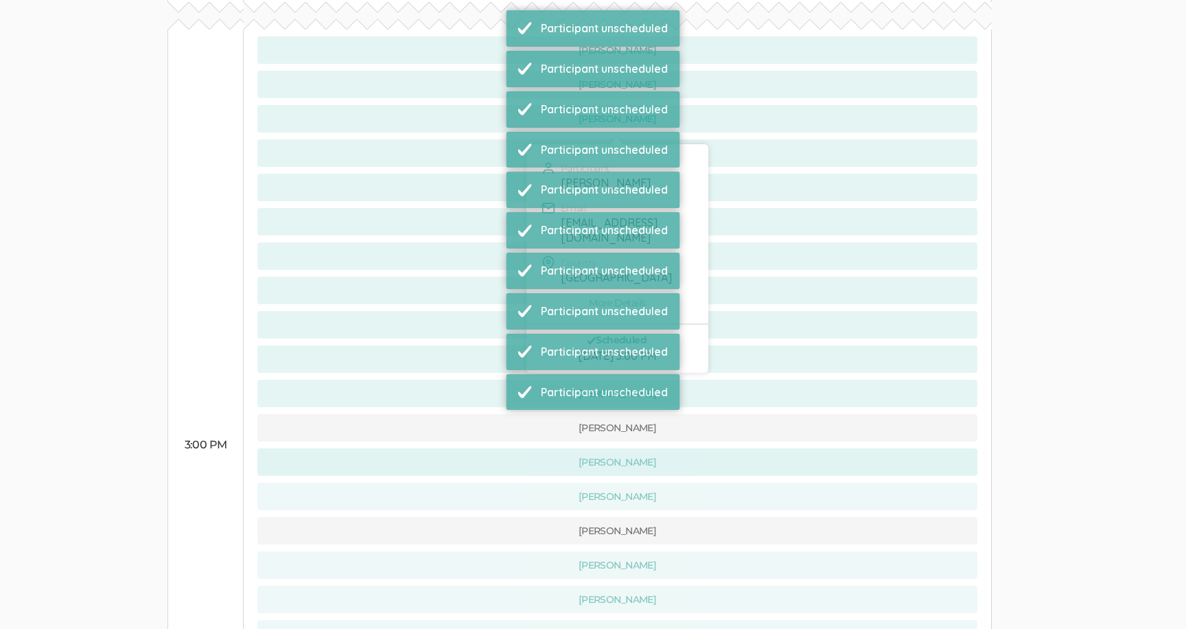
scroll to position [793, 0]
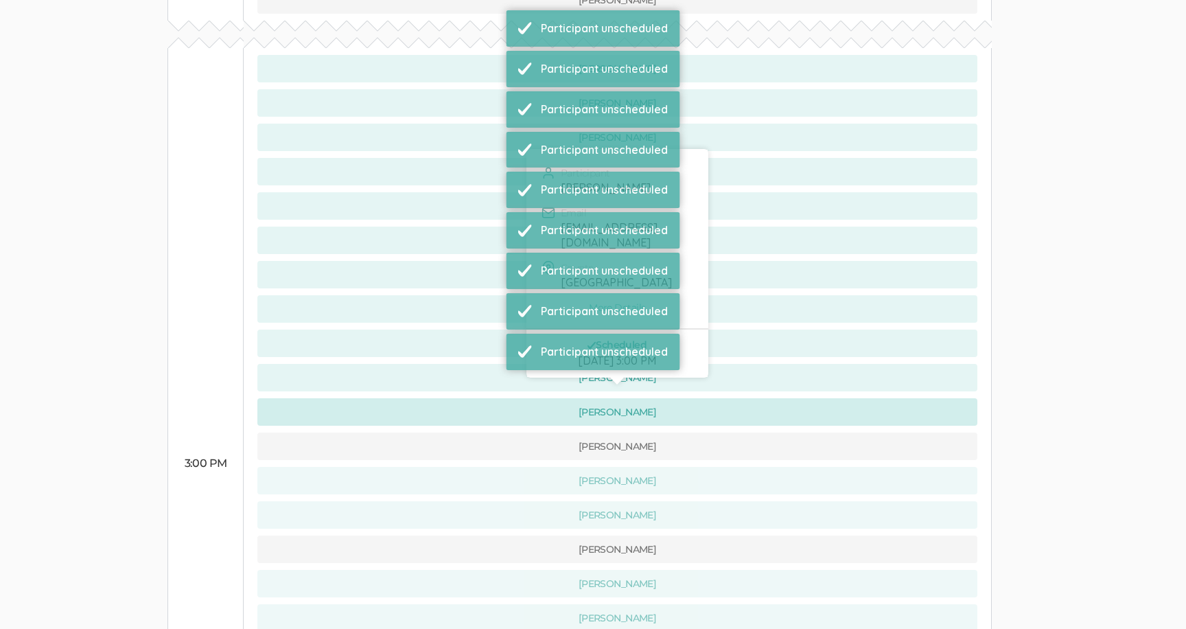
click at [452, 398] on button "[PERSON_NAME]" at bounding box center [617, 411] width 720 height 27
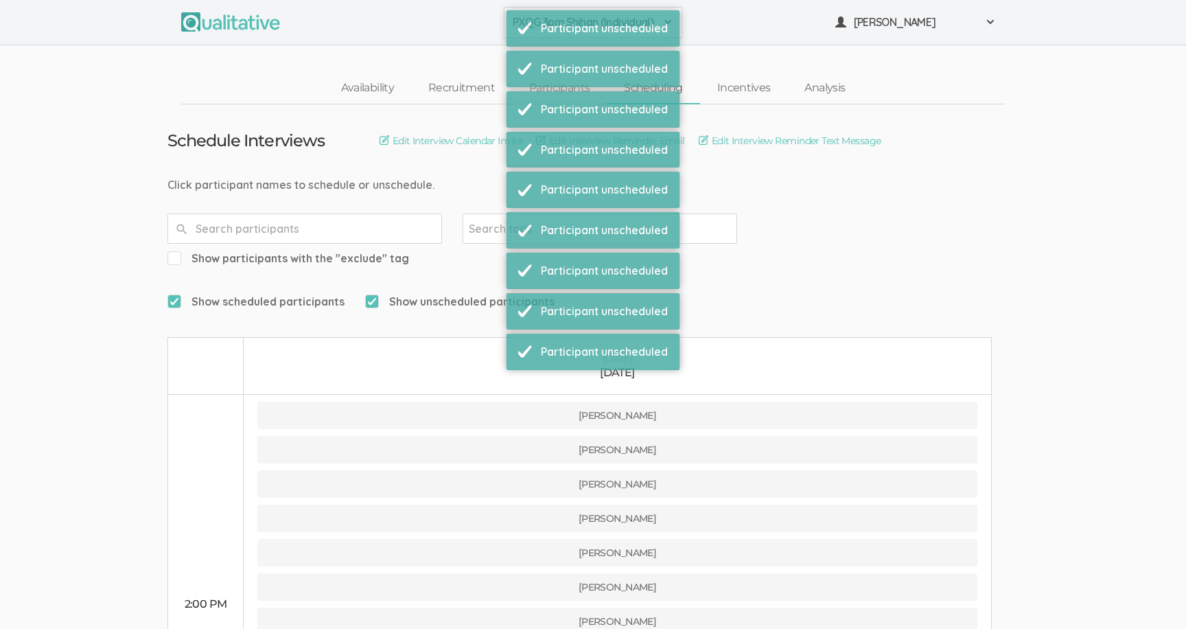
click at [452, 358] on th "[DATE]" at bounding box center [618, 366] width 748 height 58
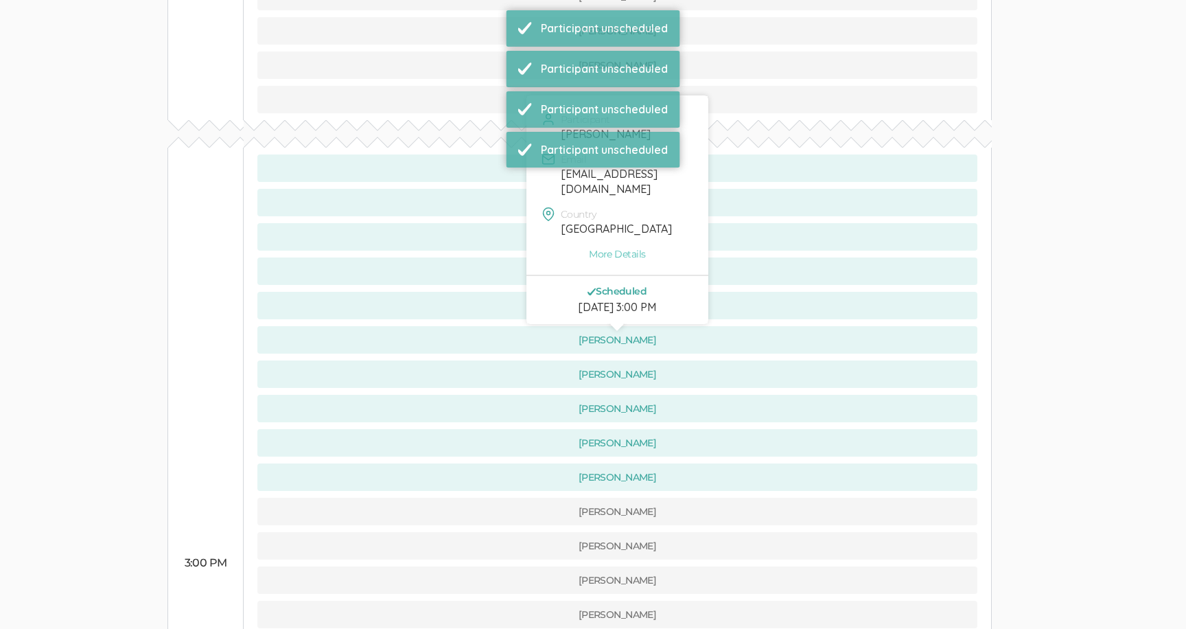
scroll to position [683, 0]
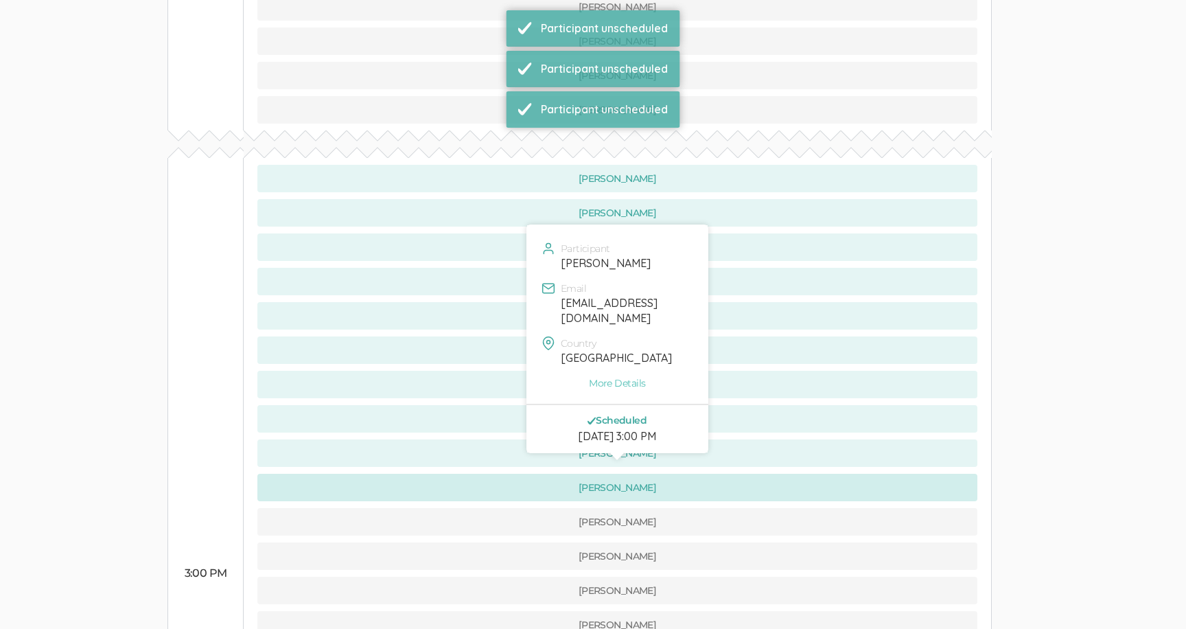
click at [477, 473] on button "[PERSON_NAME]" at bounding box center [617, 486] width 720 height 27
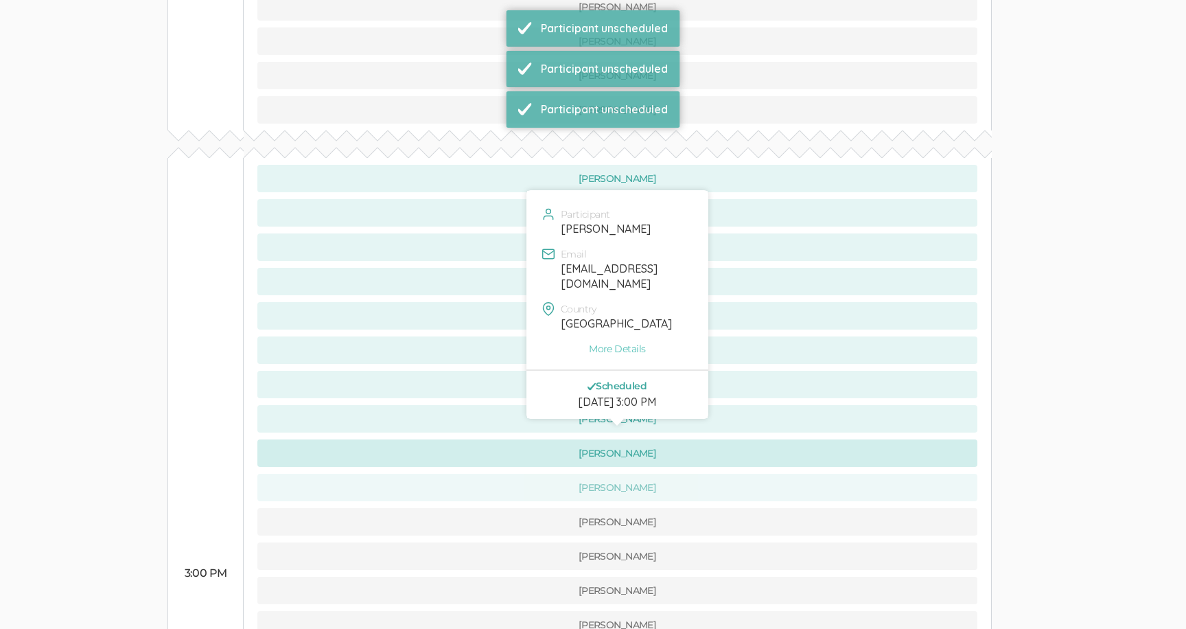
click at [476, 439] on button "[PERSON_NAME]" at bounding box center [617, 452] width 720 height 27
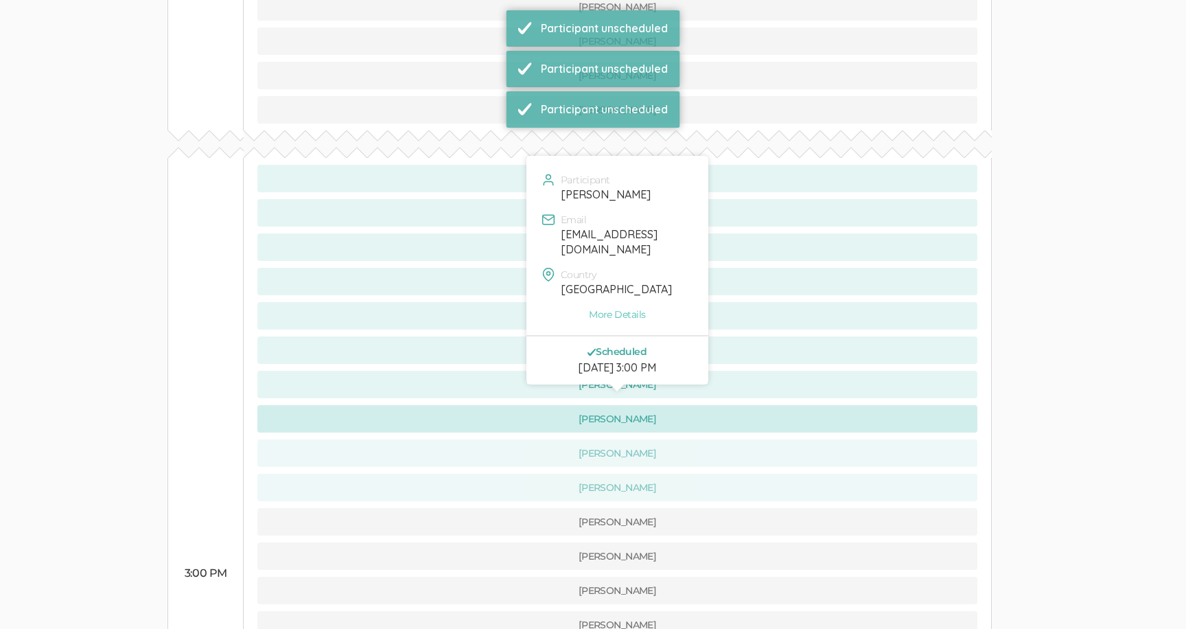
click at [476, 405] on button "[PERSON_NAME]" at bounding box center [617, 418] width 720 height 27
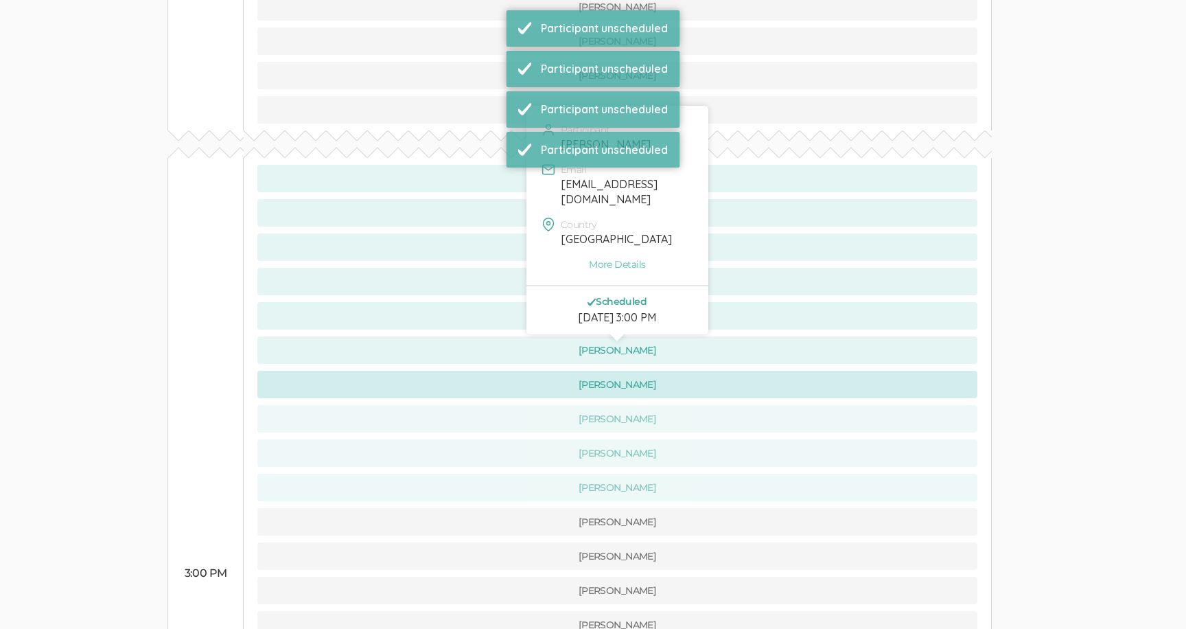
click at [473, 371] on button "[PERSON_NAME]" at bounding box center [617, 384] width 720 height 27
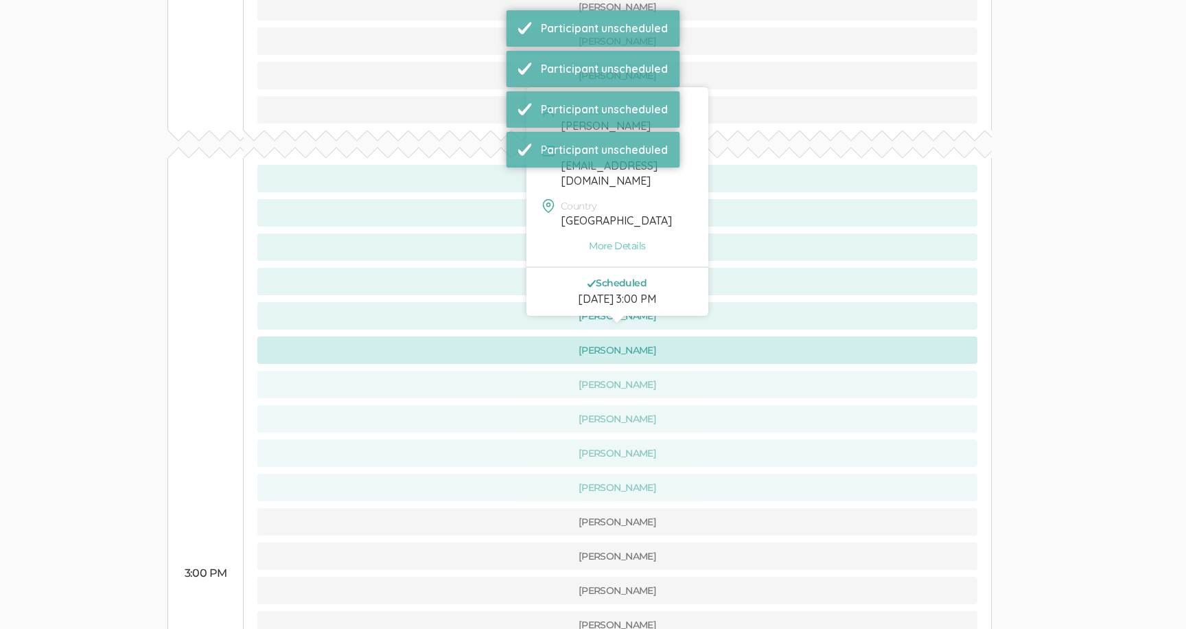
click at [472, 336] on button "[PERSON_NAME]" at bounding box center [617, 349] width 720 height 27
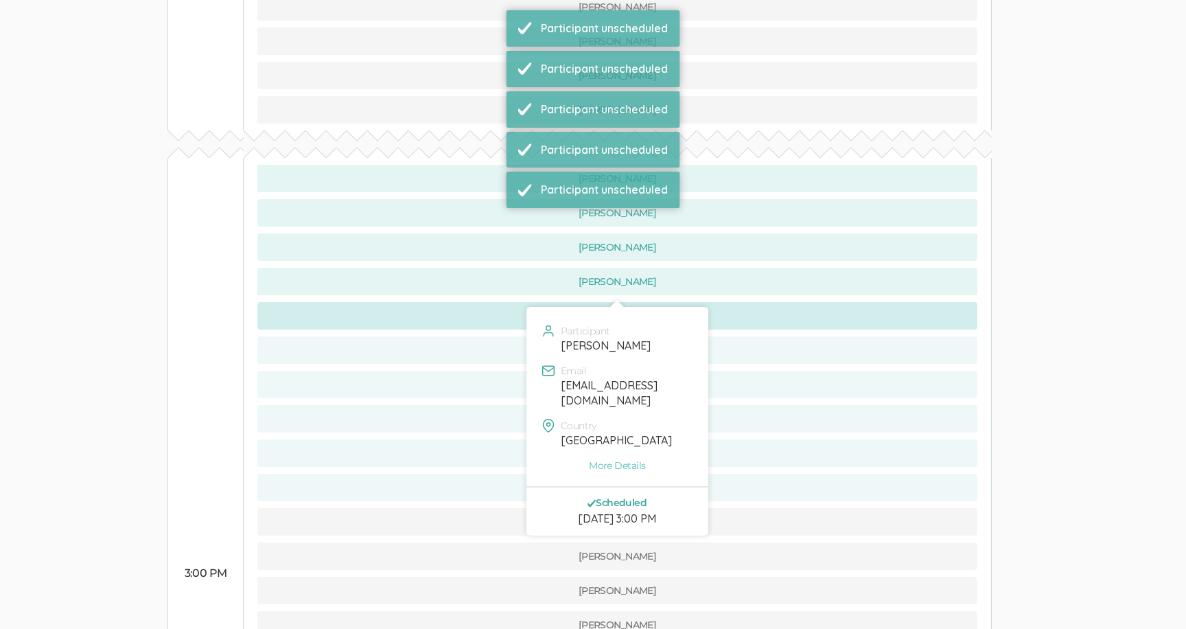
click at [469, 302] on button "[PERSON_NAME]" at bounding box center [617, 315] width 720 height 27
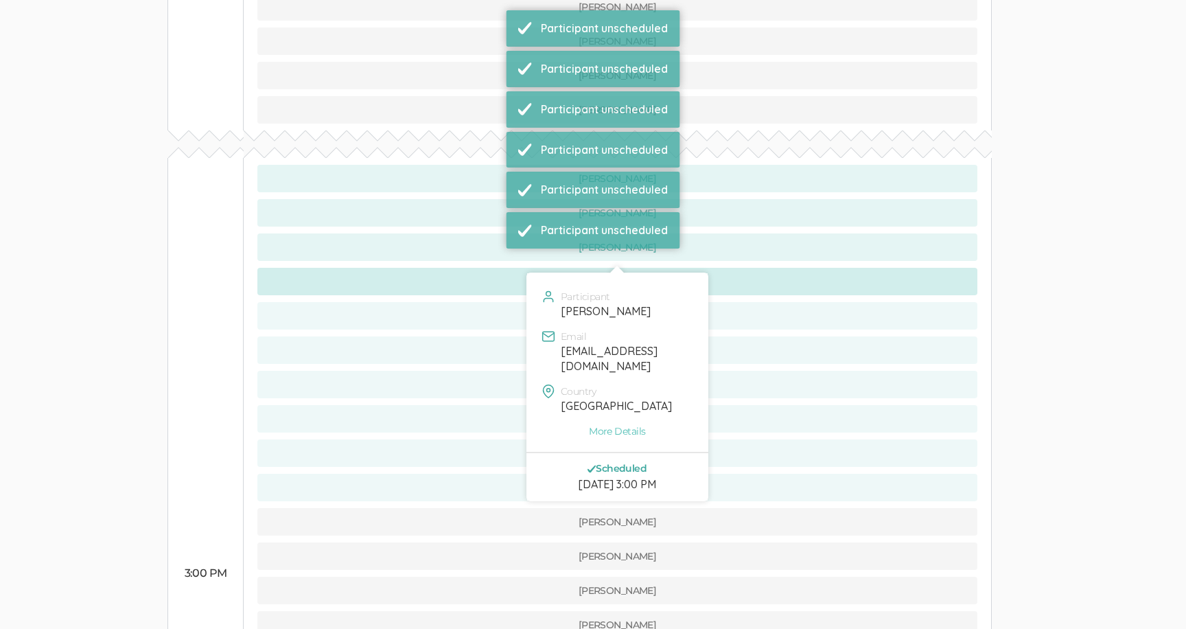
click at [467, 268] on button "[PERSON_NAME]" at bounding box center [617, 281] width 720 height 27
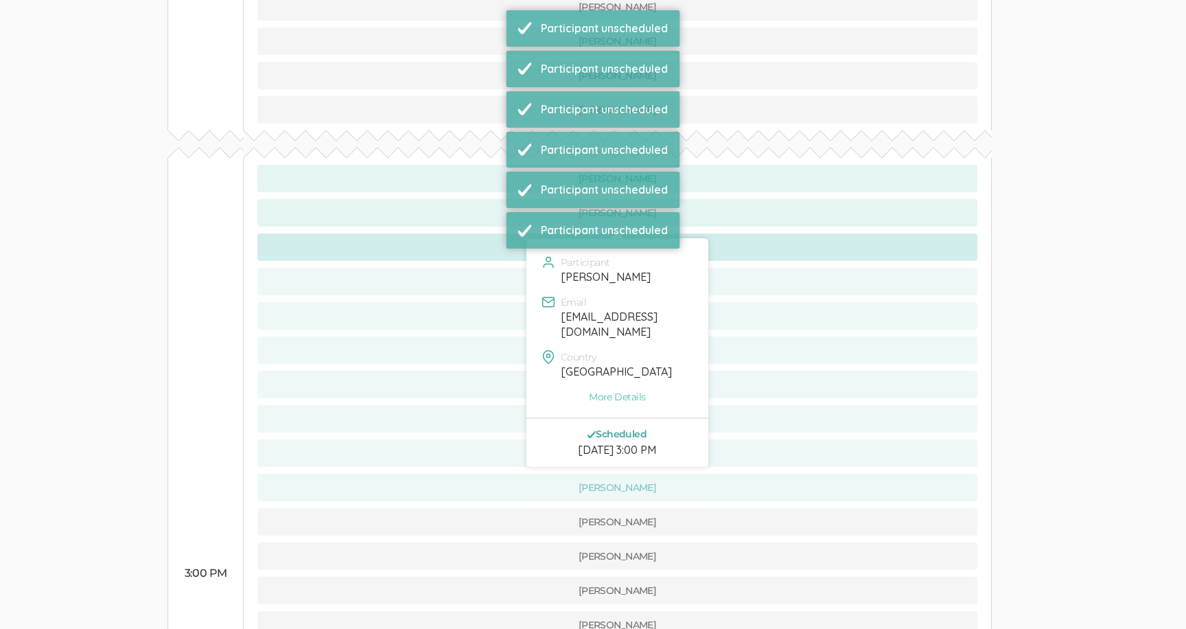
click at [467, 233] on button "[PERSON_NAME]" at bounding box center [617, 246] width 720 height 27
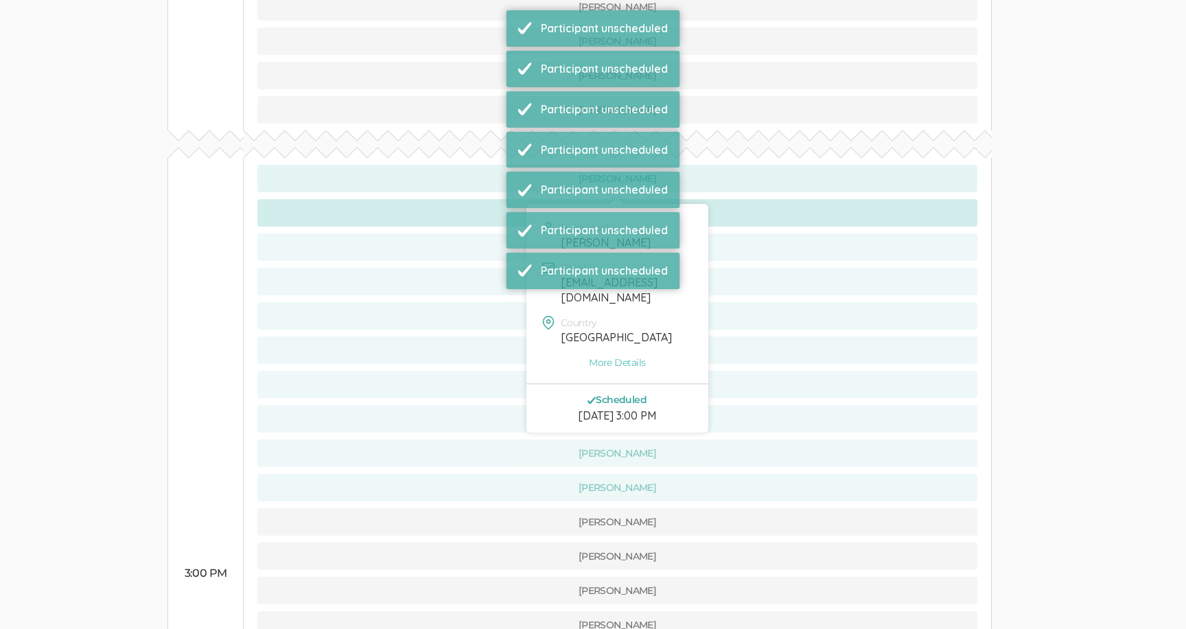
click at [465, 199] on button "[PERSON_NAME]" at bounding box center [617, 212] width 720 height 27
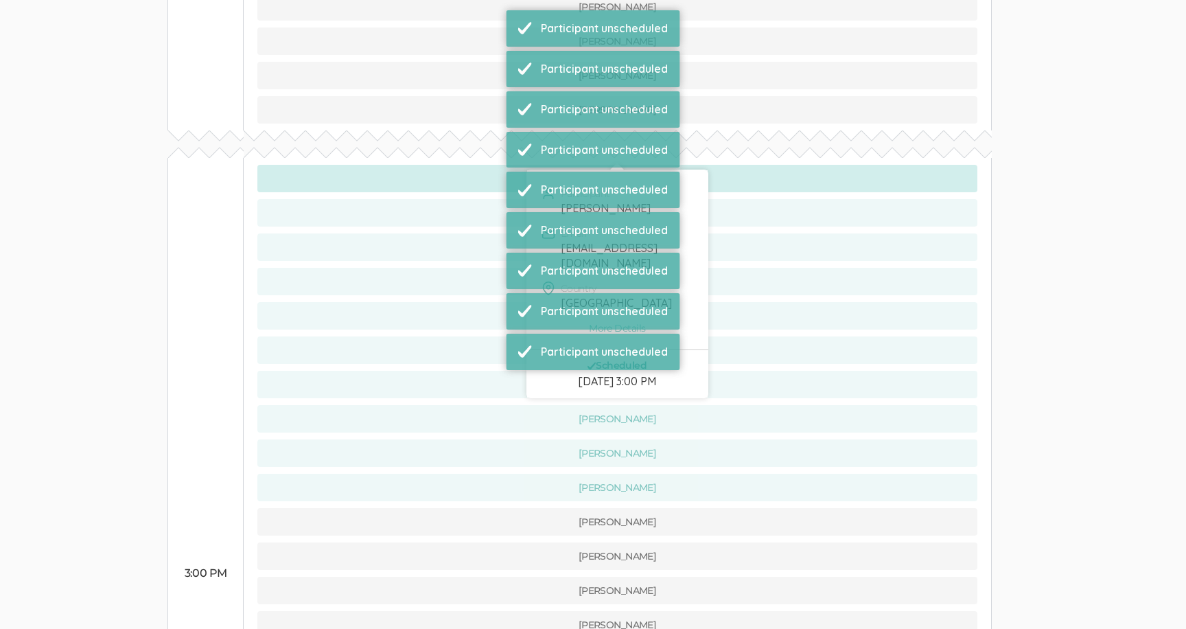
click at [463, 165] on button "[PERSON_NAME]" at bounding box center [617, 178] width 720 height 27
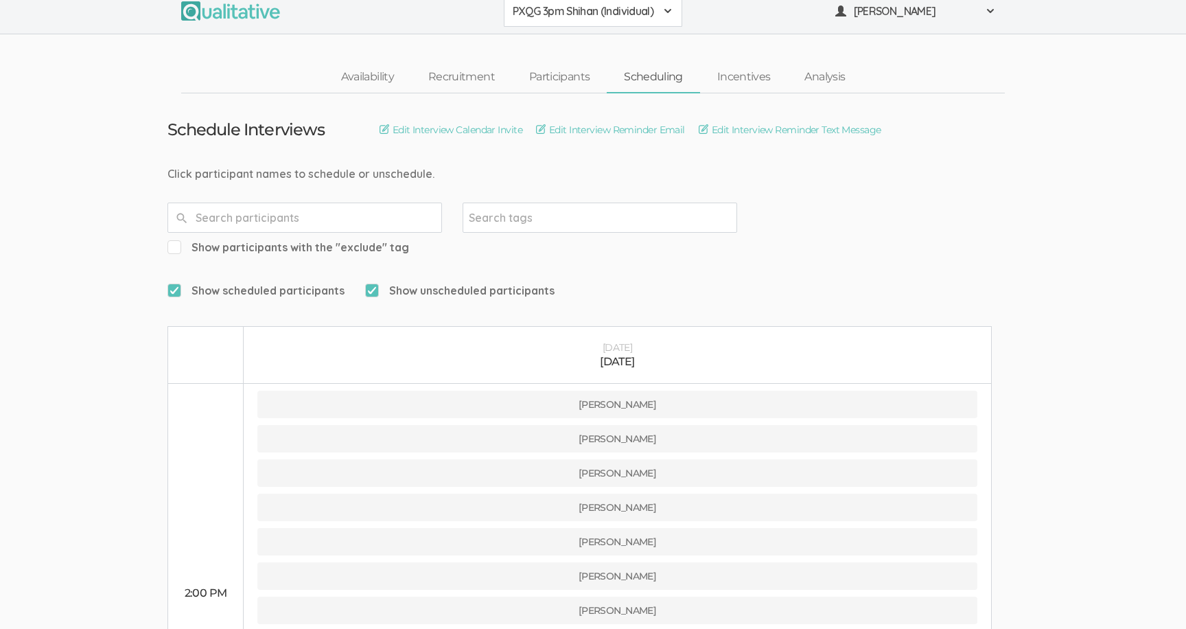
scroll to position [0, 0]
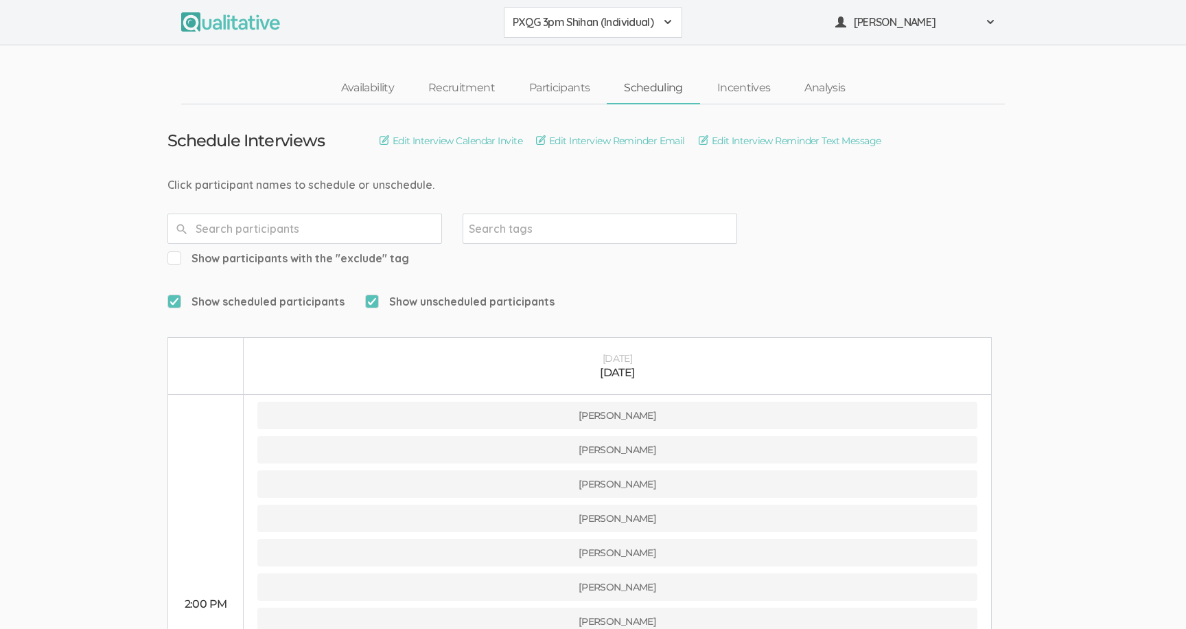
click at [526, 23] on span "PXQG 3pm Shihan (Individual)" at bounding box center [584, 22] width 143 height 16
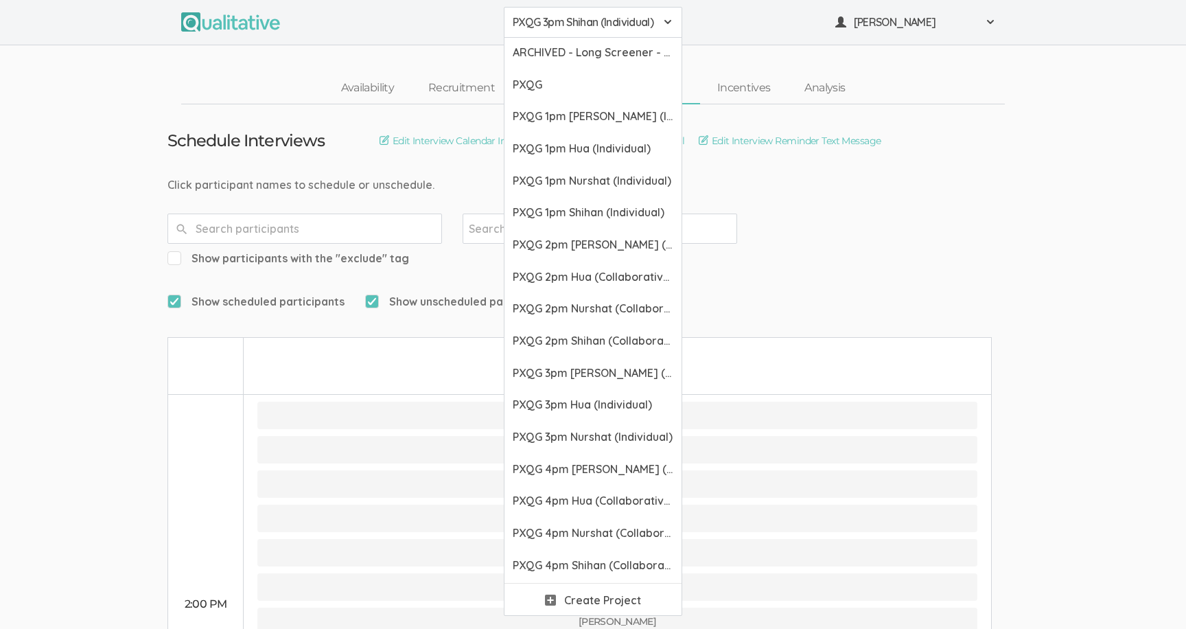
click at [460, 365] on div "[DATE]" at bounding box center [617, 373] width 720 height 16
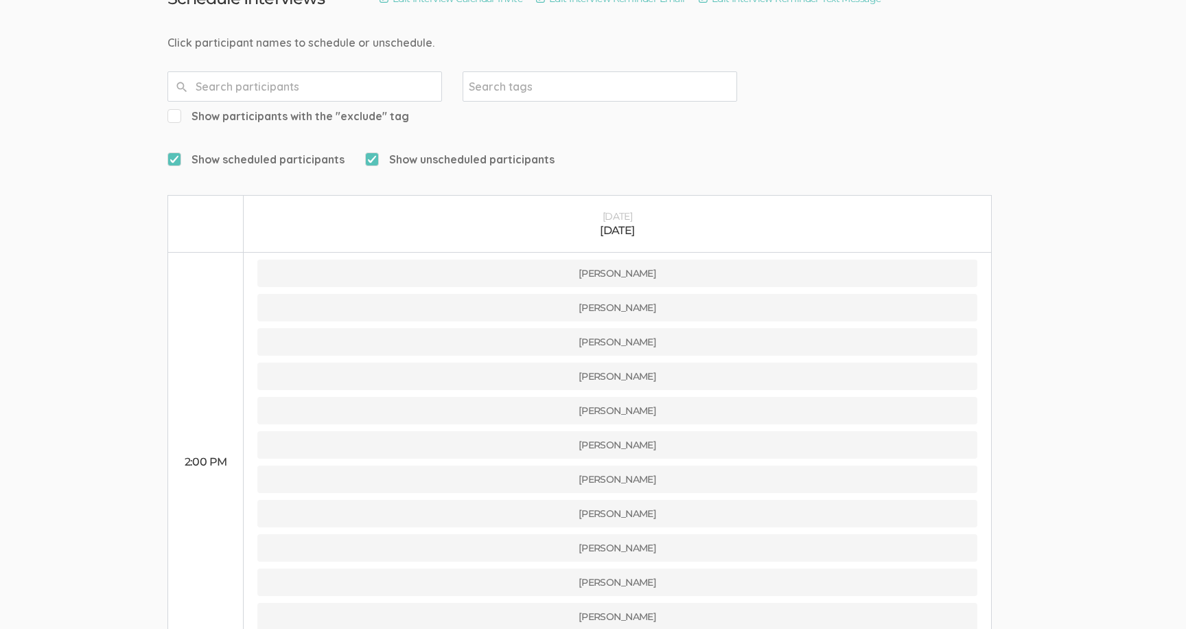
scroll to position [45, 0]
